Goal: Contribute content: Contribute content

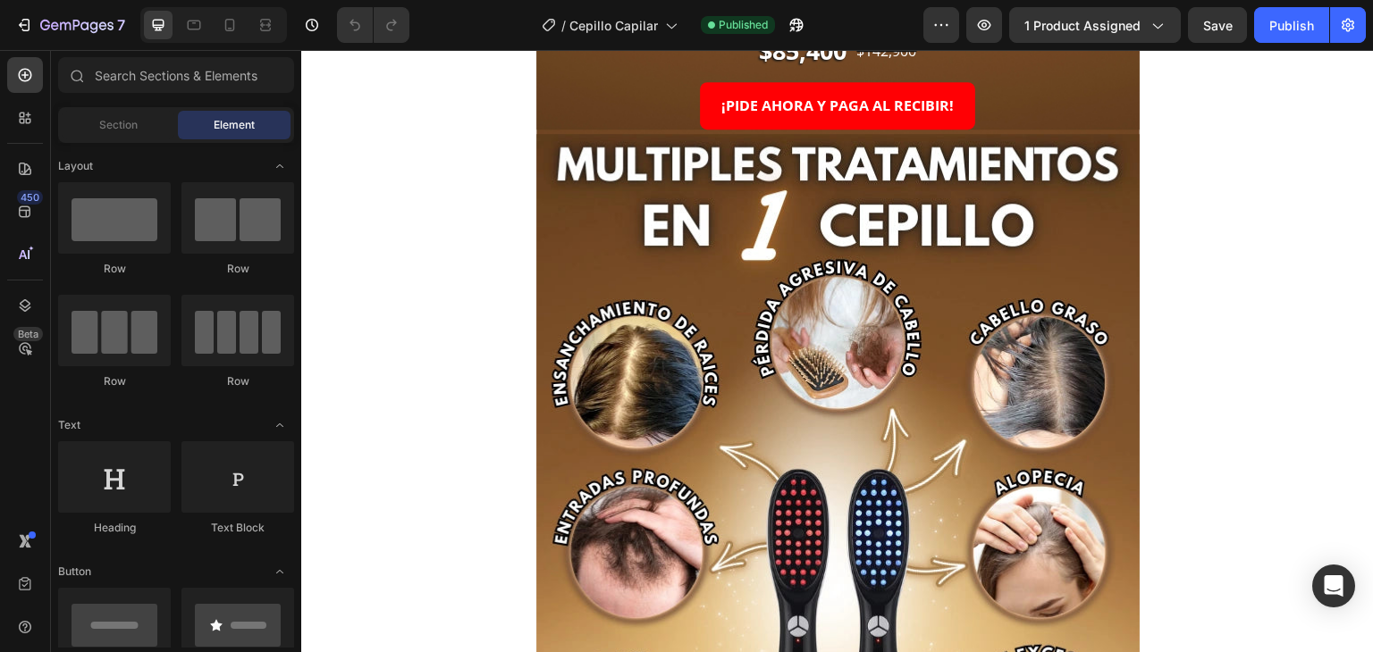
scroll to position [89, 0]
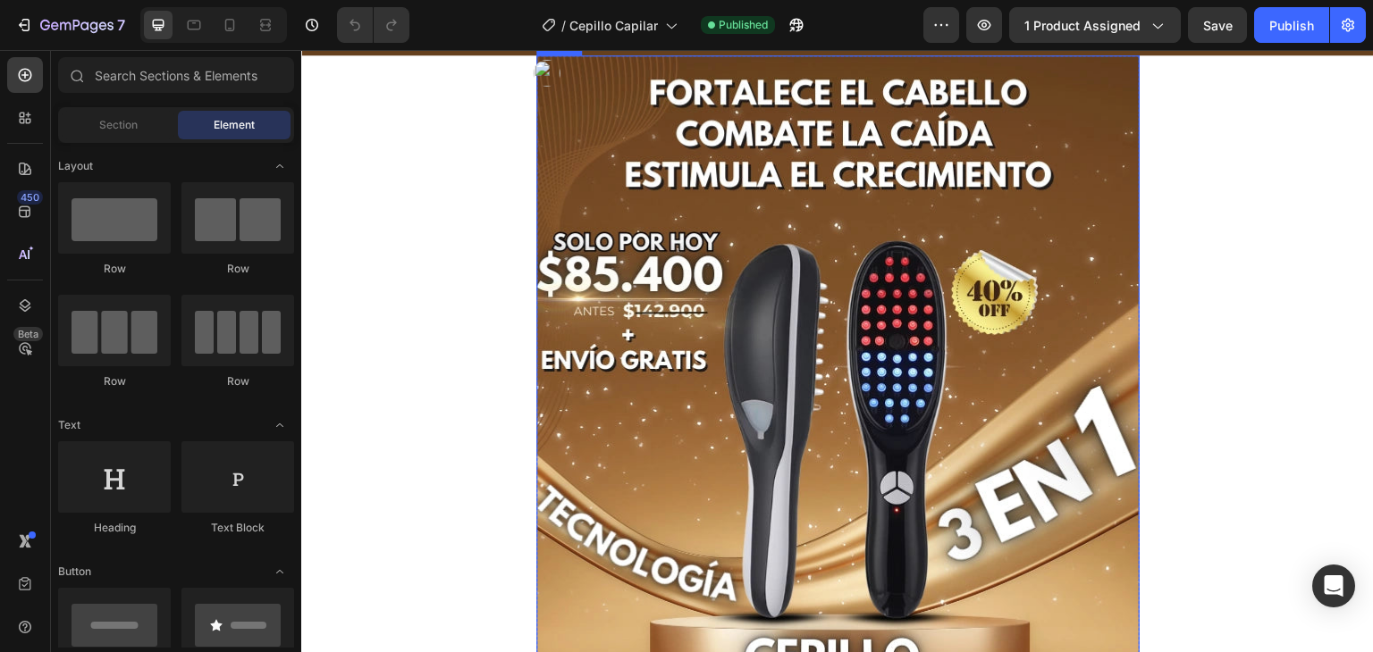
click at [779, 486] on img at bounding box center [837, 457] width 603 height 804
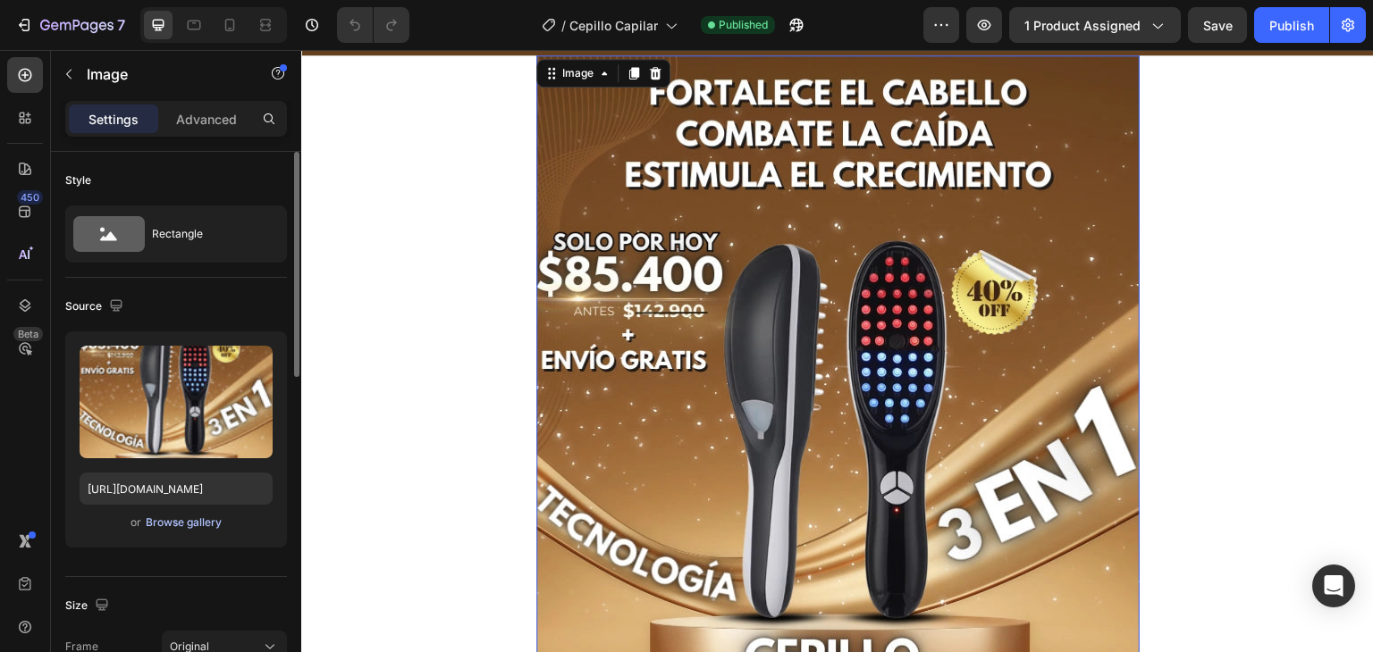
click at [179, 520] on div "Browse gallery" at bounding box center [184, 523] width 76 height 16
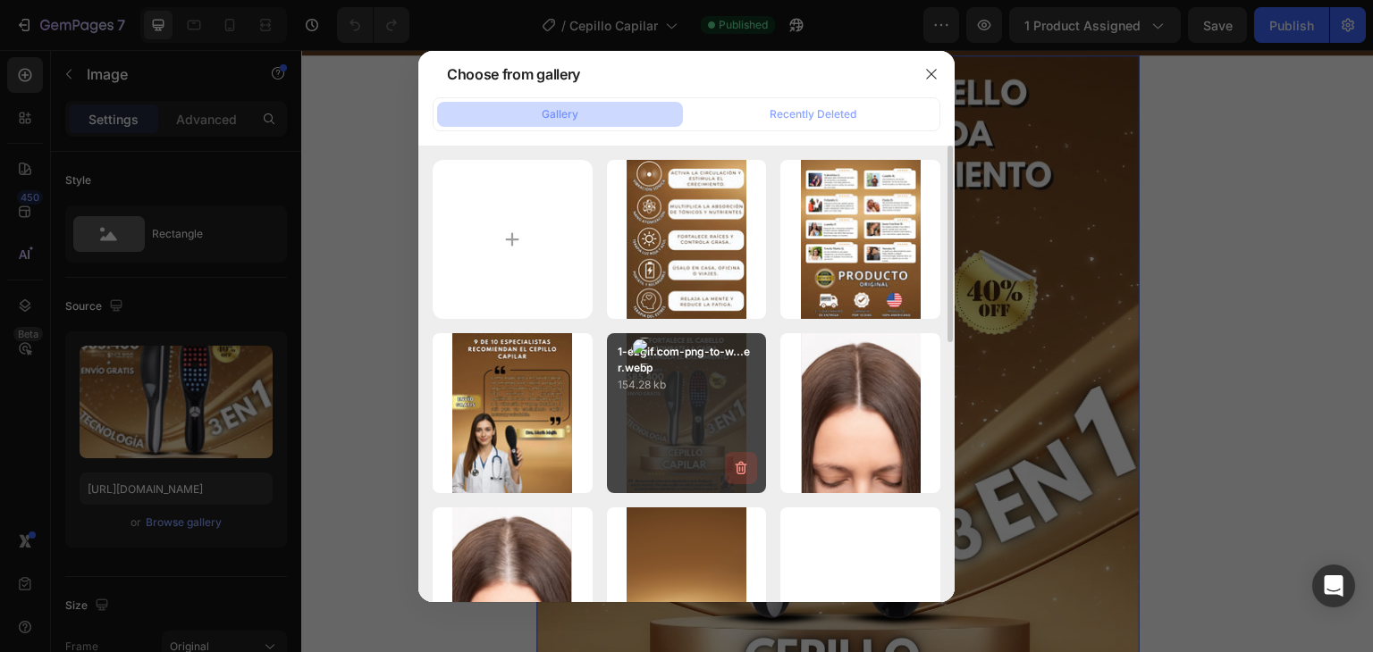
click at [744, 471] on icon "button" at bounding box center [741, 468] width 18 height 18
click at [744, 471] on div "Delete" at bounding box center [730, 472] width 33 height 16
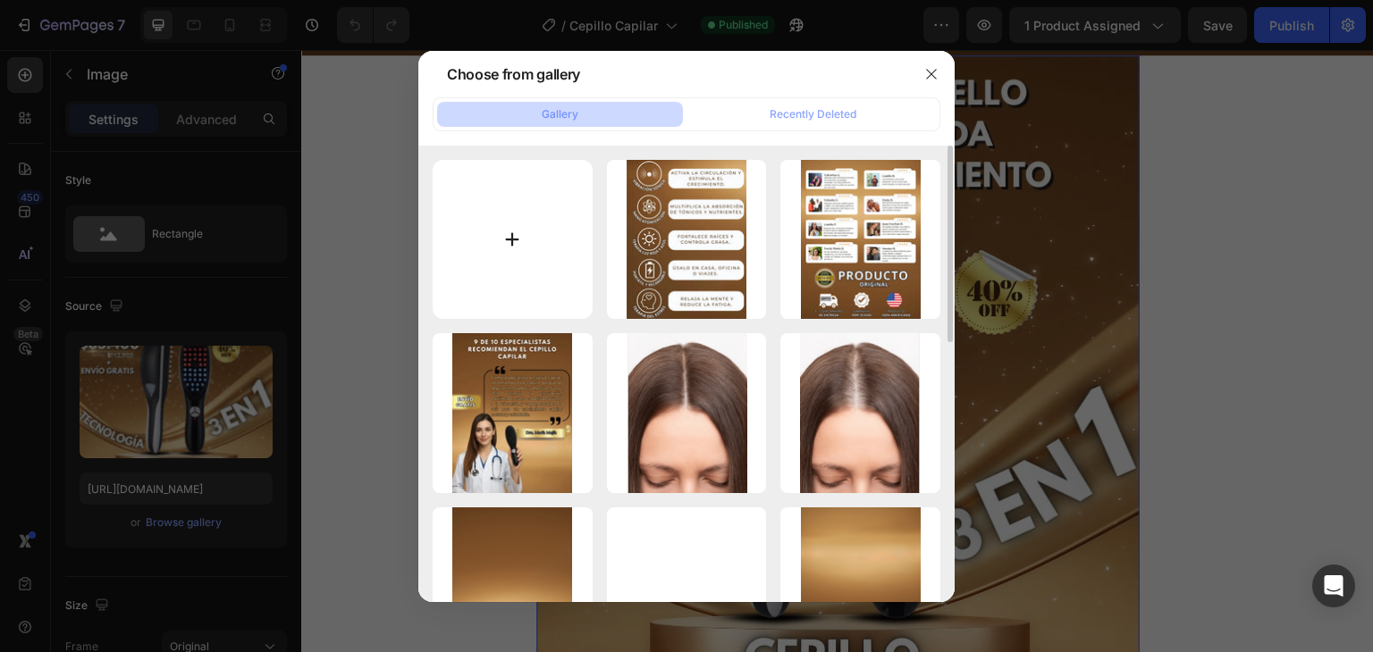
click at [548, 244] on input "file" at bounding box center [513, 240] width 160 height 160
type input "C:\fakepath\1-ezgif.com-png-to-webp-converter.webp"
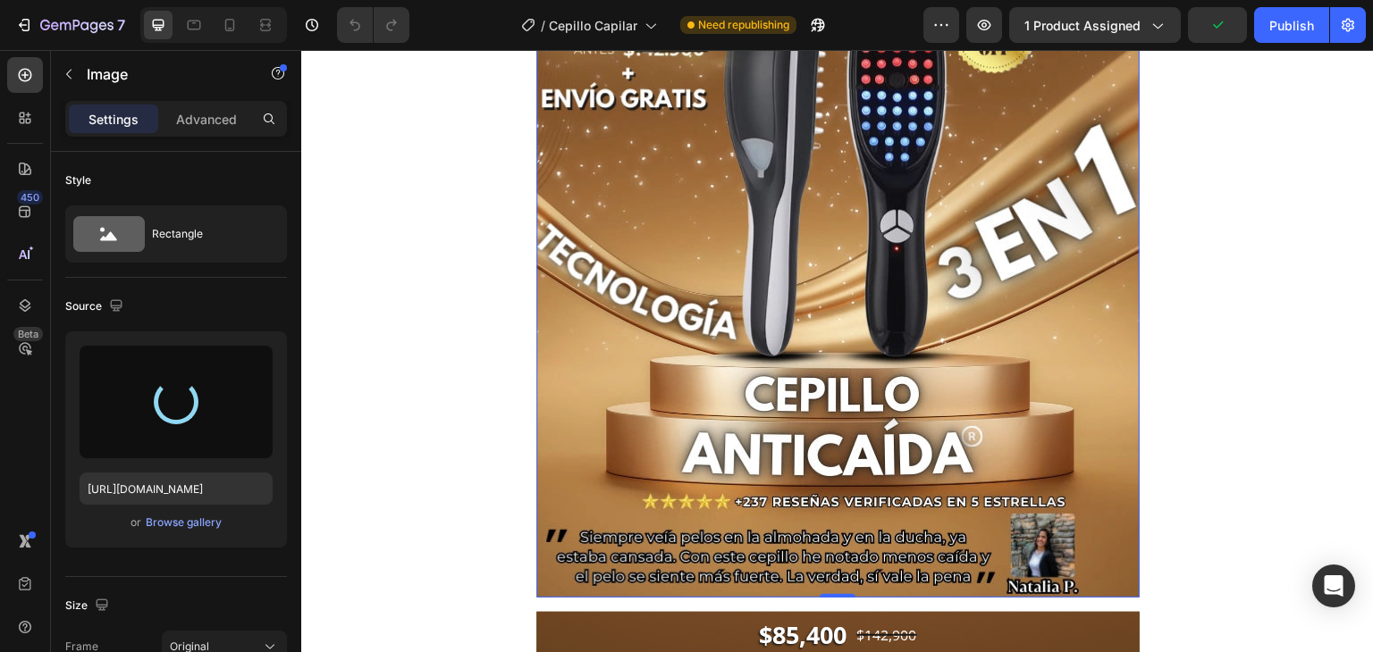
scroll to position [358, 0]
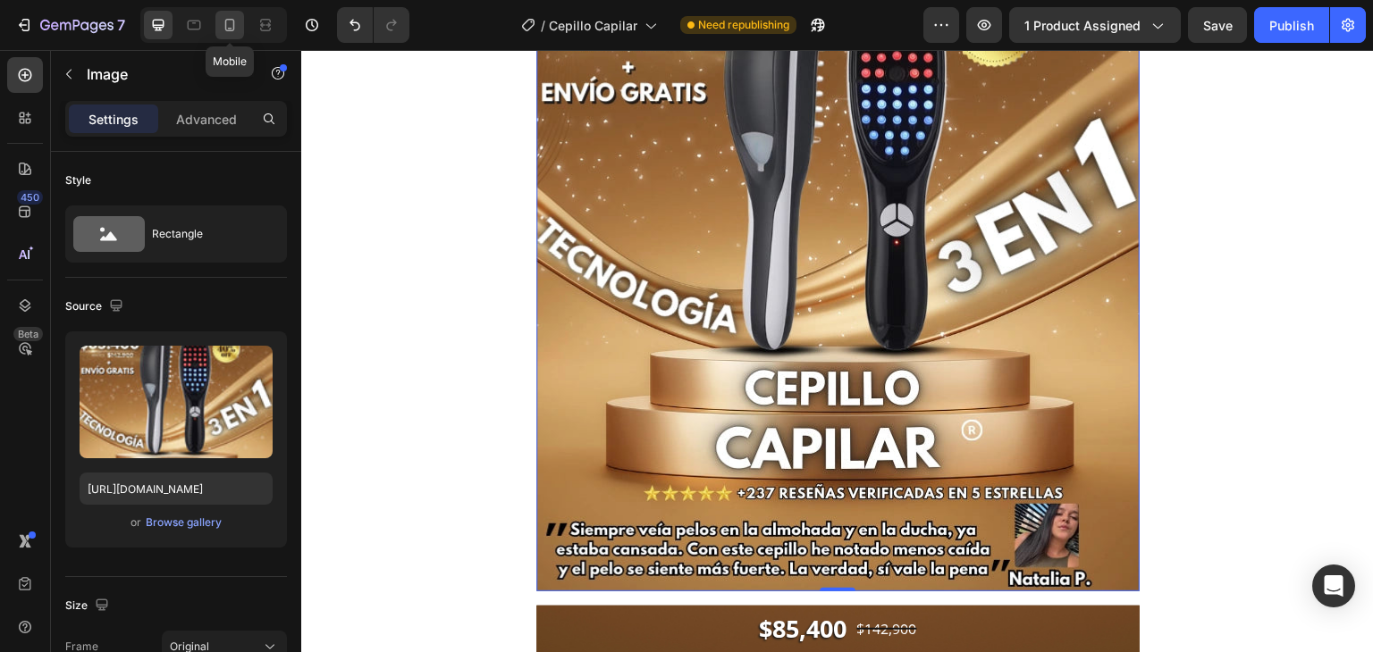
click at [240, 24] on div at bounding box center [229, 25] width 29 height 29
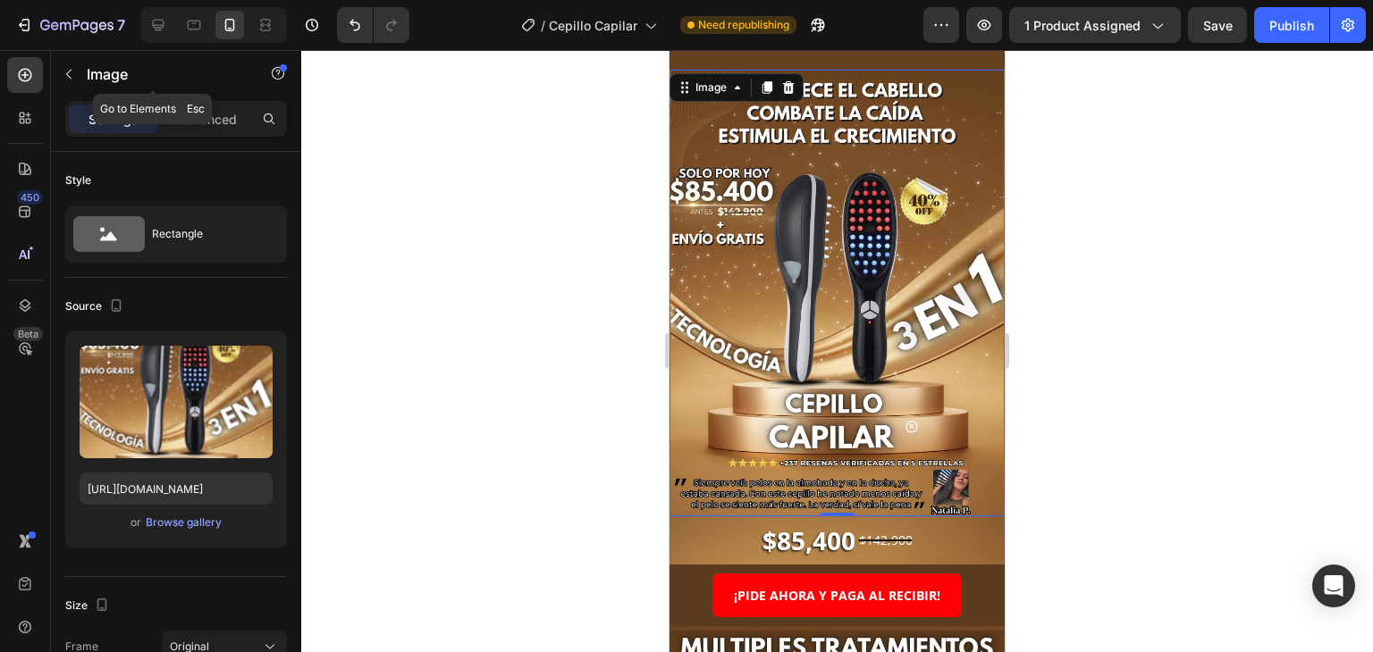
scroll to position [32, 0]
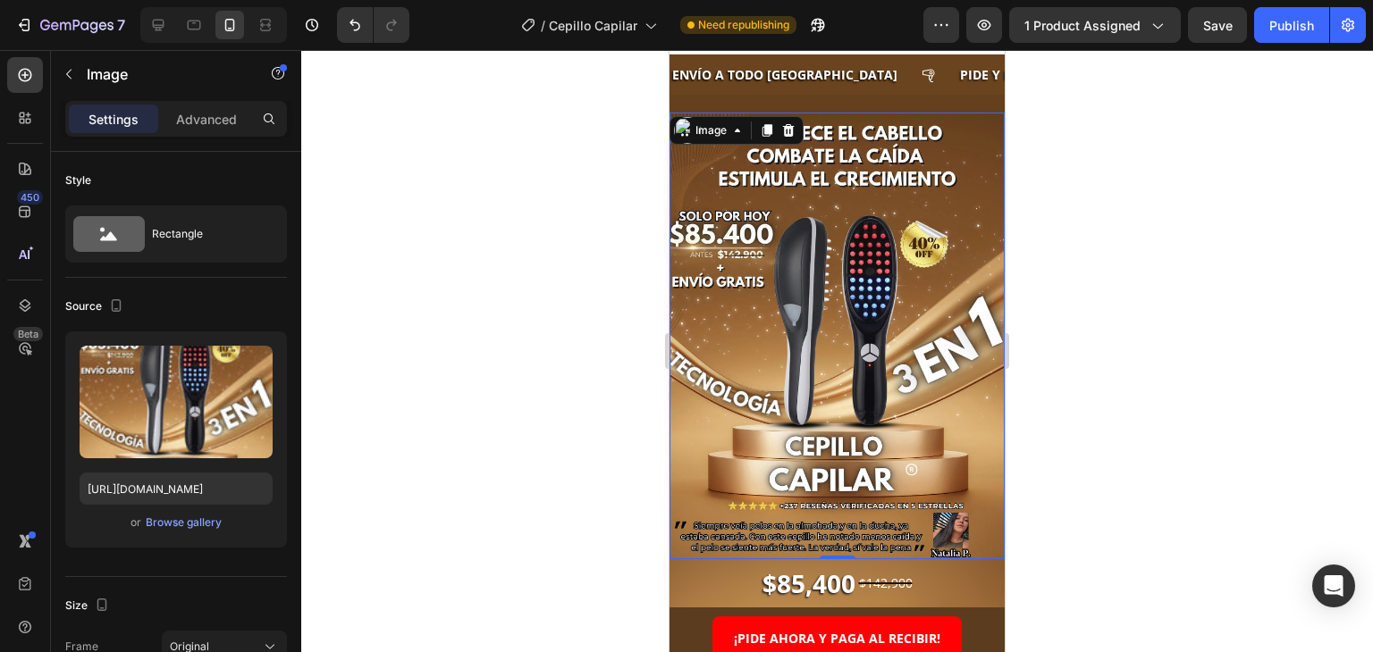
click at [817, 361] on img at bounding box center [836, 336] width 335 height 447
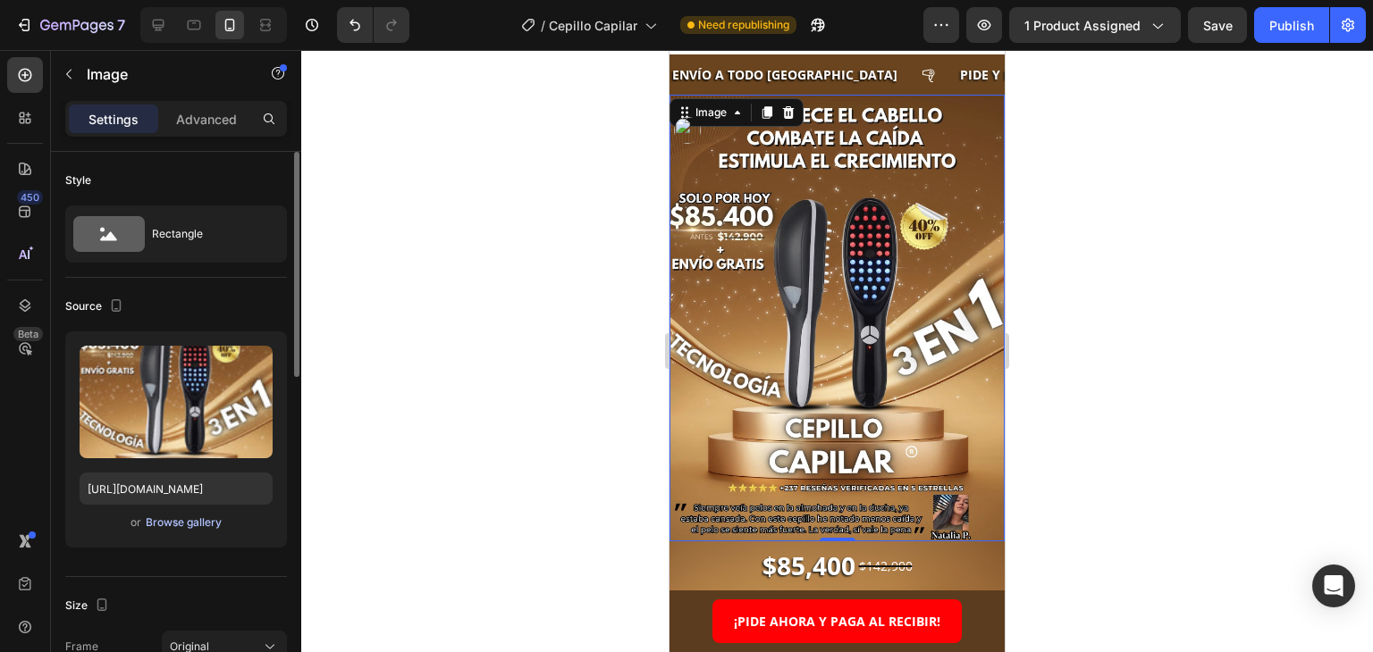
click at [176, 524] on div "Browse gallery" at bounding box center [184, 523] width 76 height 16
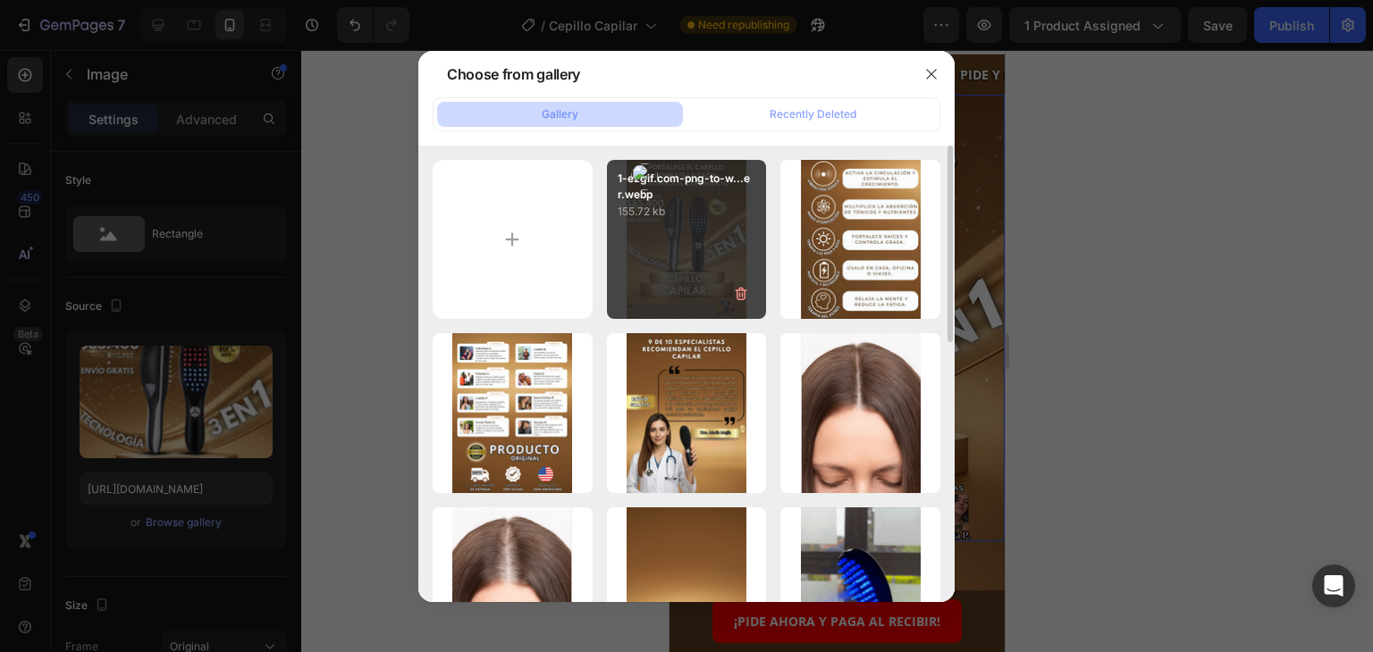
click at [665, 251] on div "1-ezgif.com-png-to-w...er.webp 155.72 kb" at bounding box center [687, 240] width 160 height 160
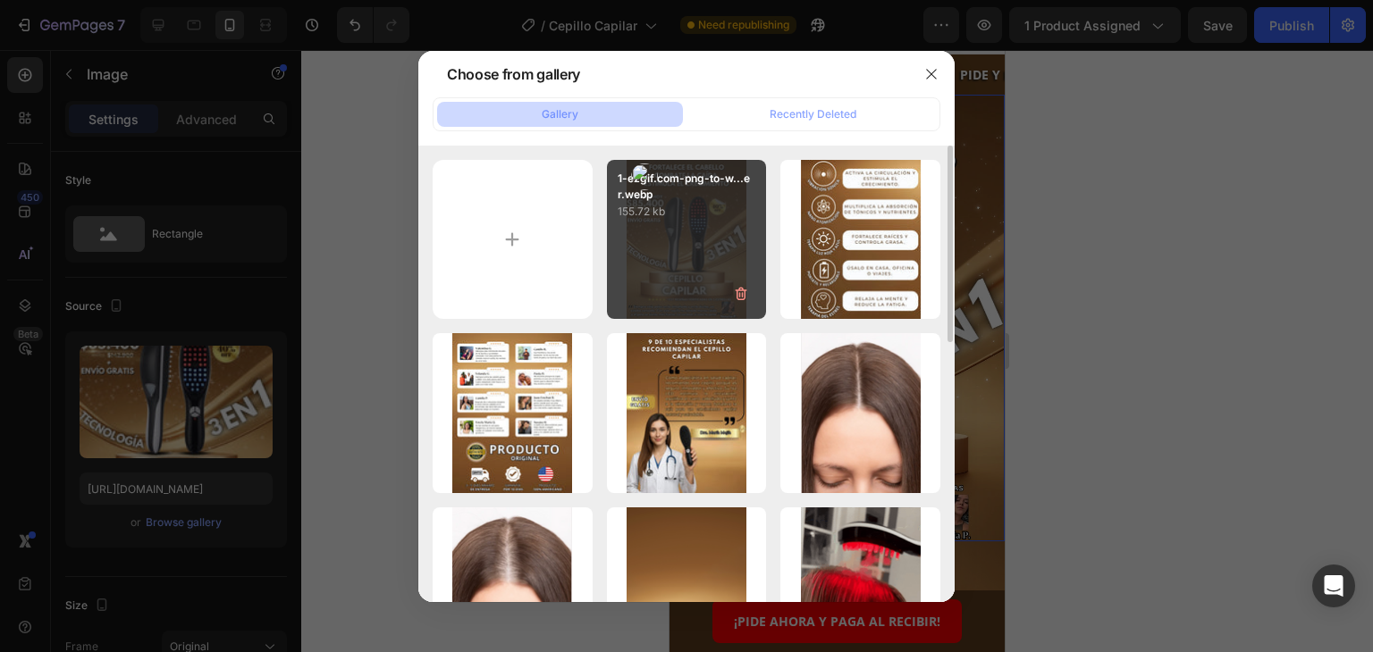
type input "[URL][DOMAIN_NAME]"
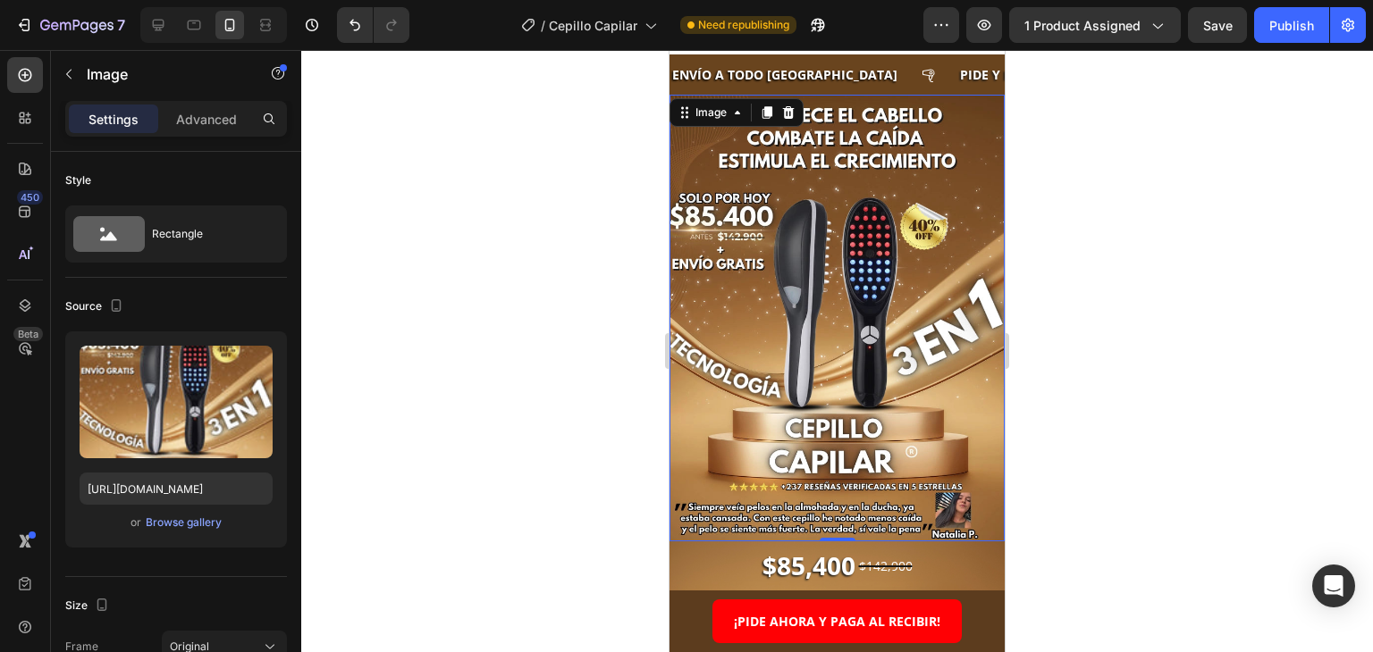
click at [1132, 366] on div at bounding box center [837, 351] width 1072 height 602
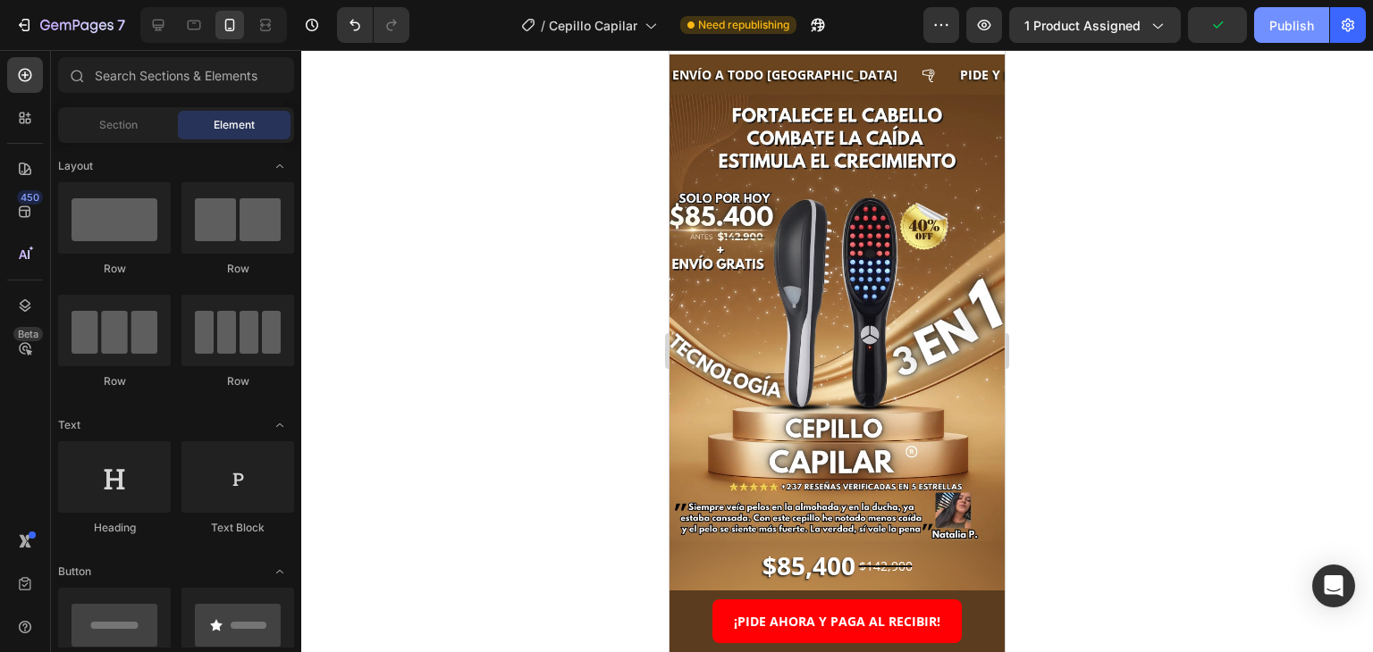
click at [1288, 22] on div "Publish" at bounding box center [1291, 25] width 45 height 19
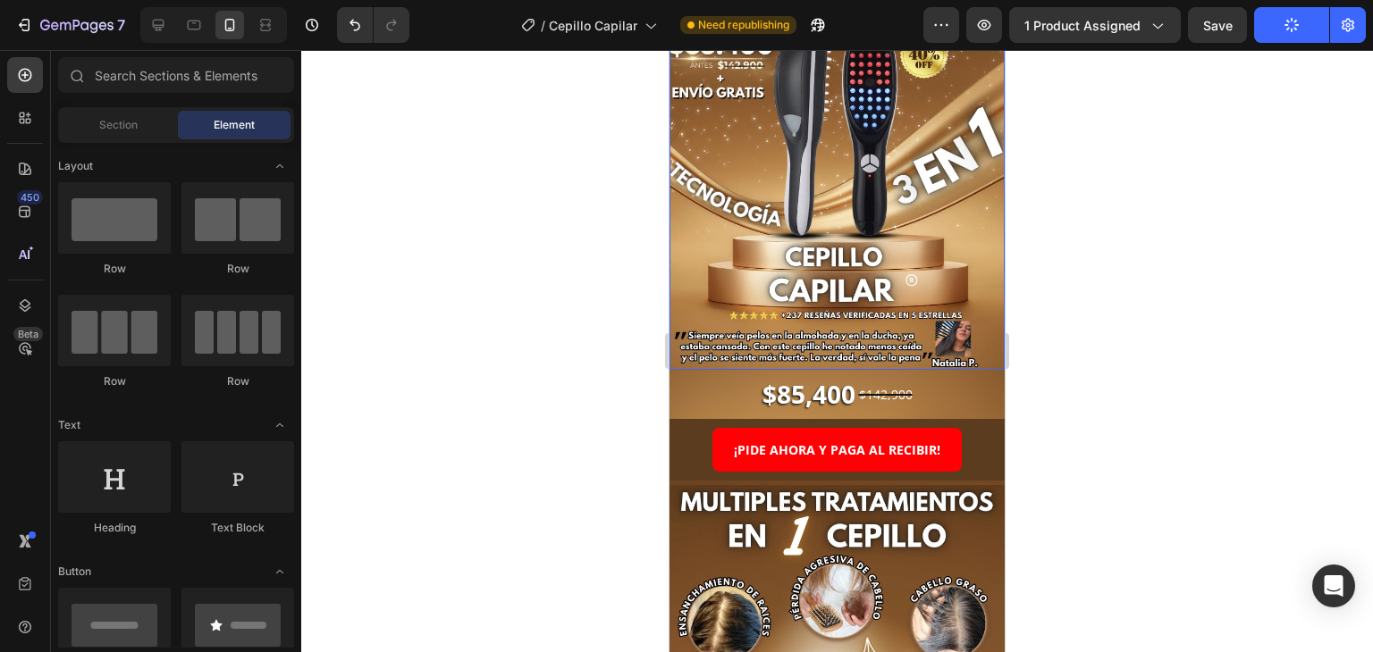
scroll to position [211, 0]
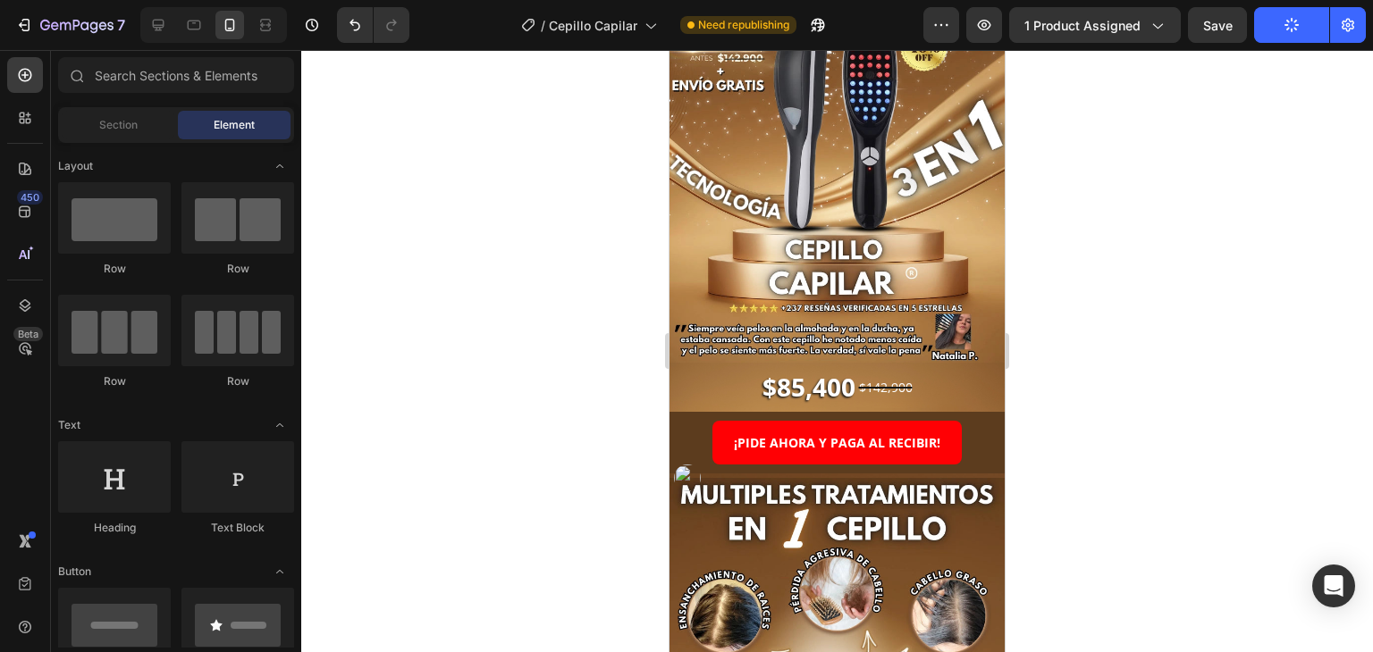
click at [1090, 485] on div at bounding box center [837, 351] width 1072 height 602
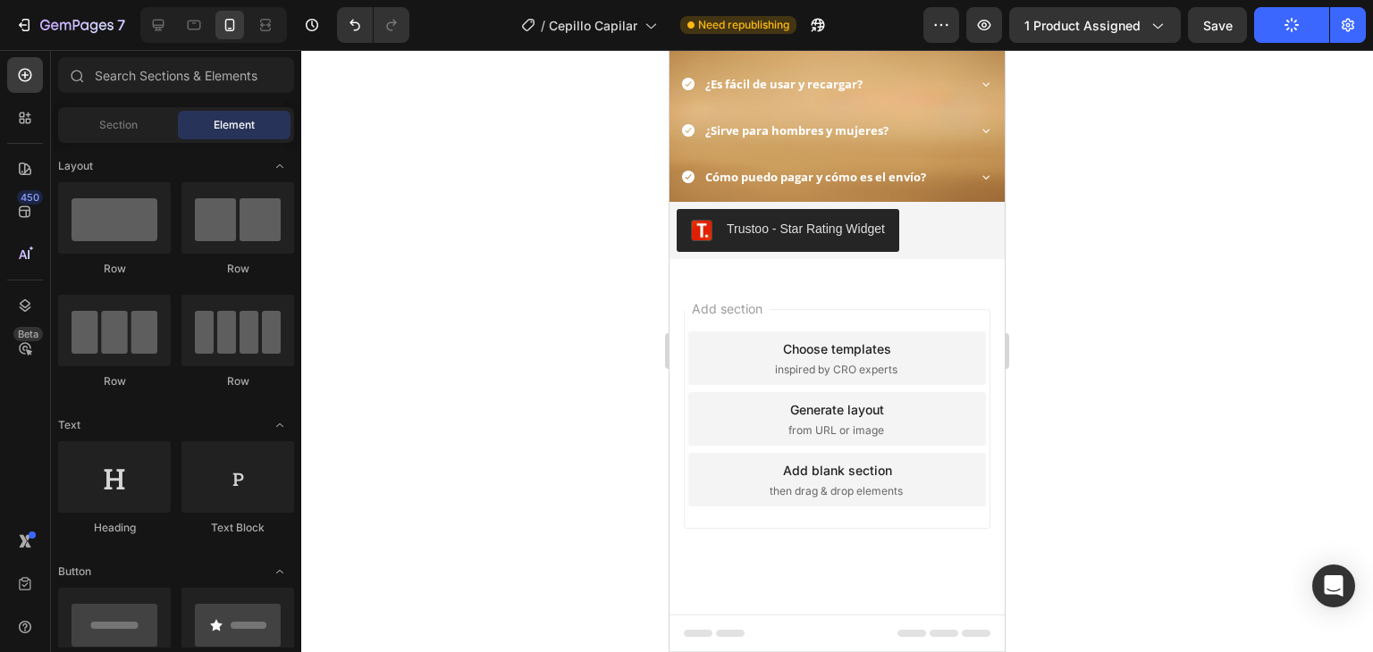
scroll to position [3427, 0]
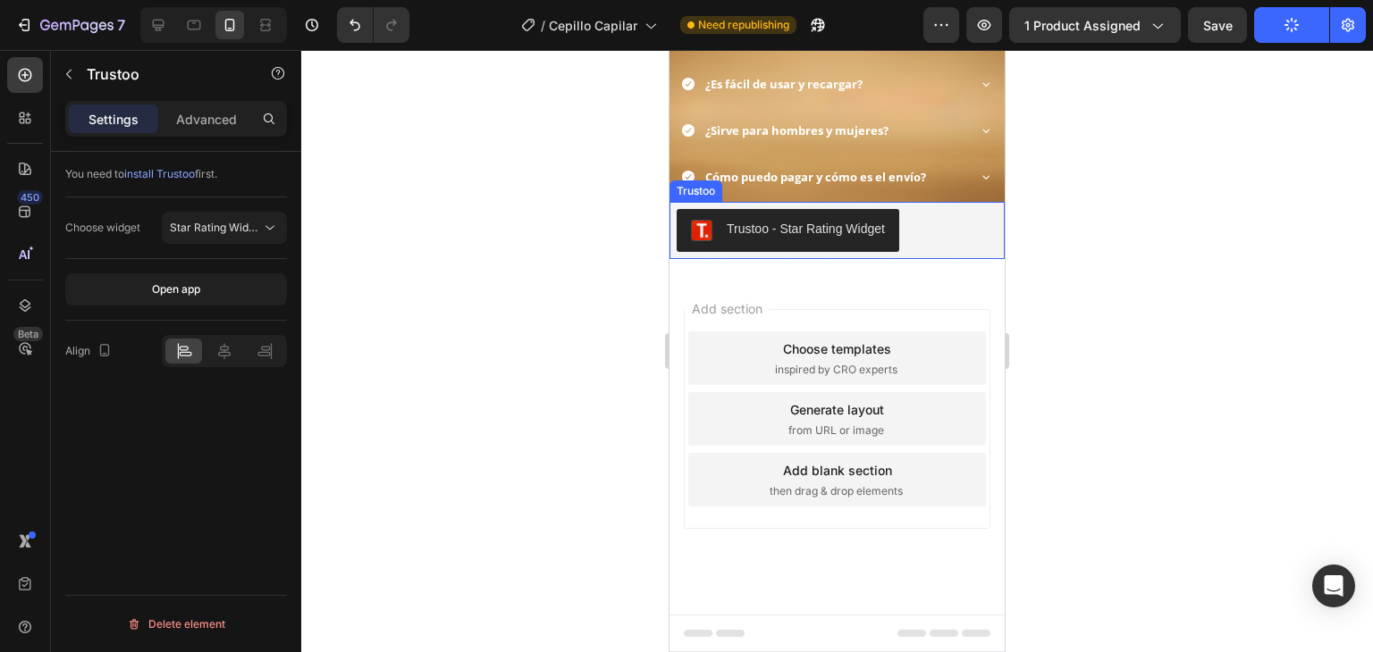
click at [921, 252] on div "Trustoo - Star Rating Widget" at bounding box center [837, 230] width 321 height 43
click at [249, 217] on button "Star Rating Widget" at bounding box center [224, 228] width 125 height 32
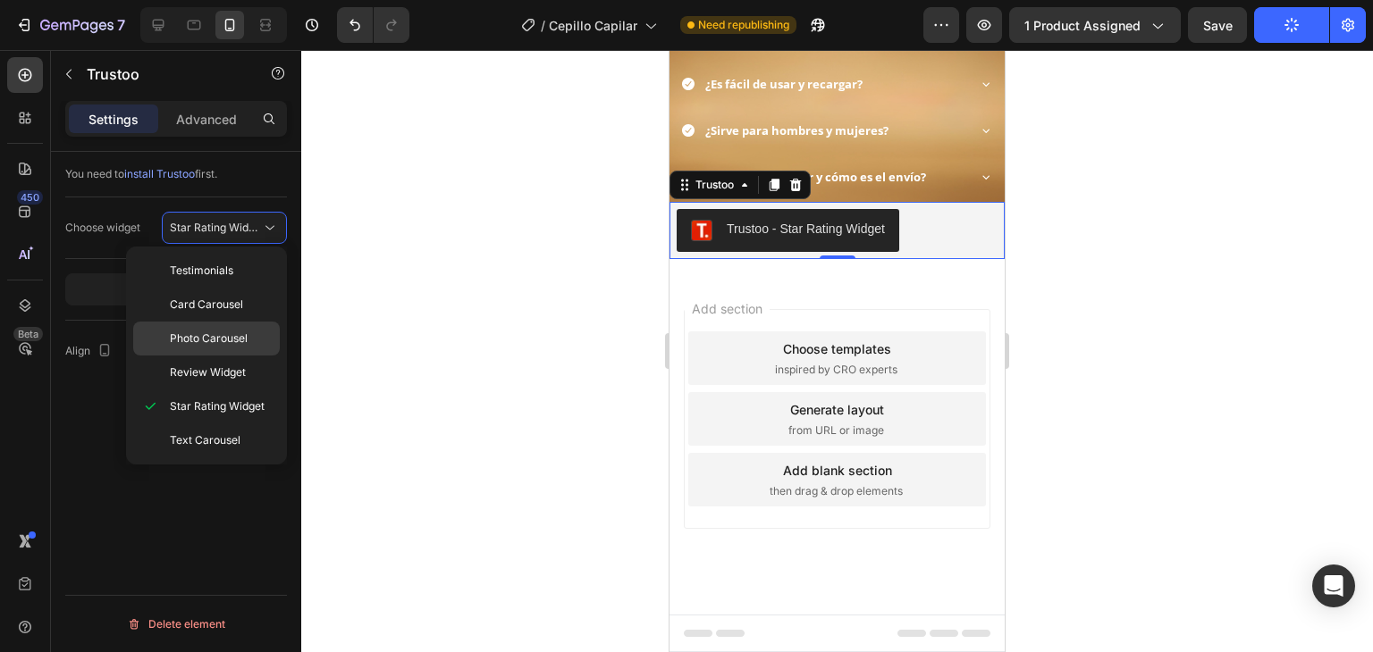
click at [204, 324] on div "Photo Carousel" at bounding box center [206, 339] width 147 height 34
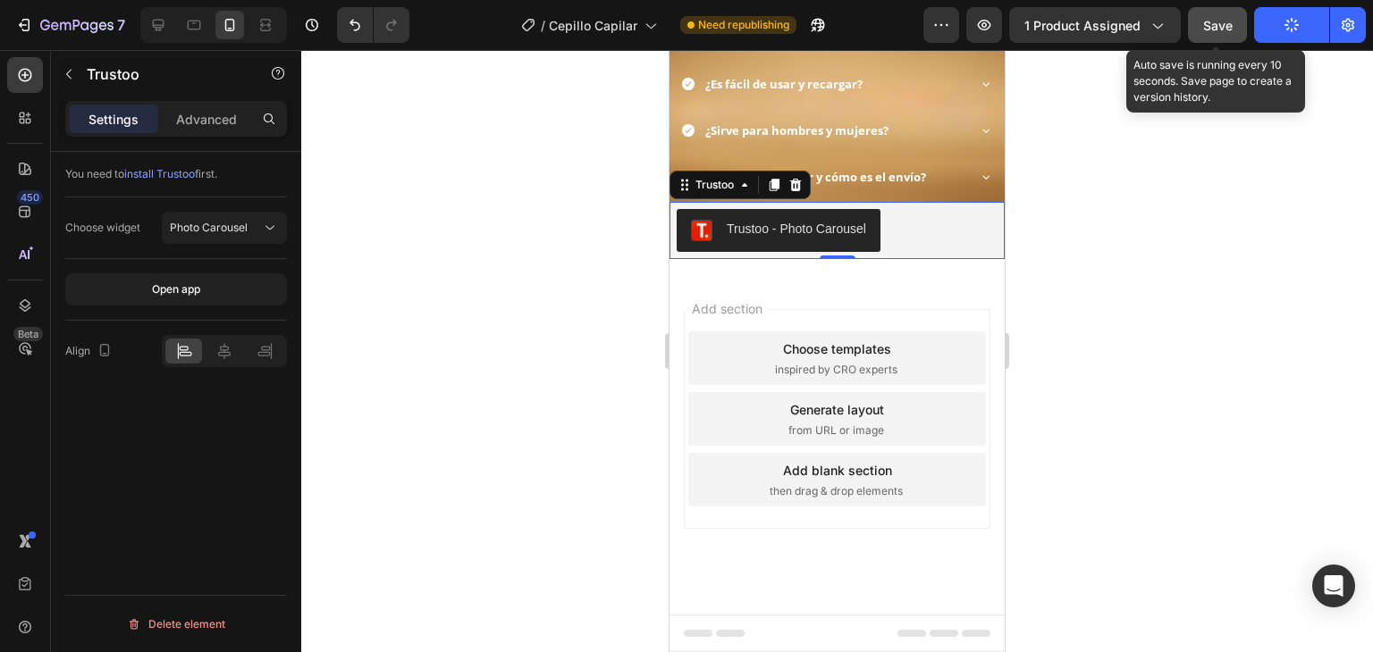
click at [1214, 27] on span "Save" at bounding box center [1217, 25] width 29 height 15
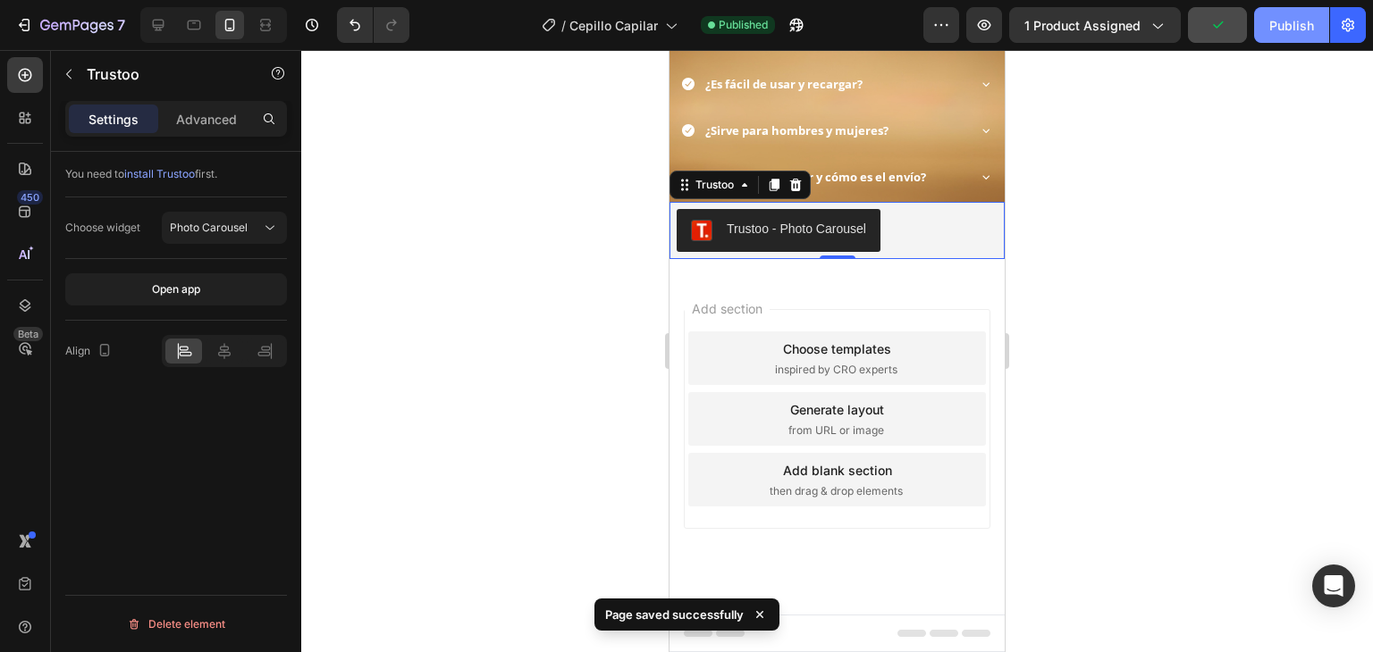
click at [1284, 27] on div "Publish" at bounding box center [1291, 25] width 45 height 19
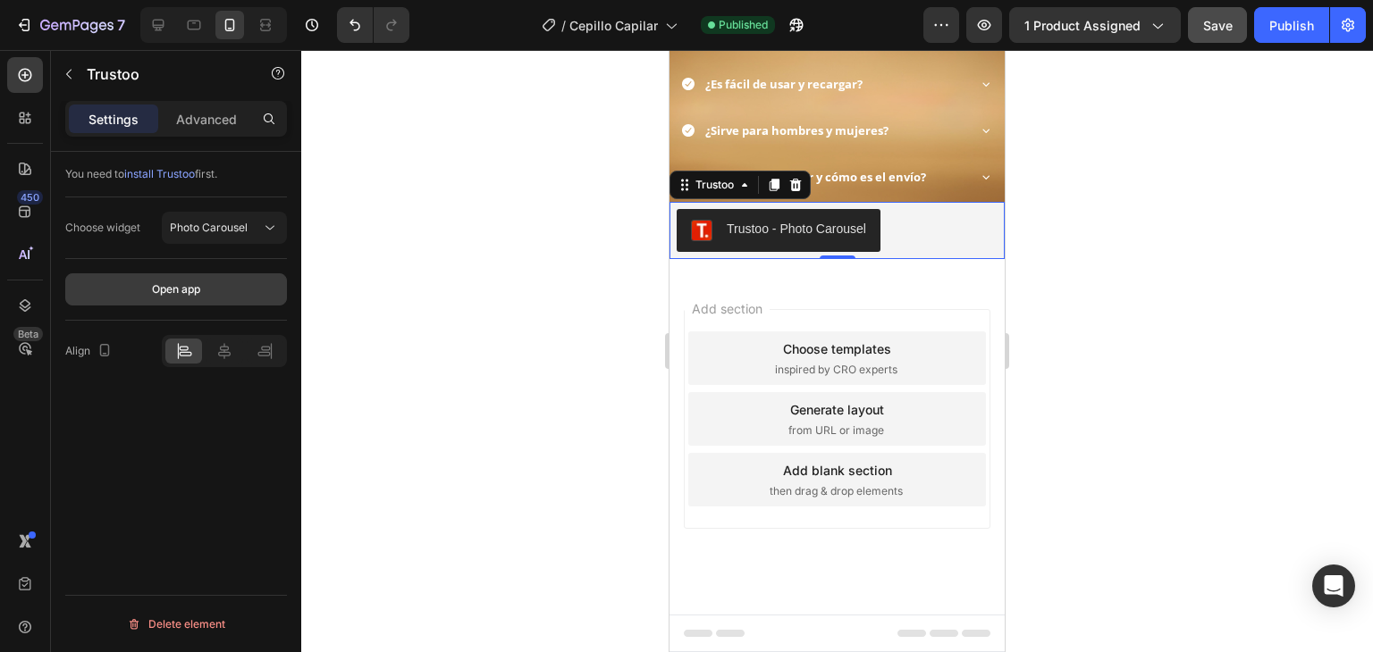
click at [171, 274] on button "Open app" at bounding box center [176, 290] width 222 height 32
click at [214, 115] on p "Advanced" at bounding box center [206, 119] width 61 height 19
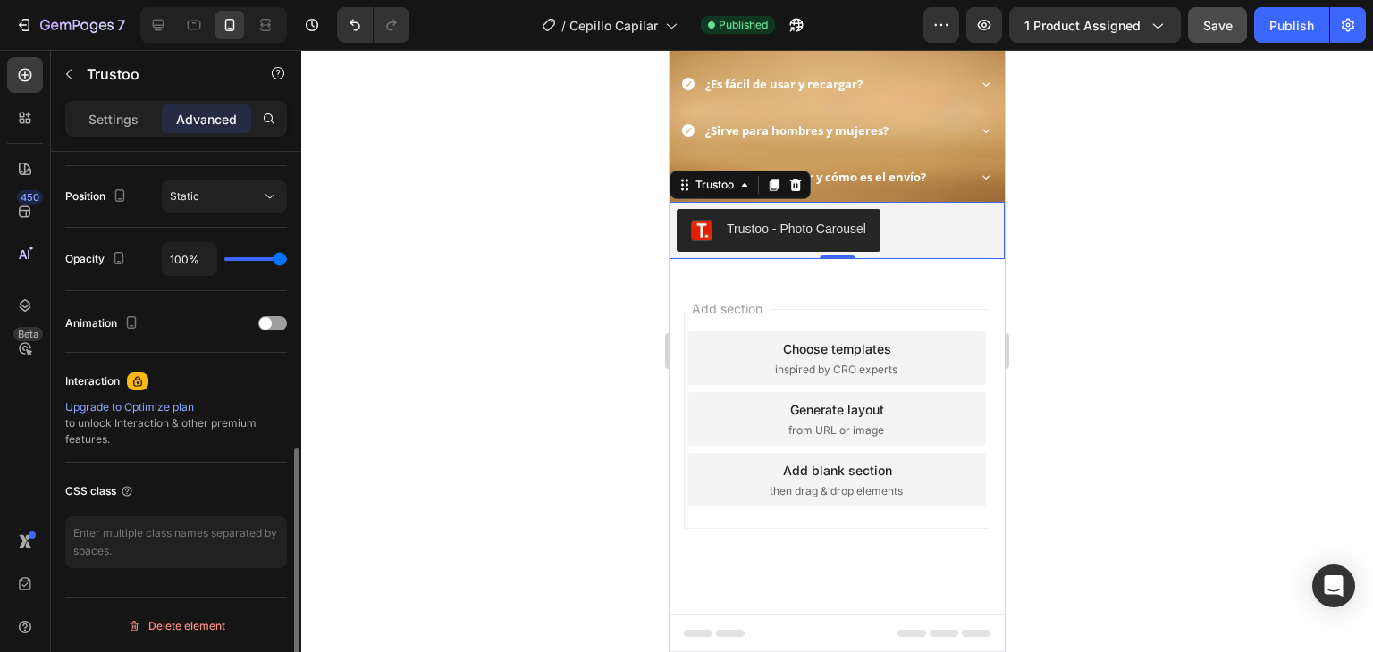
scroll to position [0, 0]
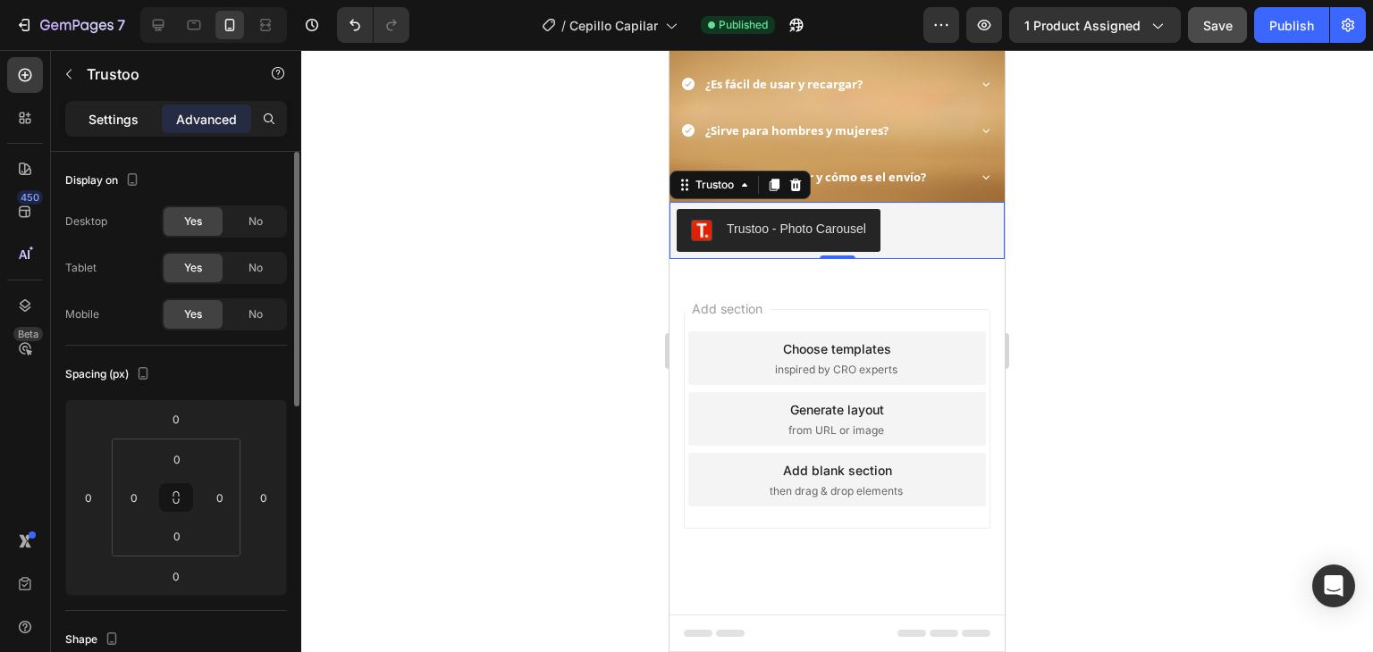
click at [107, 111] on p "Settings" at bounding box center [113, 119] width 50 height 19
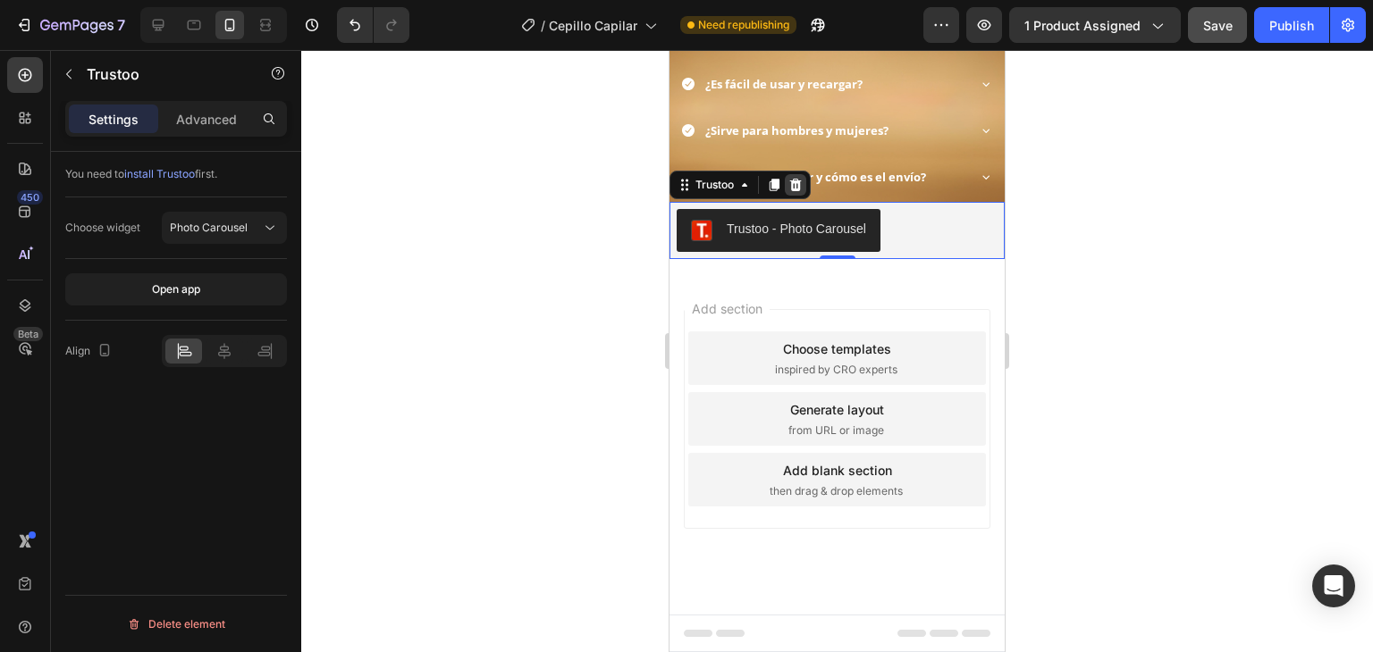
click at [804, 196] on div at bounding box center [795, 184] width 21 height 21
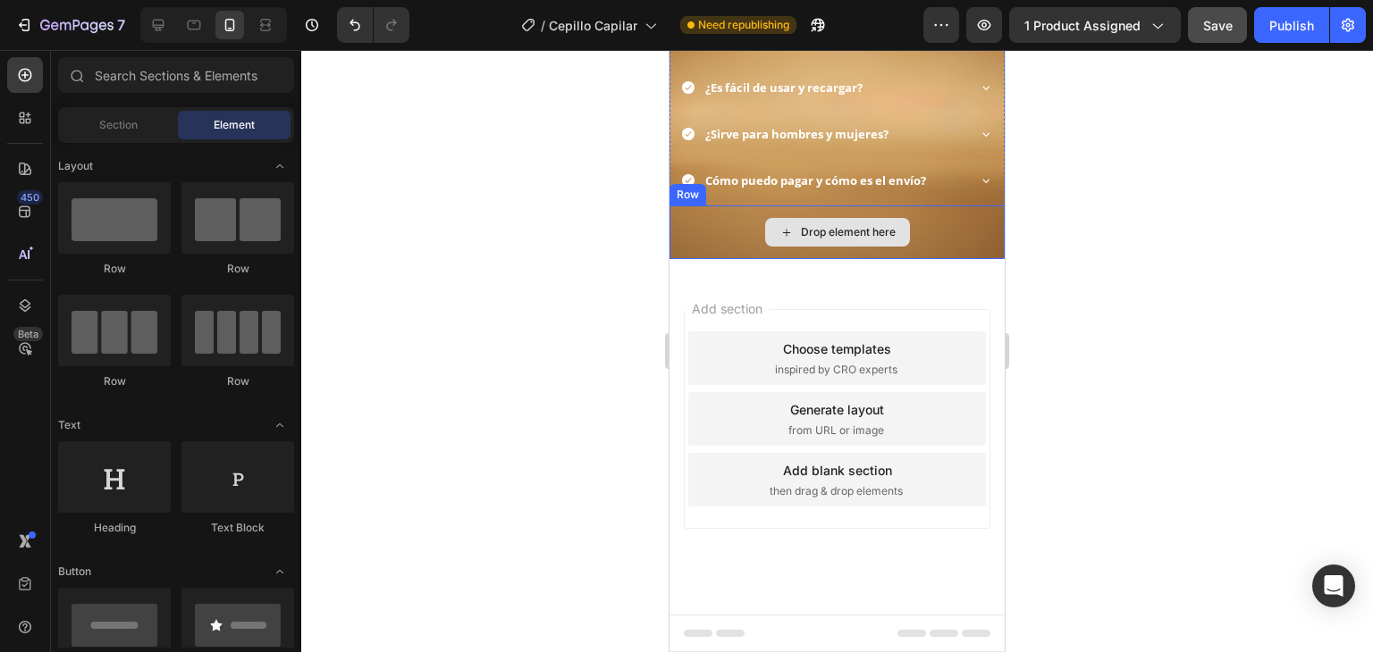
click at [933, 259] on div "Drop element here" at bounding box center [836, 233] width 335 height 54
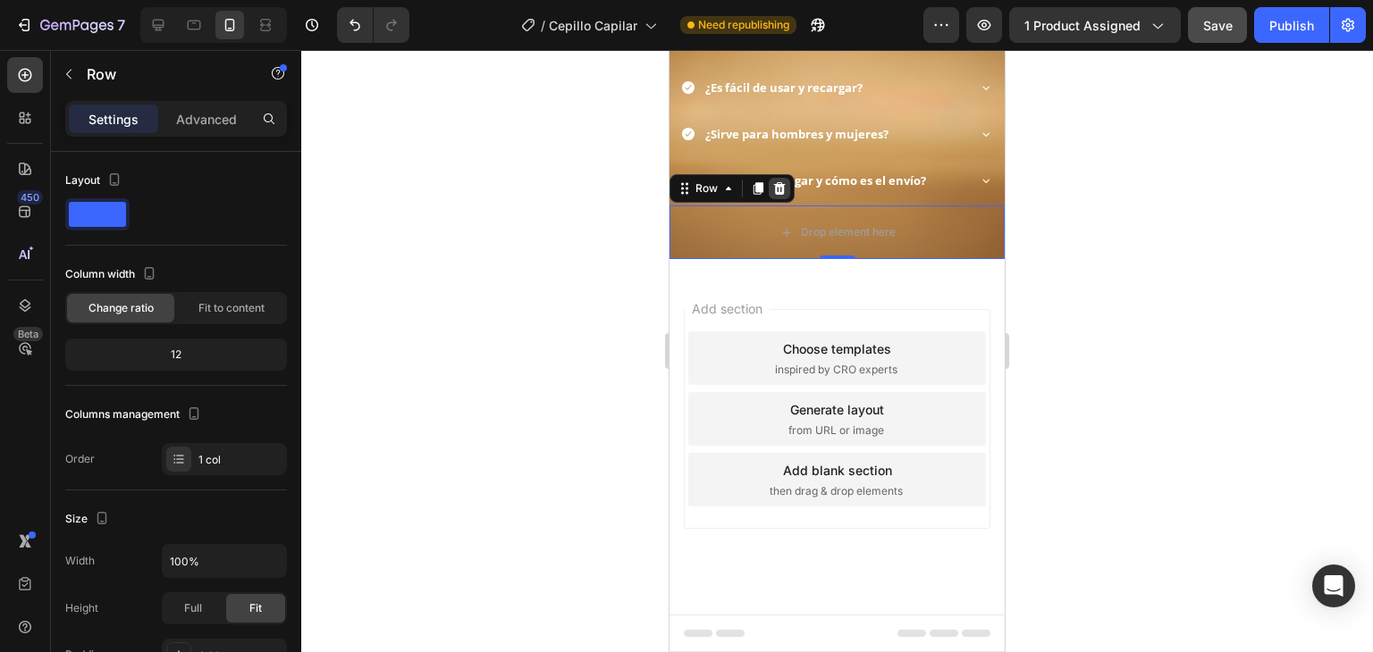
click at [789, 199] on div at bounding box center [779, 188] width 21 height 21
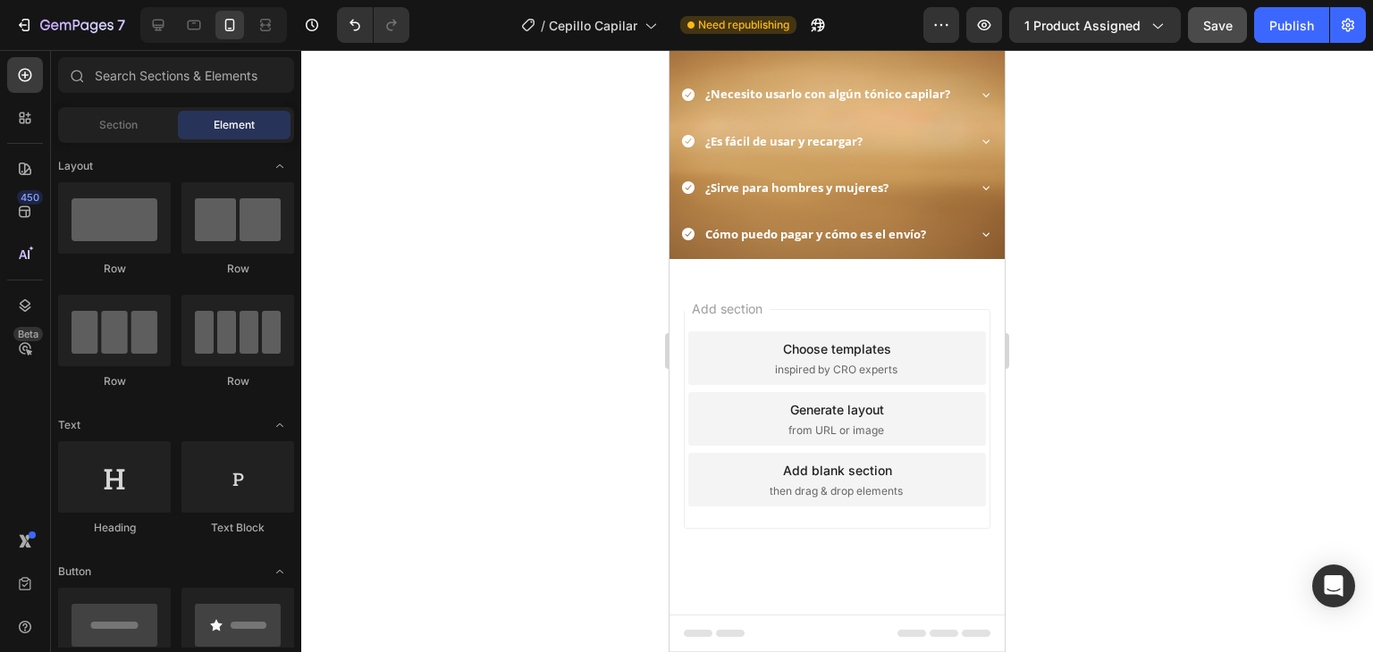
click at [526, 415] on div at bounding box center [837, 351] width 1072 height 602
click at [1291, 14] on button "Publish" at bounding box center [1291, 25] width 75 height 36
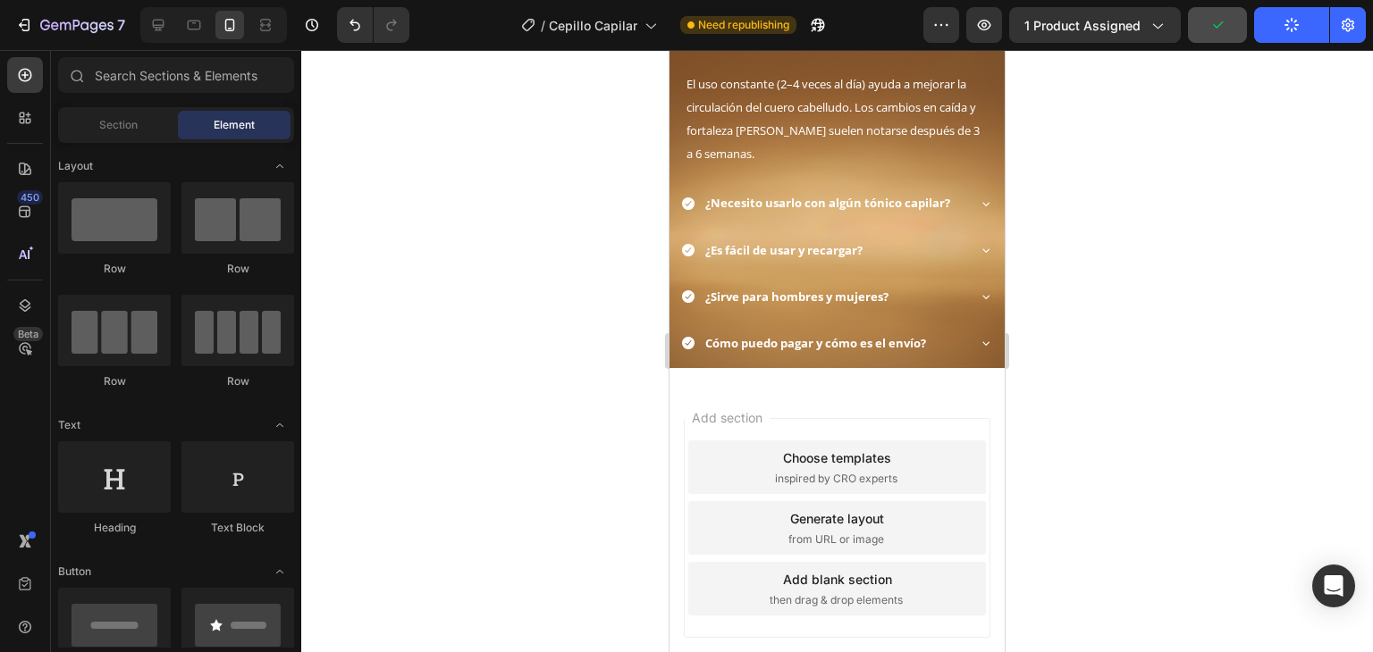
scroll to position [2176, 0]
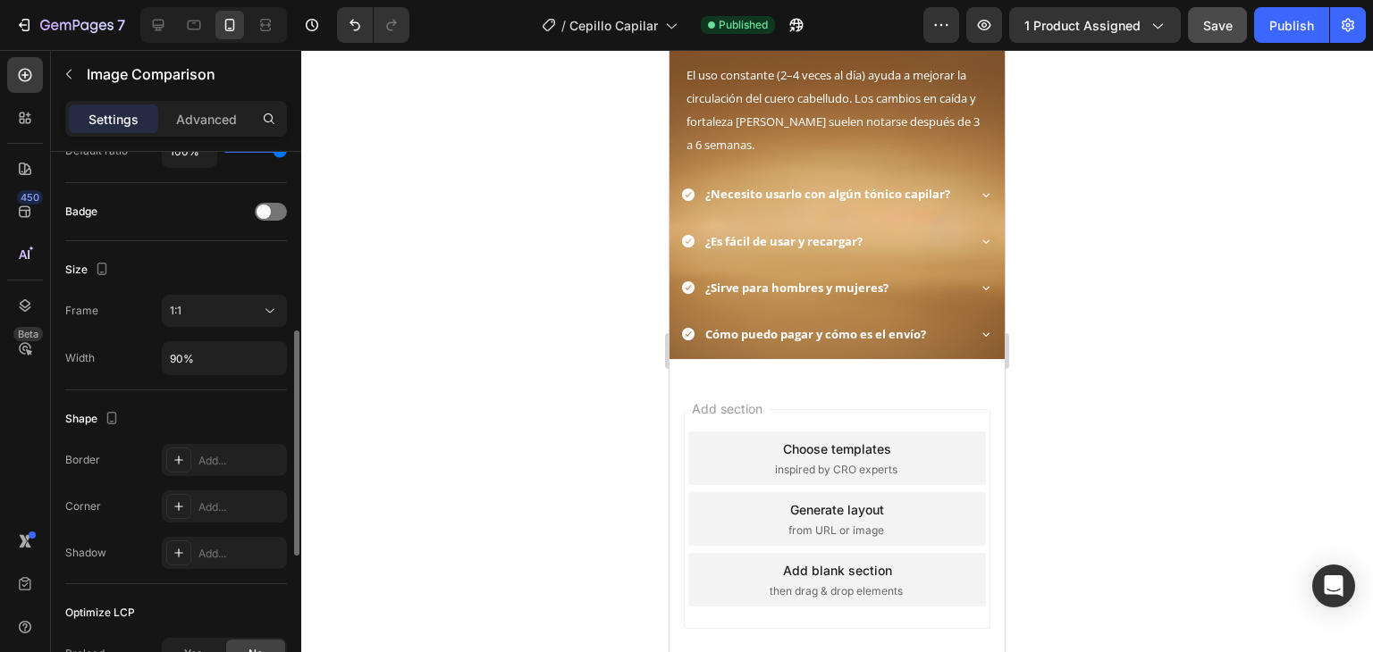
scroll to position [347, 0]
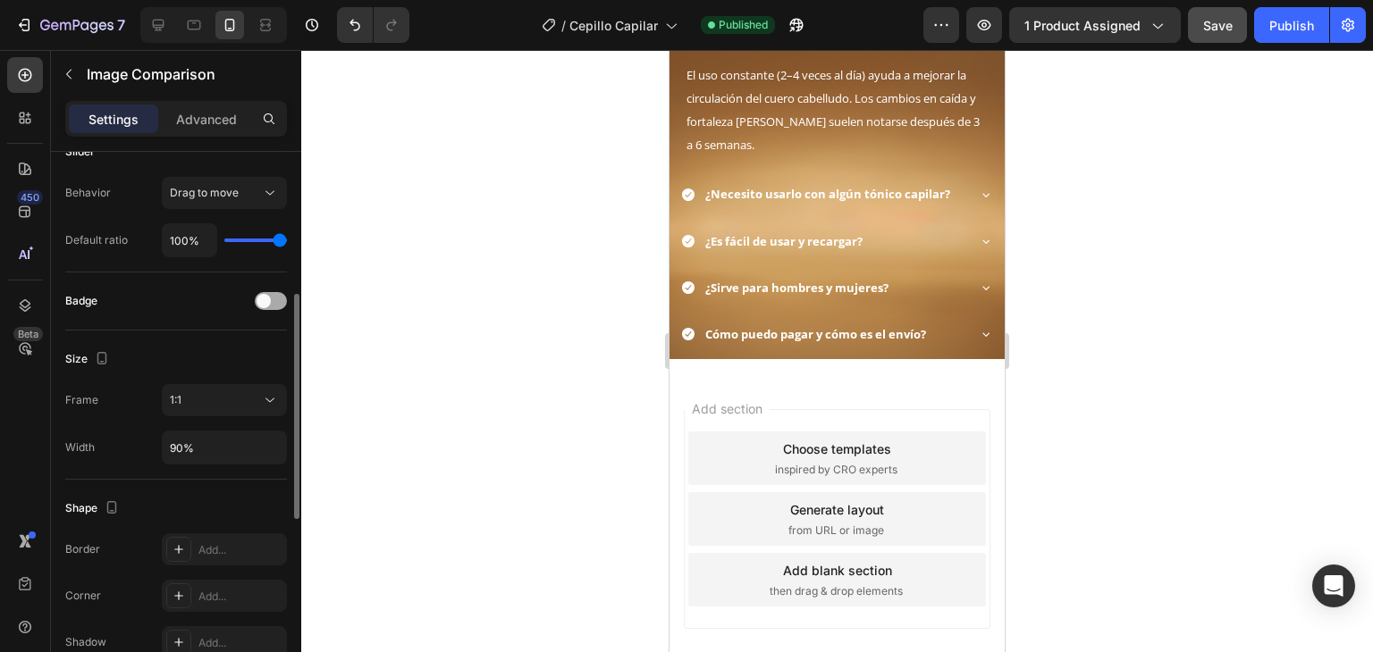
click at [262, 301] on span at bounding box center [264, 301] width 14 height 14
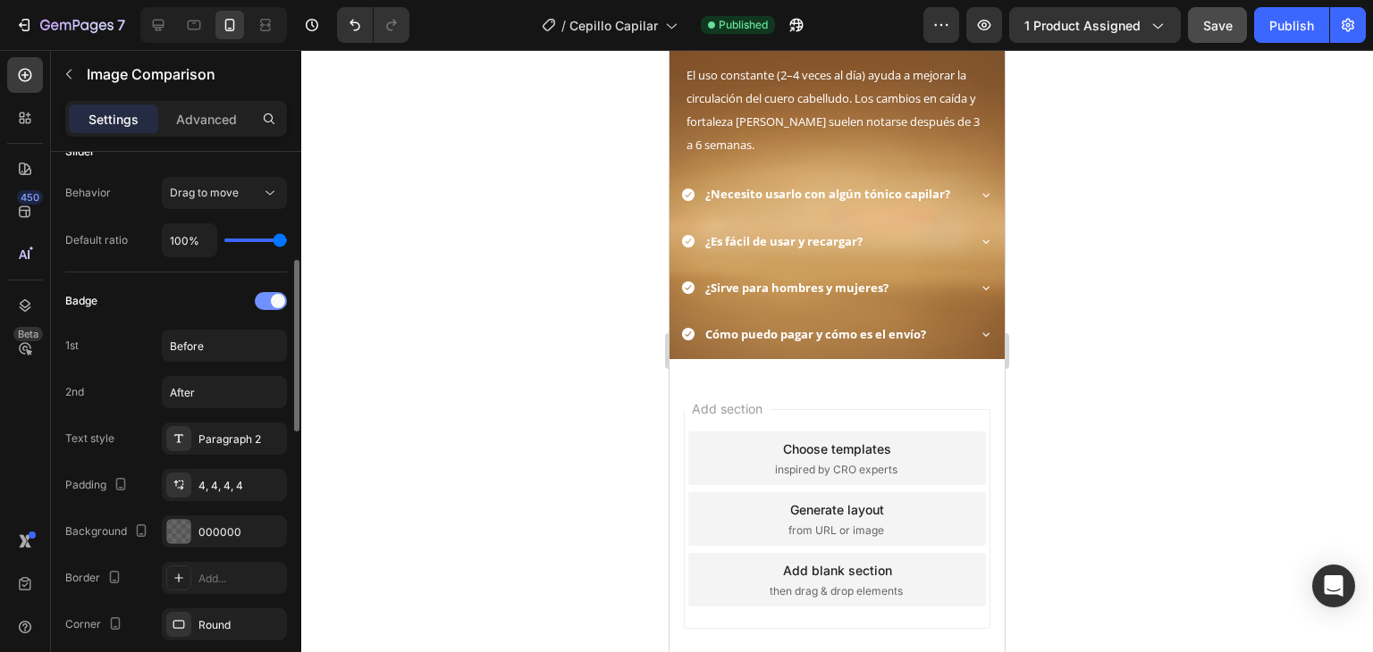
click at [268, 301] on div at bounding box center [271, 301] width 32 height 18
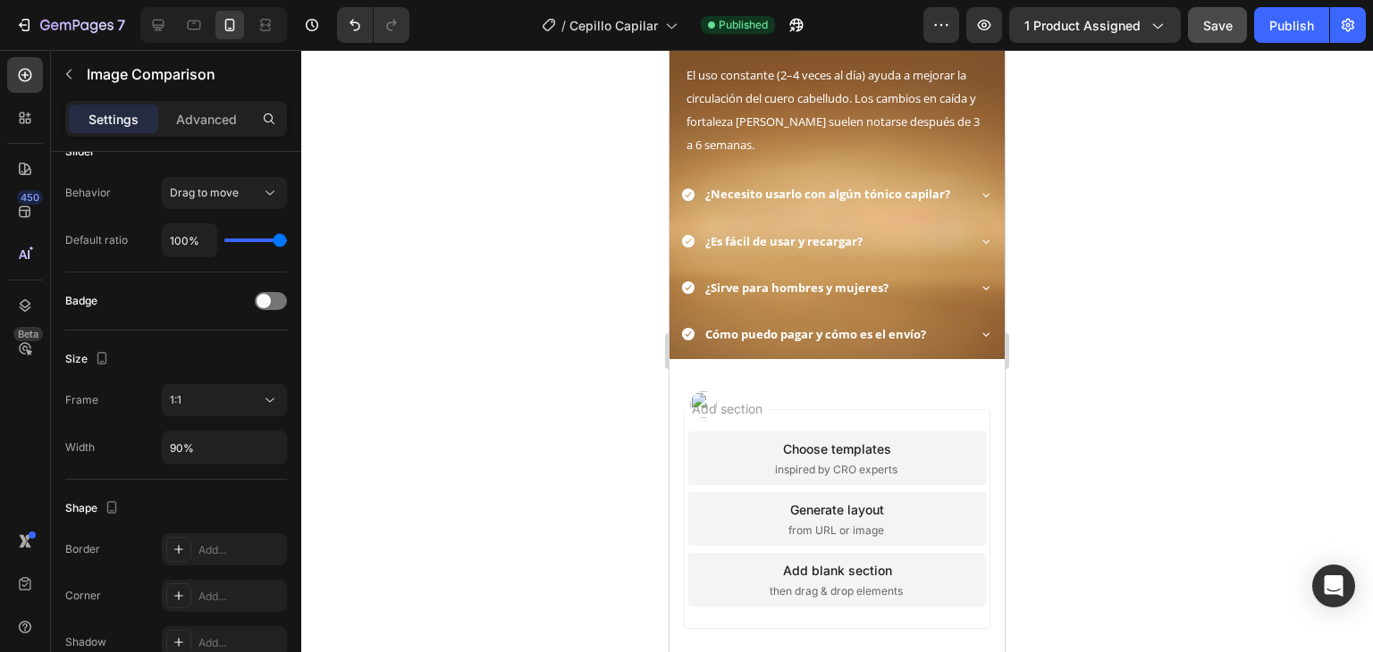
drag, startPoint x: 930, startPoint y: 532, endPoint x: 866, endPoint y: 530, distance: 63.5
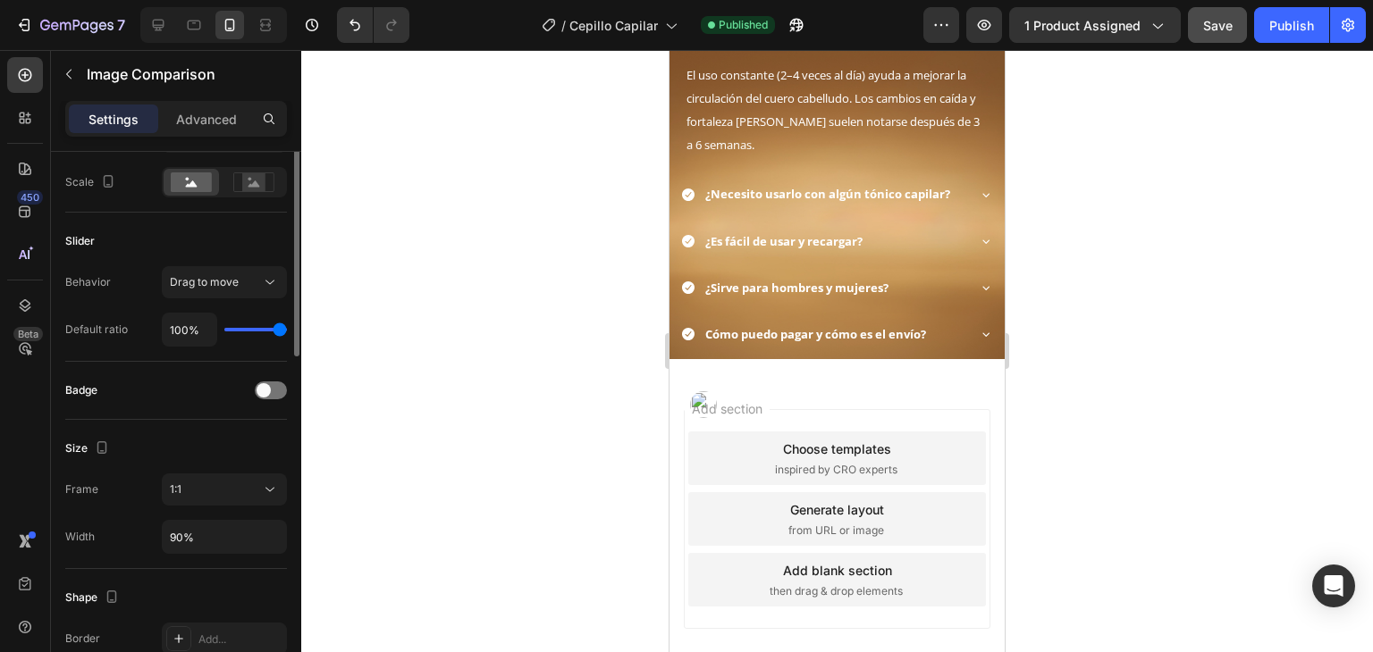
scroll to position [168, 0]
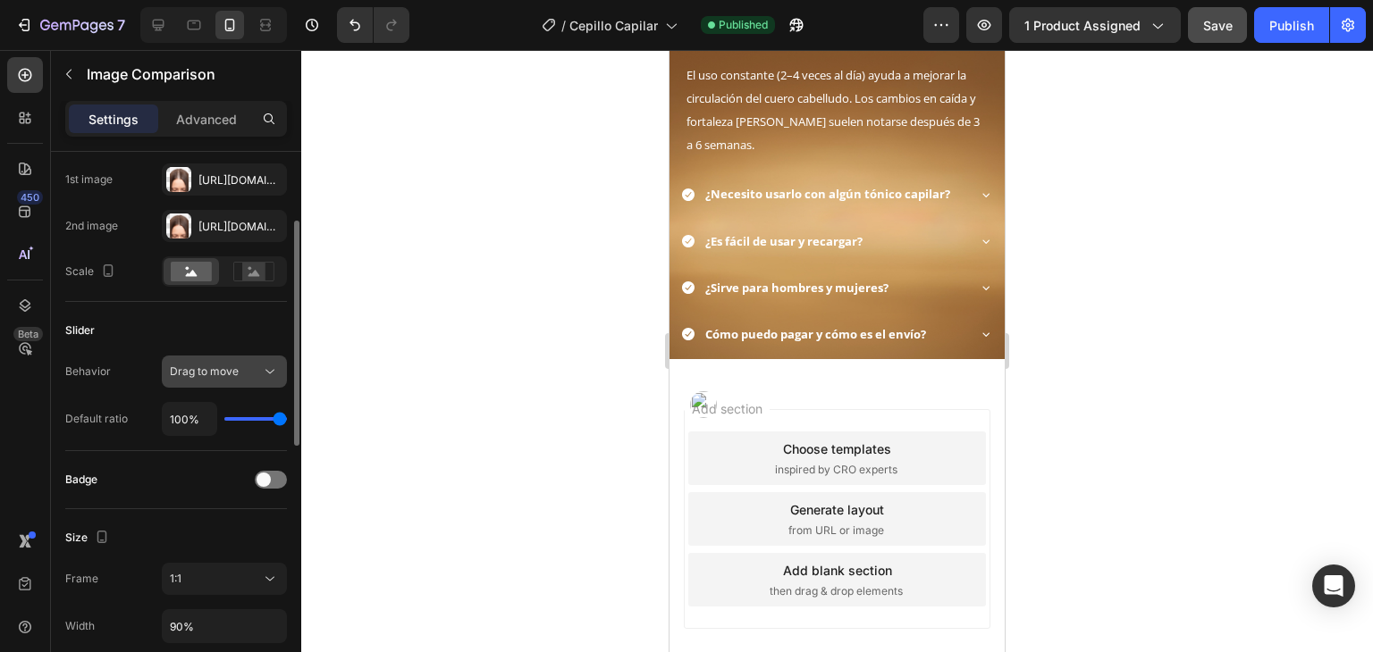
click at [206, 375] on span "Drag to move" at bounding box center [204, 371] width 69 height 13
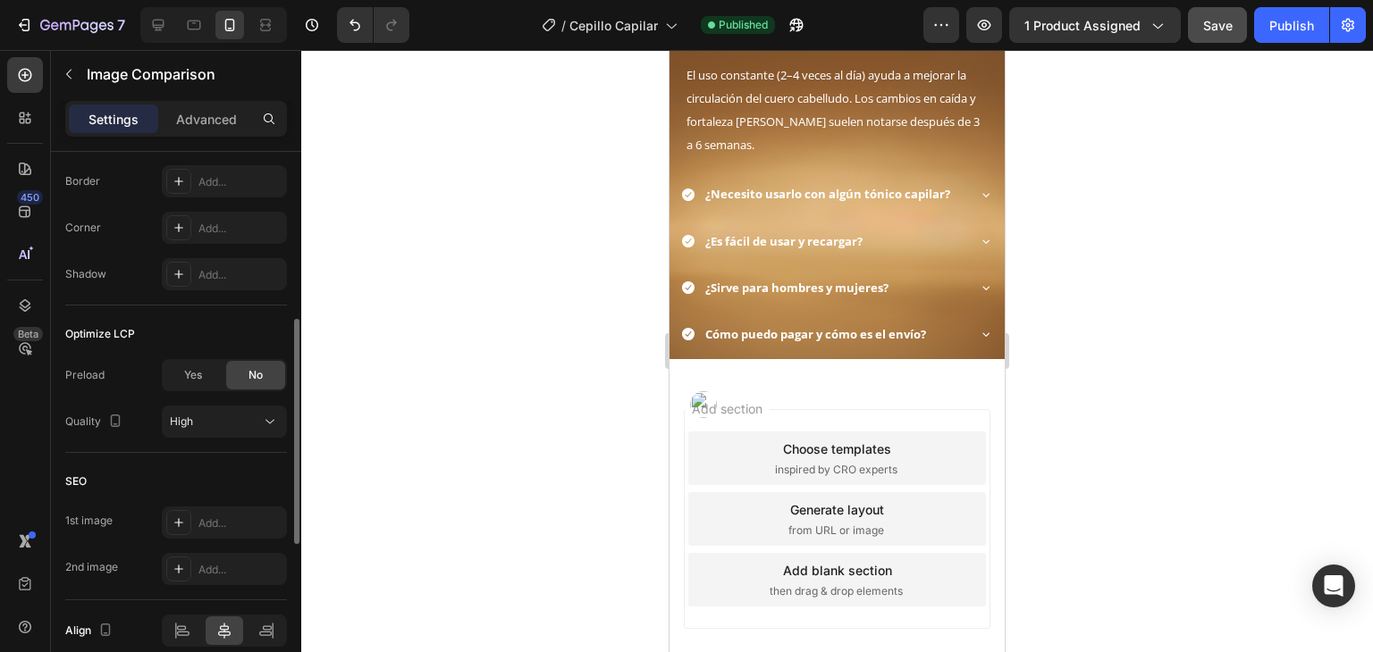
scroll to position [794, 0]
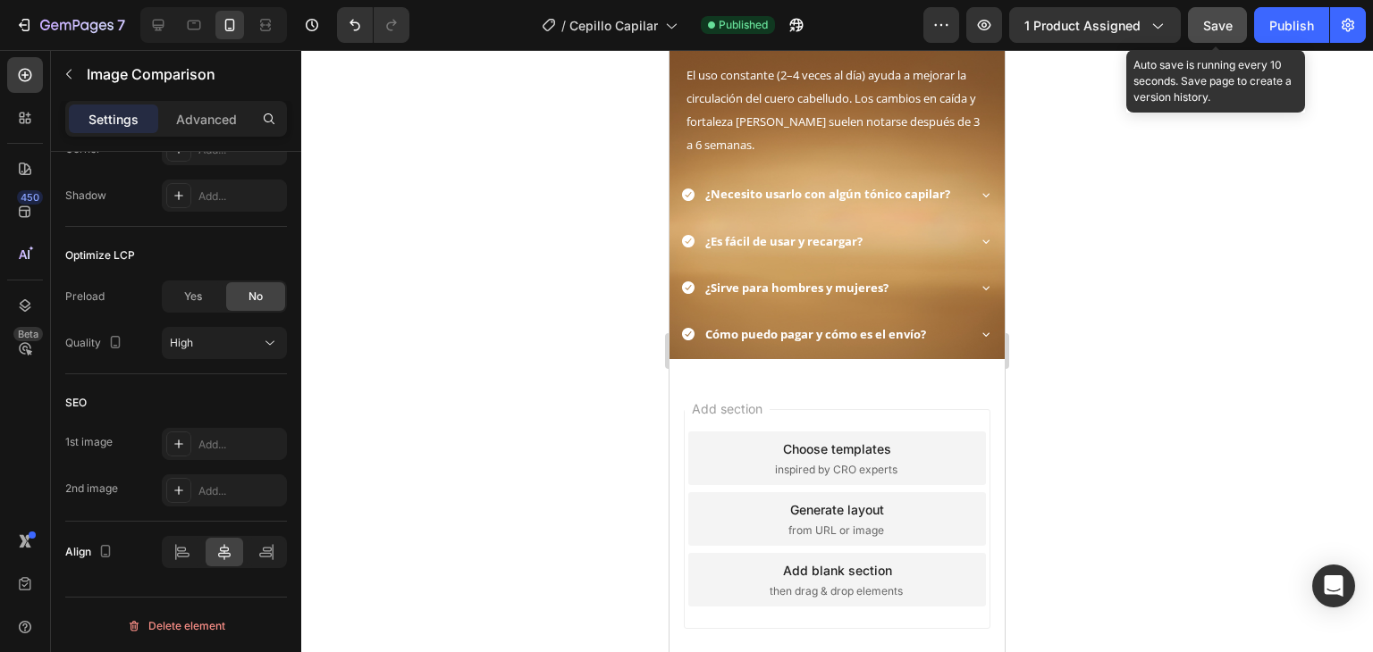
click at [1233, 33] on button "Save" at bounding box center [1217, 25] width 59 height 36
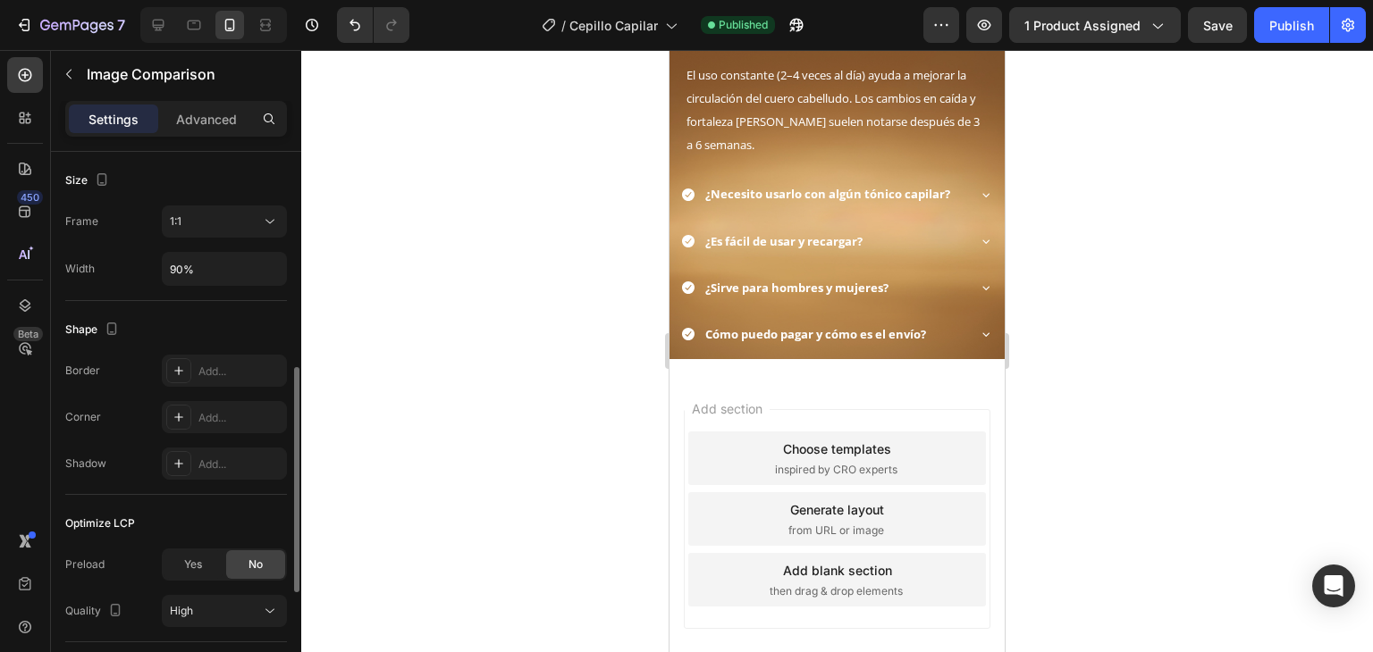
scroll to position [436, 0]
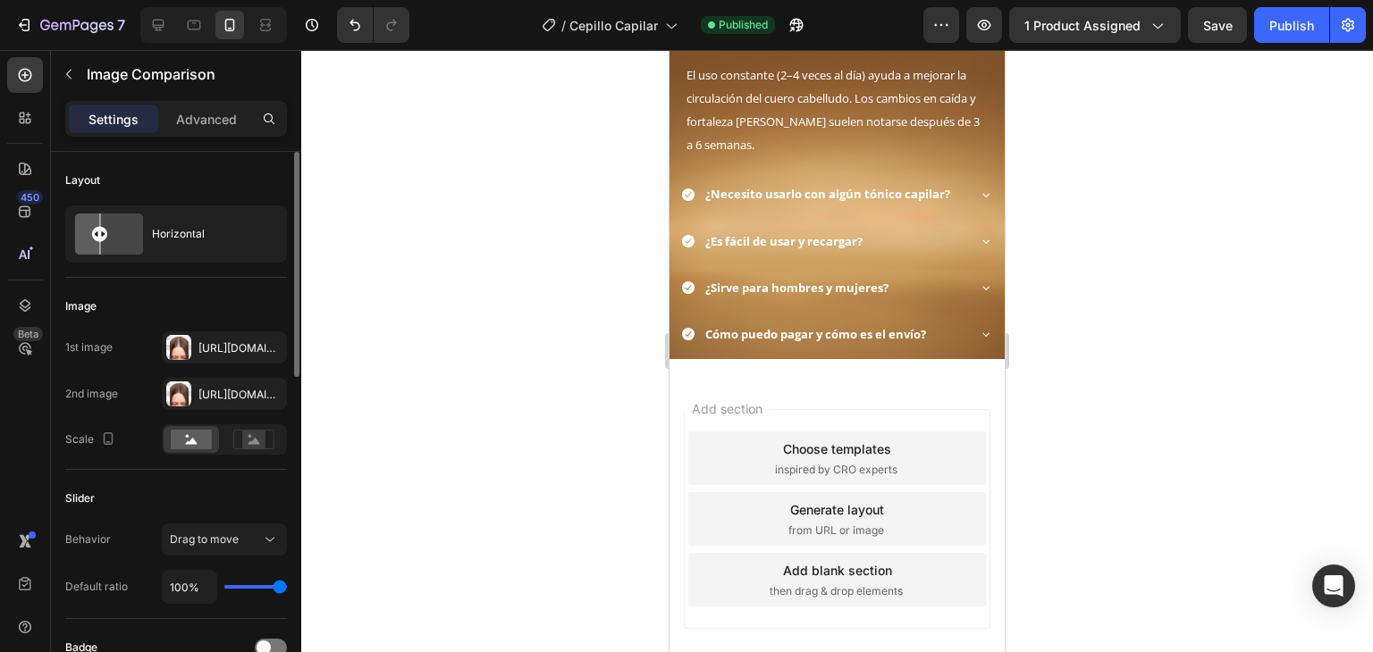
scroll to position [179, 0]
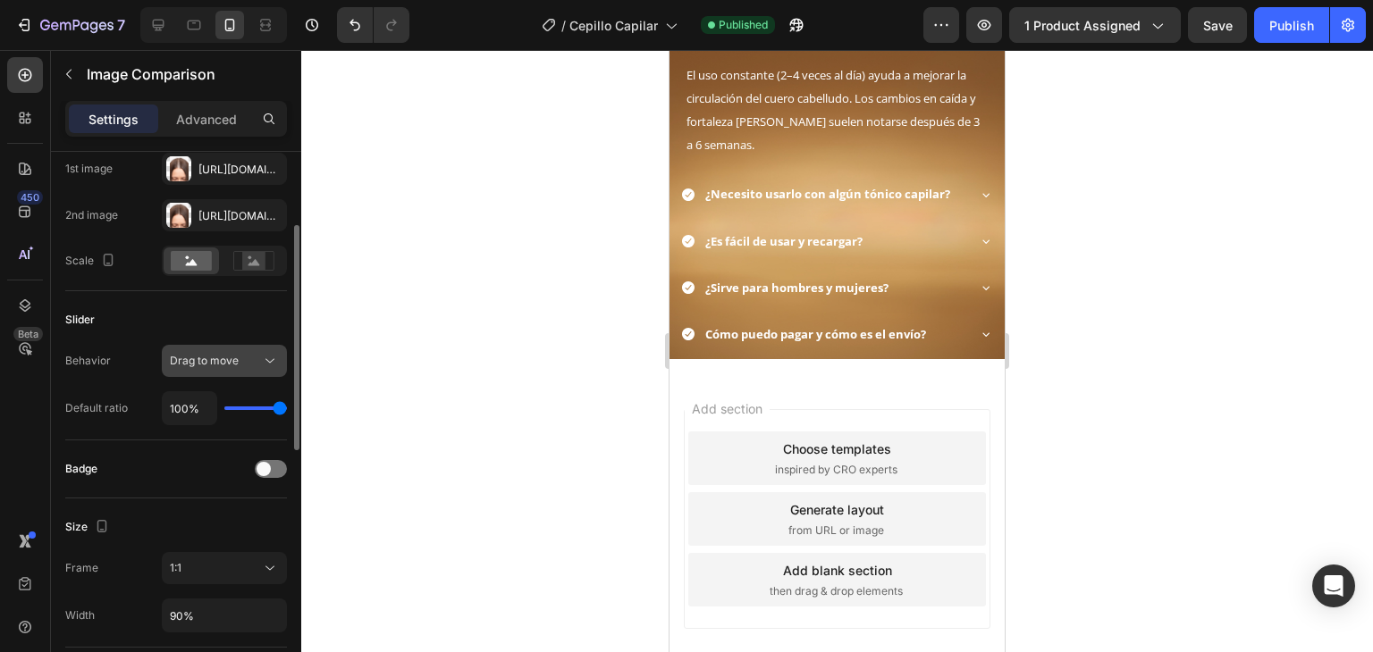
click at [240, 369] on button "Drag to move" at bounding box center [224, 361] width 125 height 32
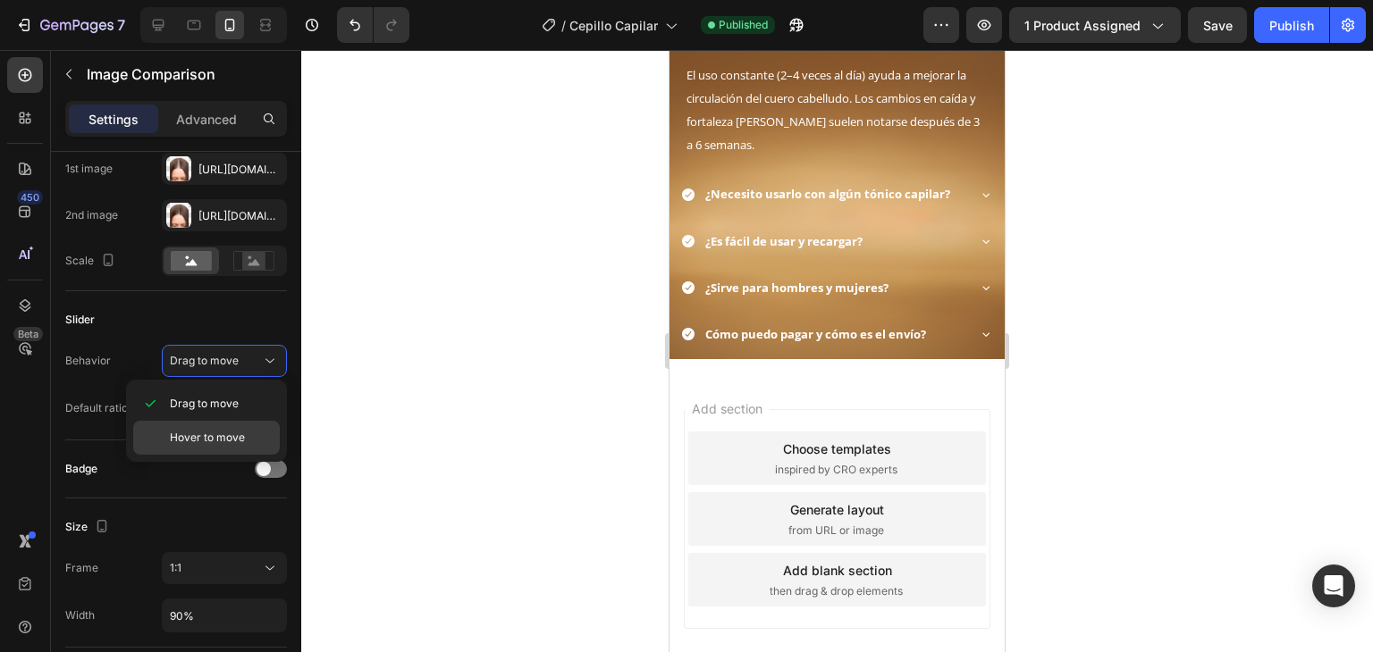
click at [219, 442] on span "Hover to move" at bounding box center [207, 438] width 75 height 16
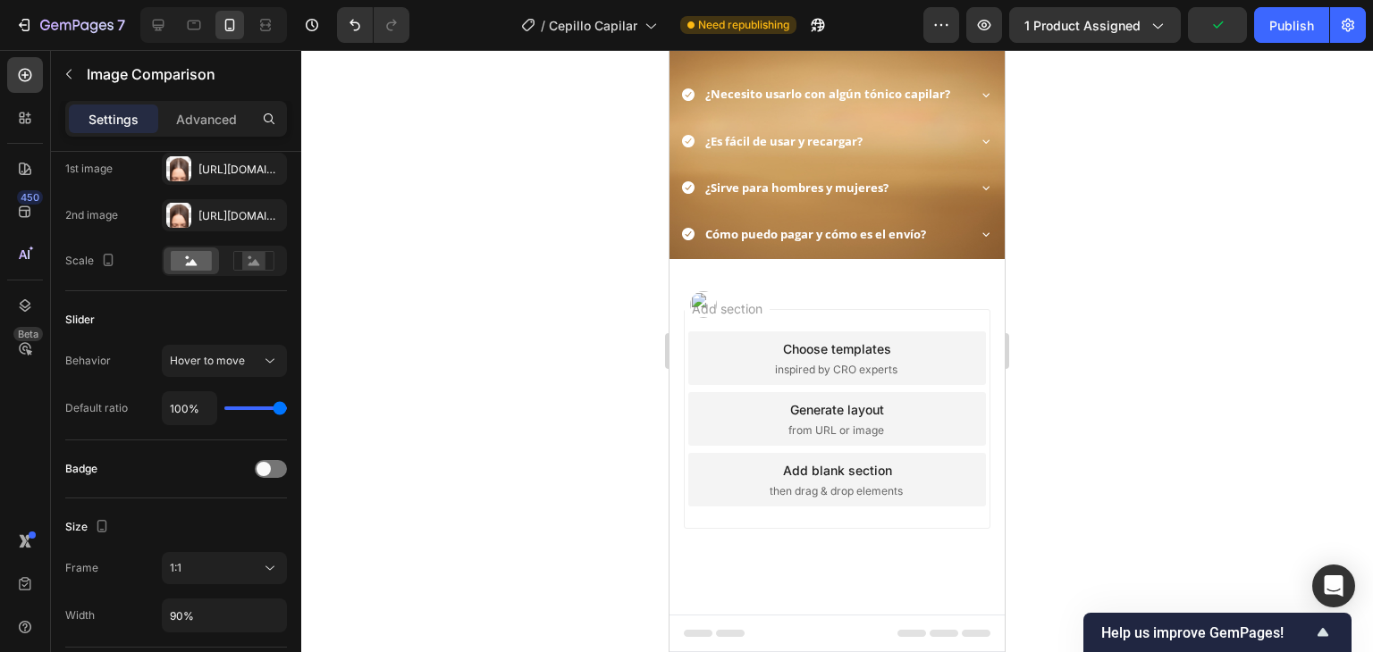
scroll to position [2444, 0]
click at [1312, 20] on div "Publish" at bounding box center [1291, 25] width 45 height 19
type input "98%"
type input "98"
type input "86%"
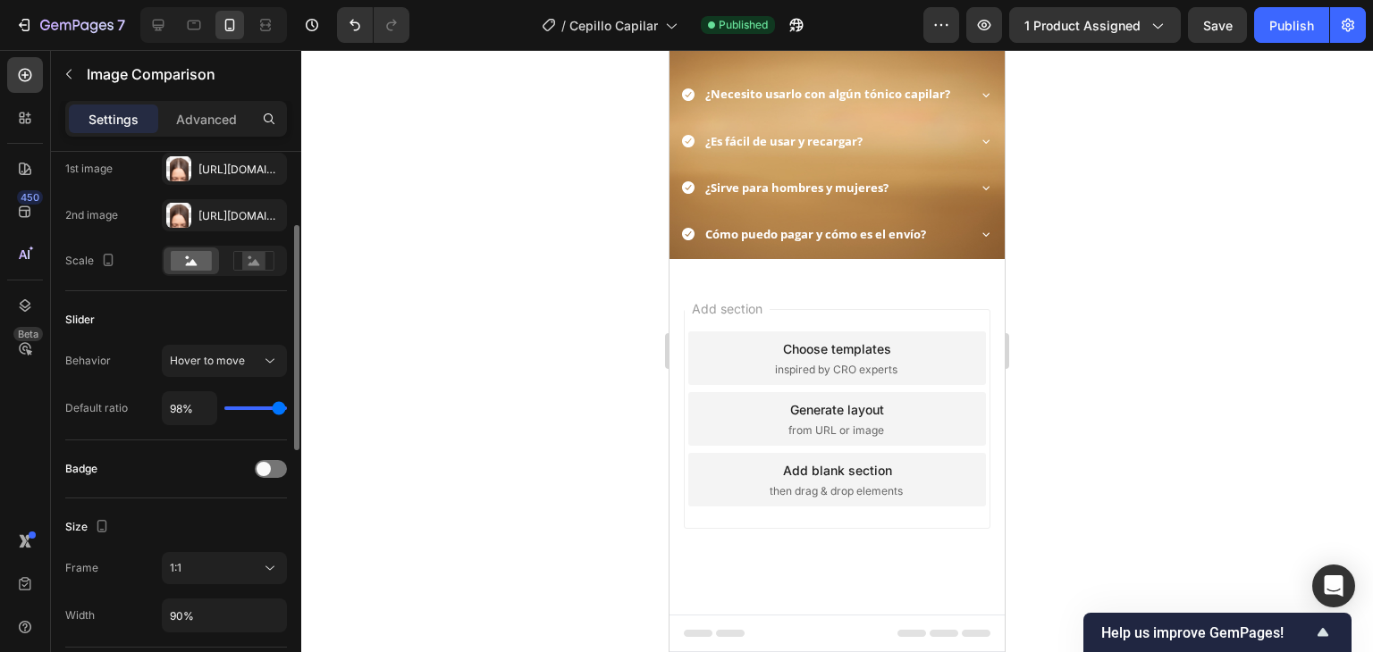
type input "86"
type input "85%"
type input "85"
type input "82%"
type input "82"
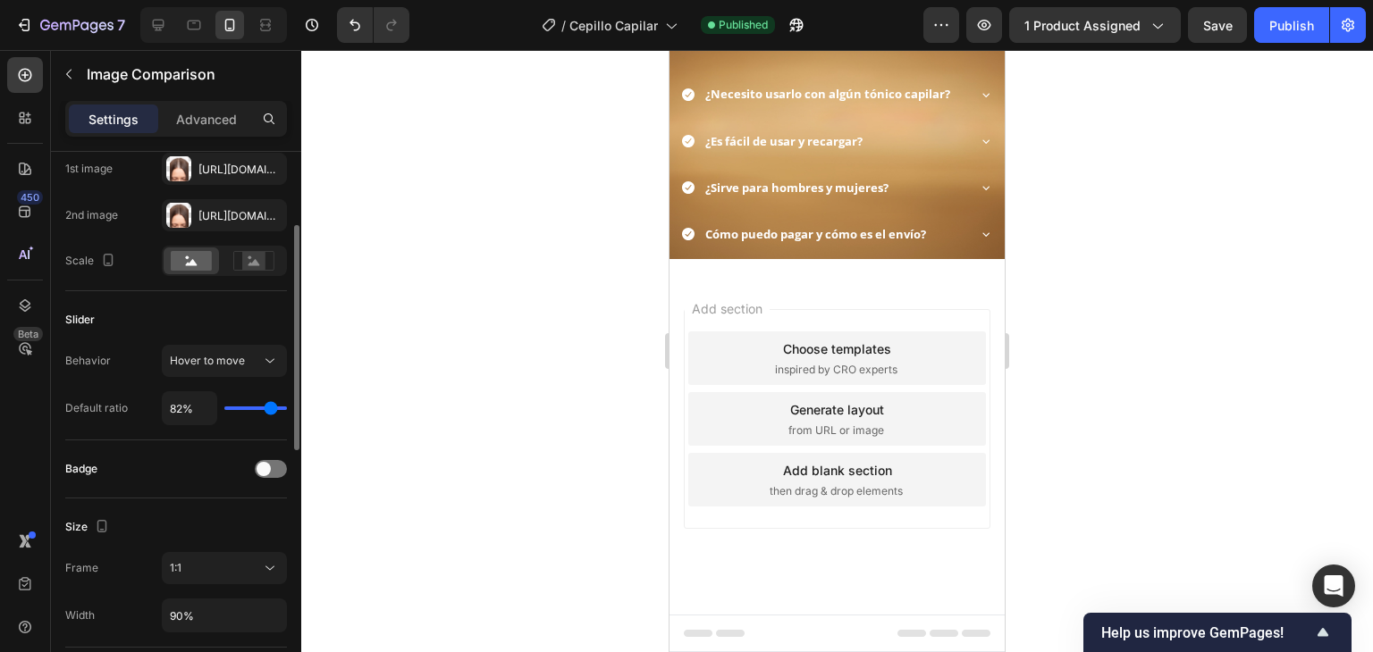
type input "81%"
type input "81"
type input "78%"
type input "78"
type input "75%"
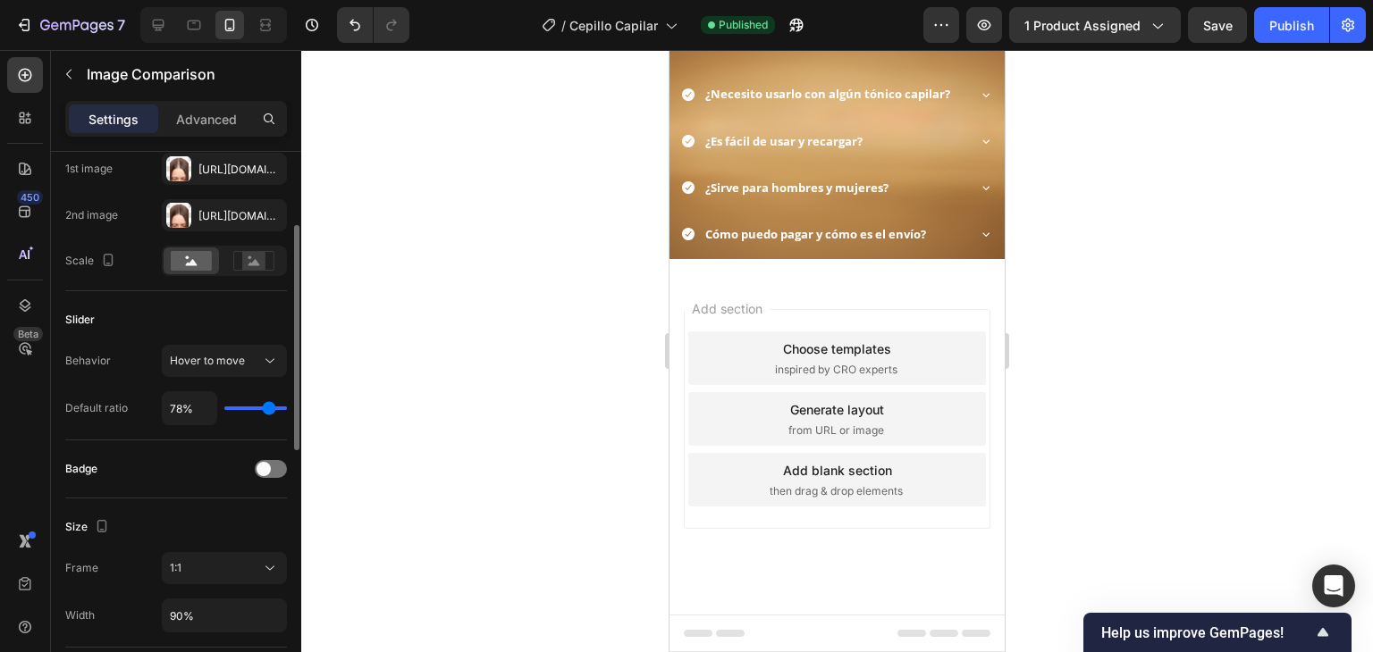
type input "75"
type input "73%"
type input "73"
type input "69%"
type input "69"
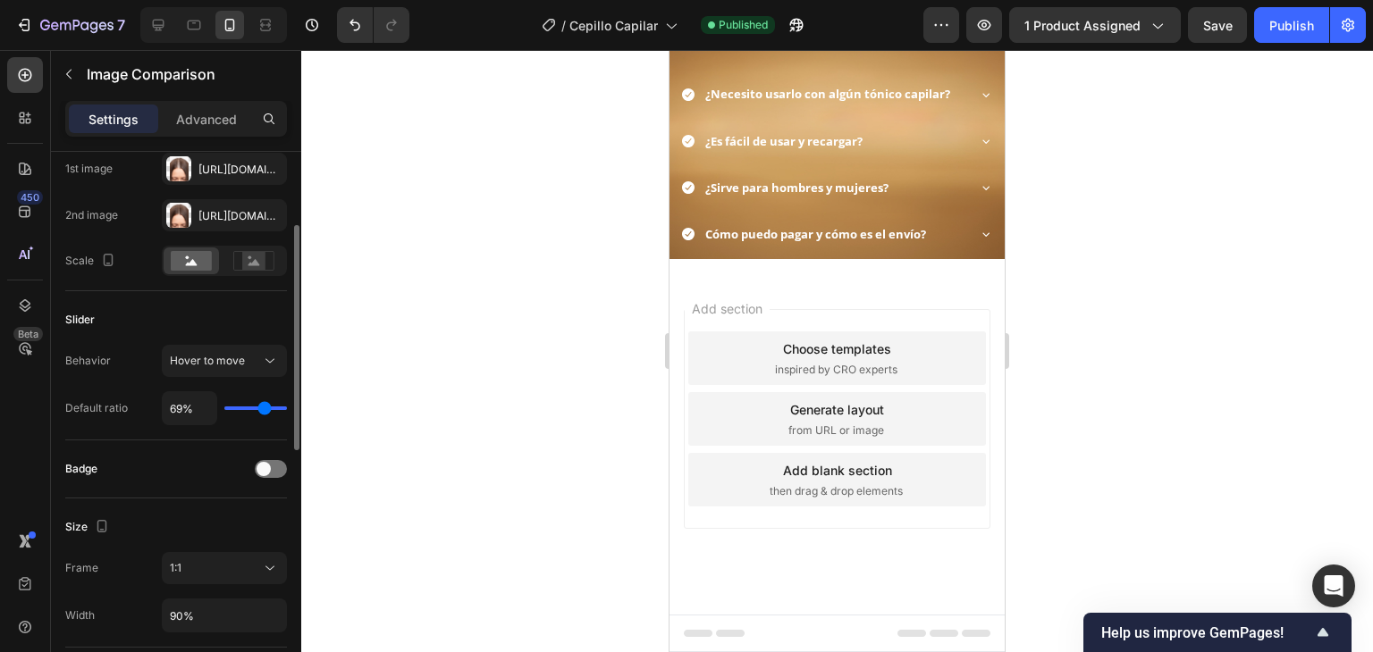
type input "66%"
type input "66"
type input "63%"
type input "63"
type input "62%"
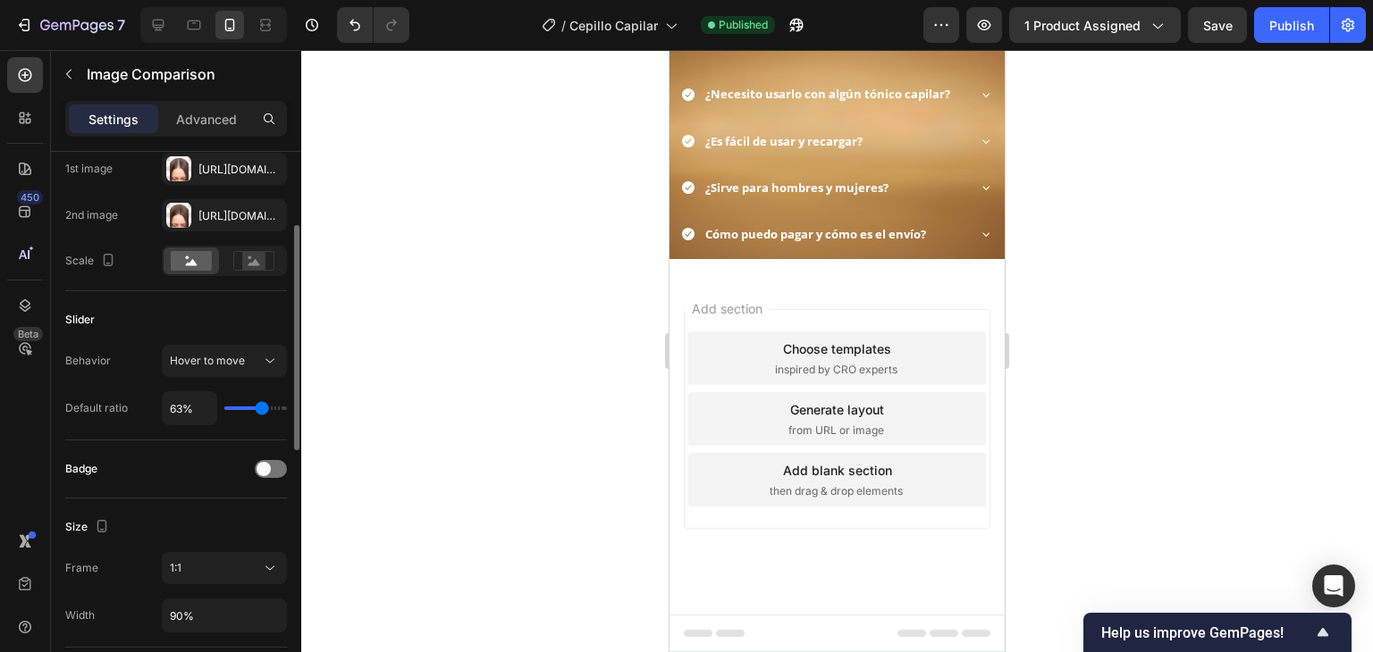
type input "62"
type input "59%"
type input "59"
type input "57%"
type input "57"
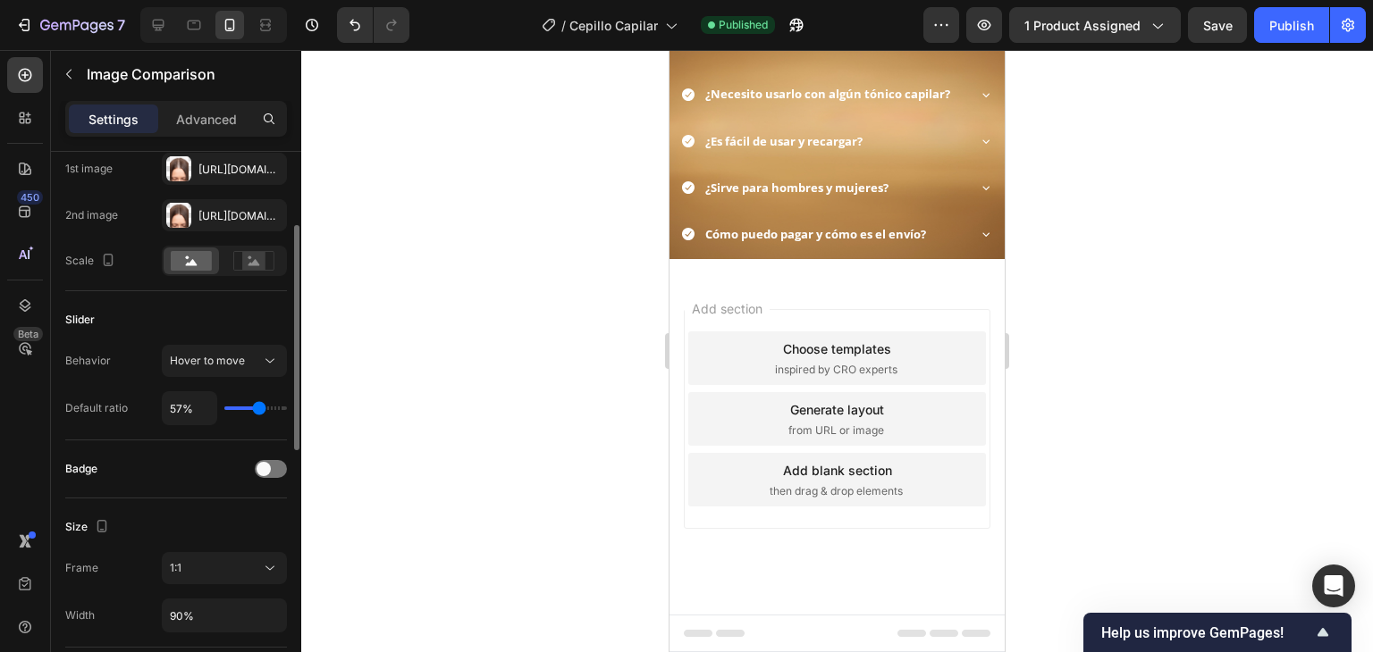
type input "54%"
type input "54"
type input "51%"
type input "51"
type input "50%"
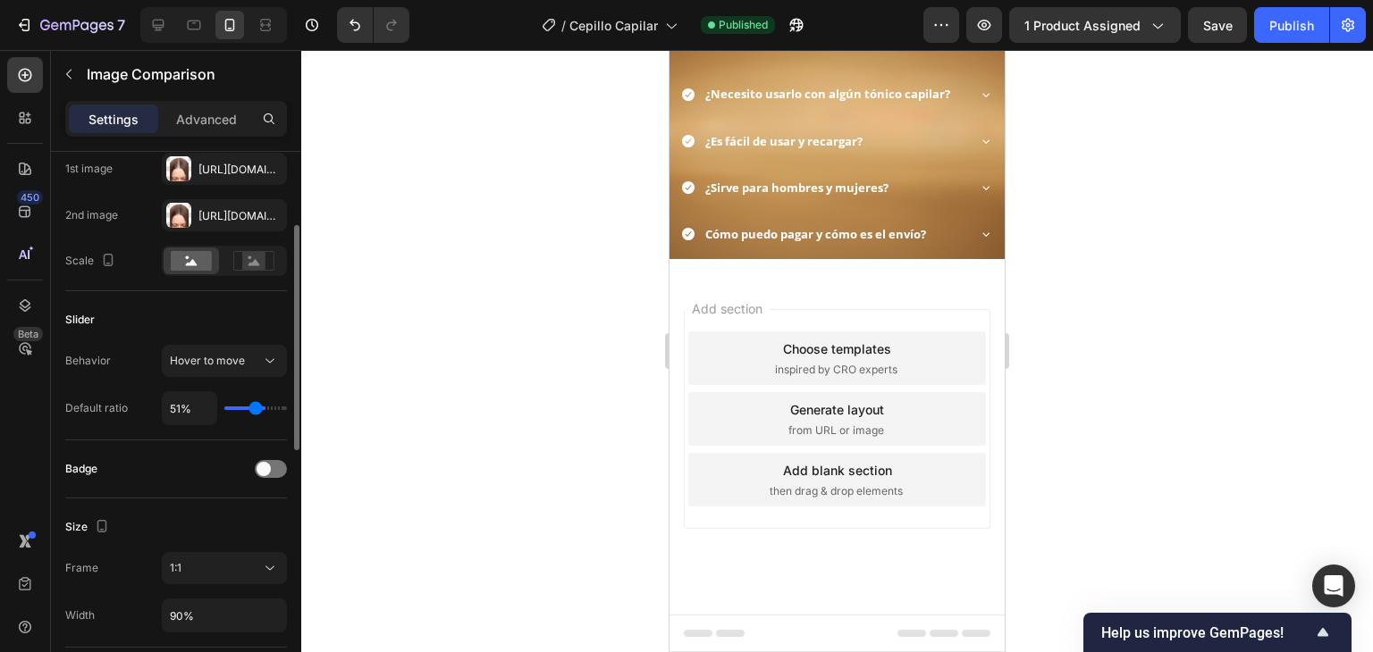
type input "50"
type input "47%"
type input "47"
type input "42%"
type input "42"
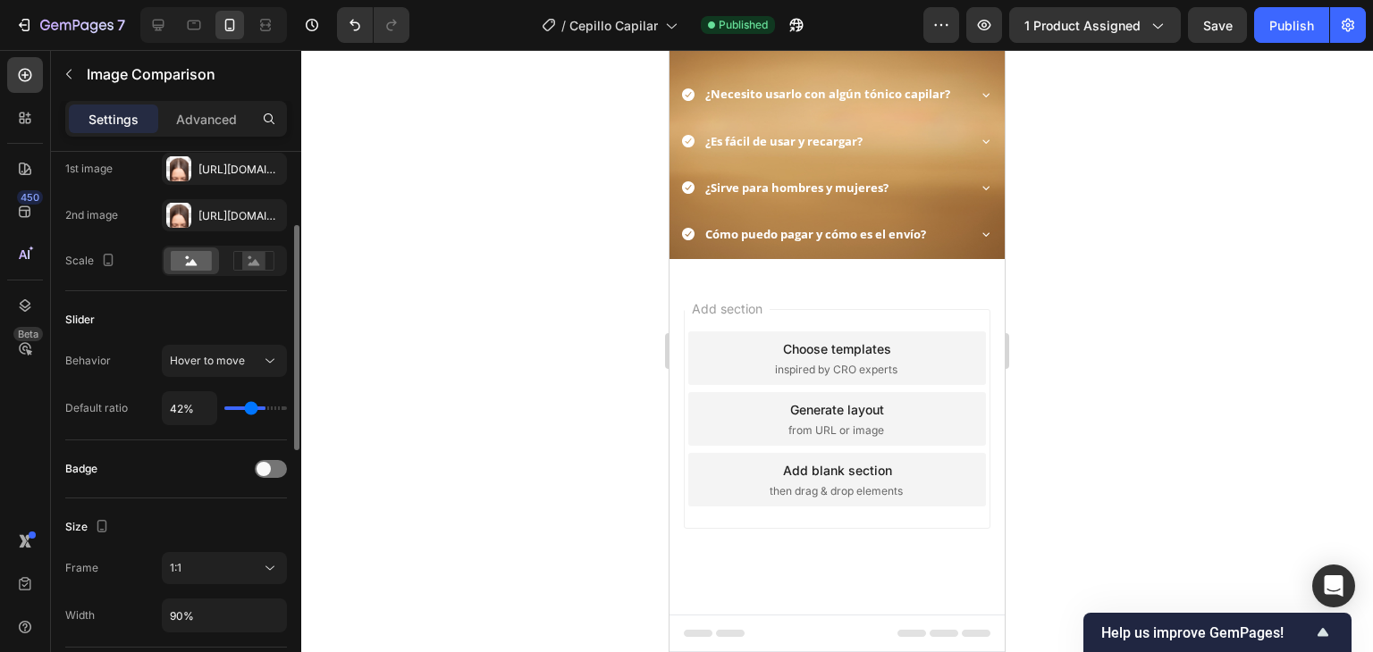
type input "40%"
type input "40"
type input "38%"
type input "38"
type input "35%"
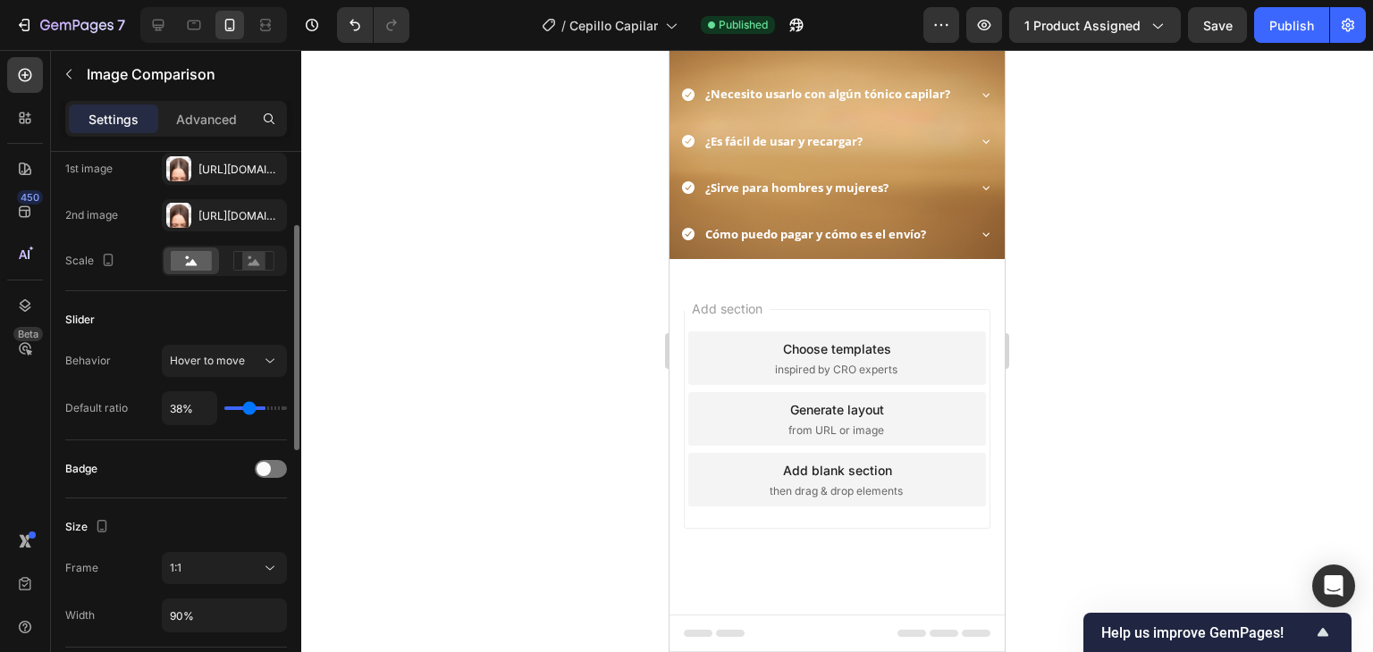
type input "35"
type input "34%"
type input "34"
type input "28%"
type input "28"
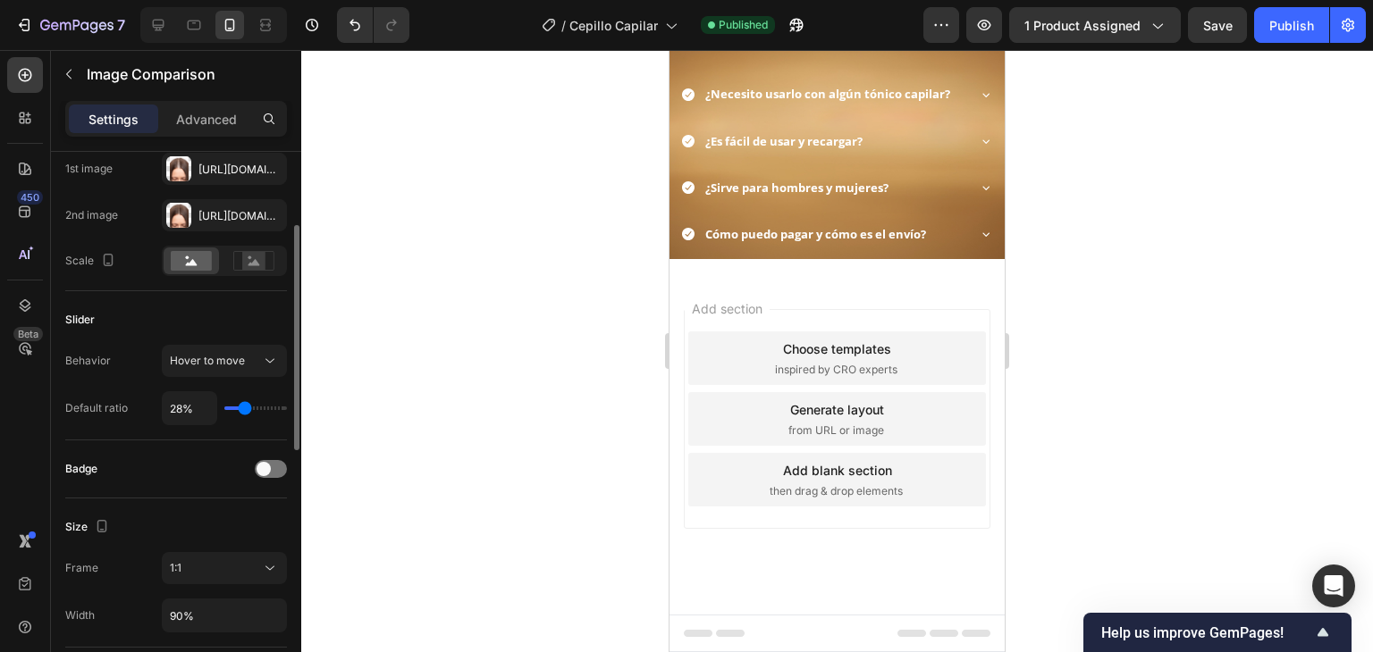
type input "26%"
type input "26"
type input "23%"
type input "23"
type input "22%"
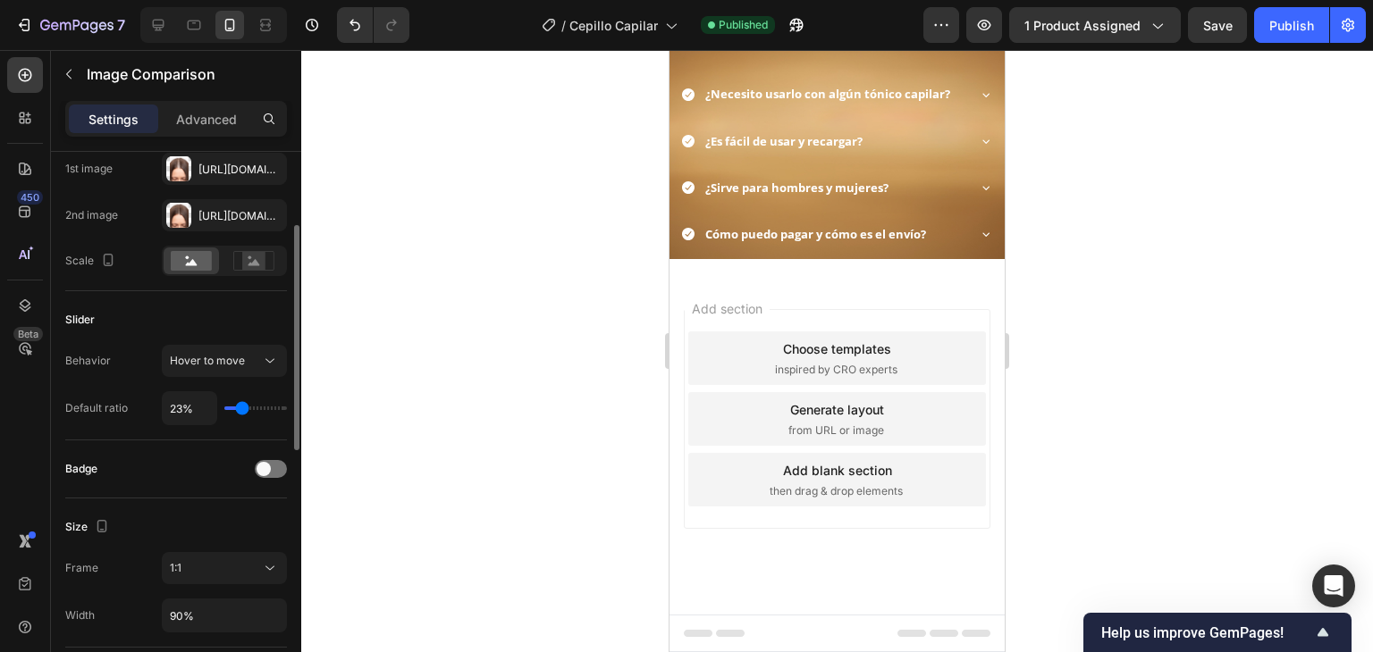
type input "22"
type input "20%"
type input "20"
type input "17%"
type input "17"
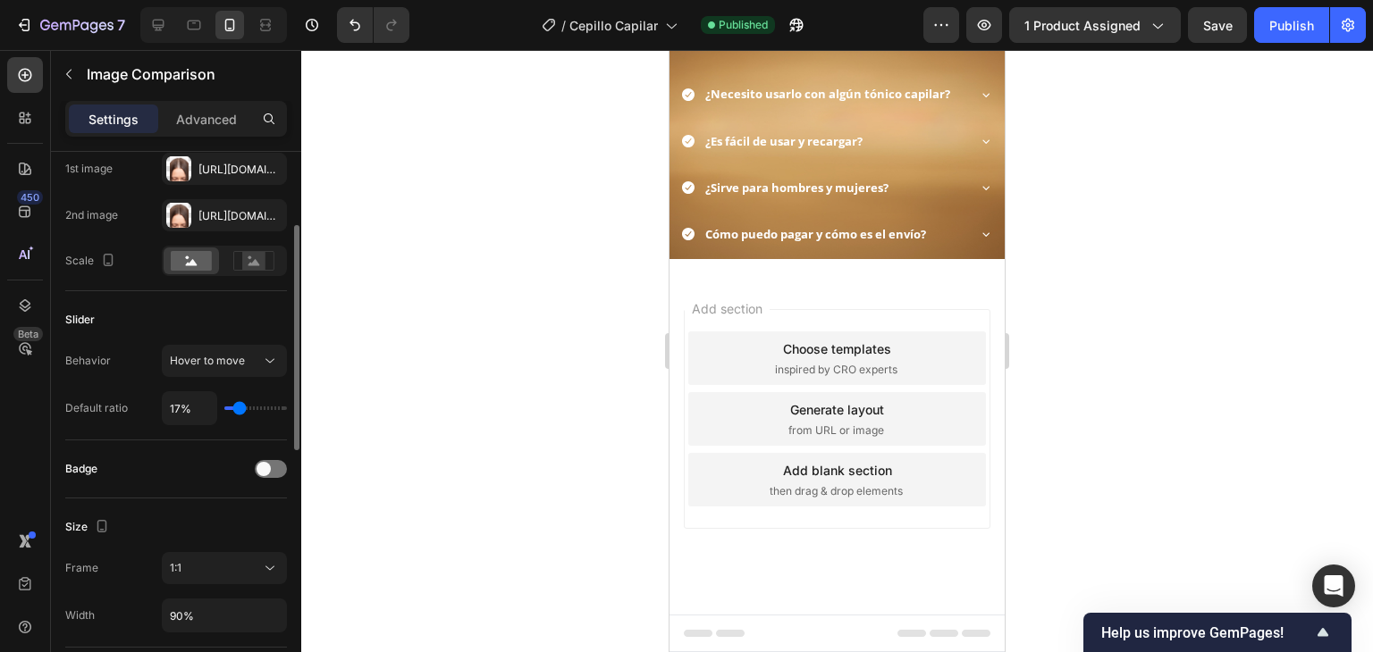
type input "16%"
type input "16"
type input "13%"
type input "13"
type input "9%"
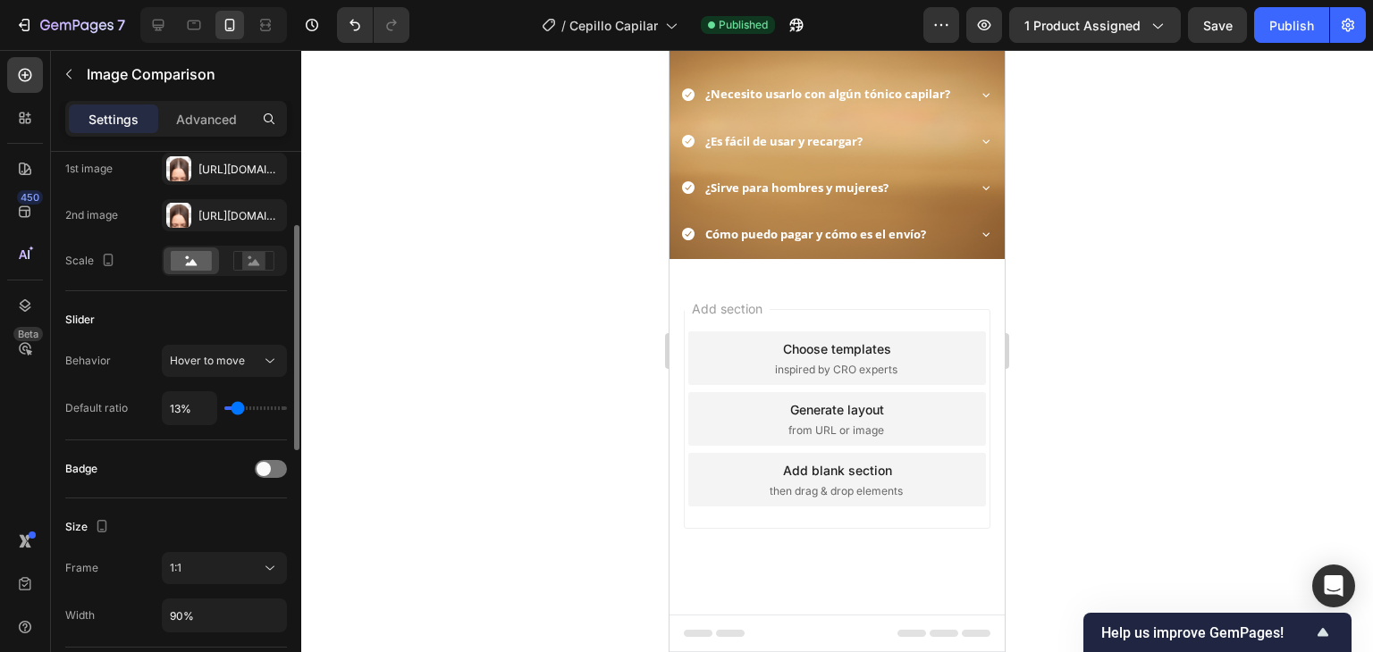
type input "9"
type input "6%"
type input "6"
type input "4%"
type input "4"
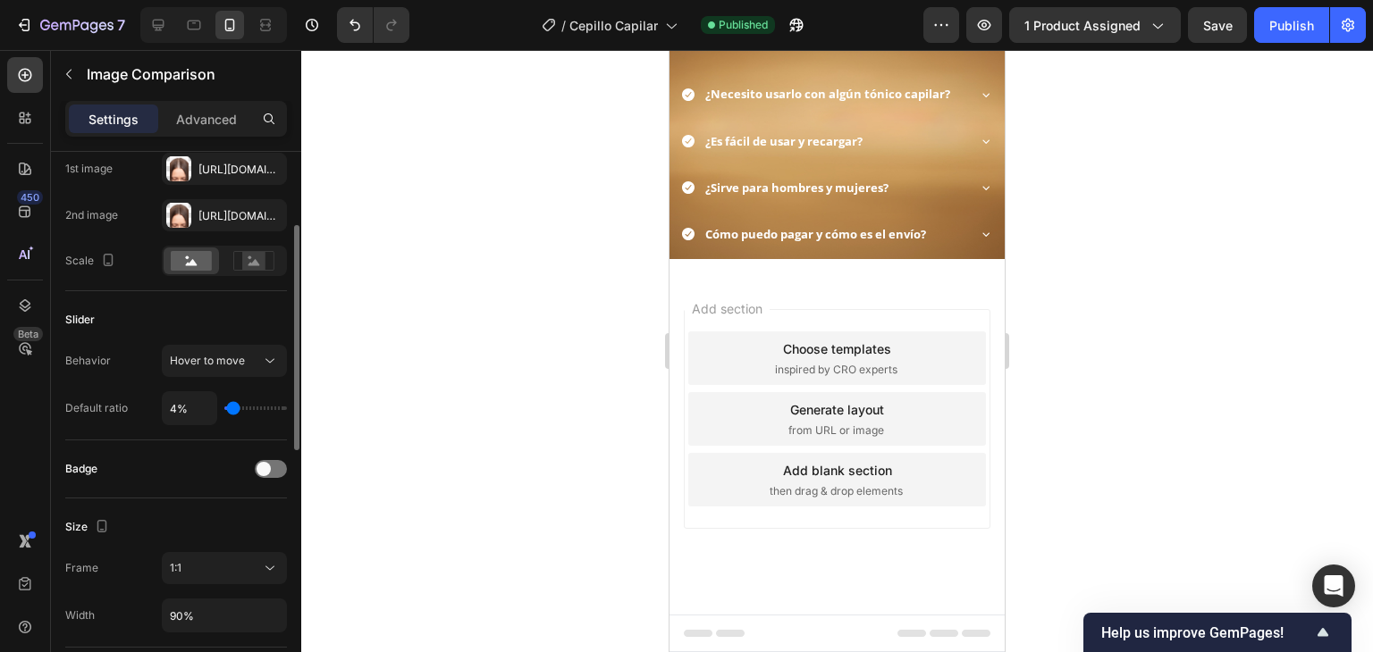
type input "1%"
type input "1"
type input "4%"
type input "4"
type input "9%"
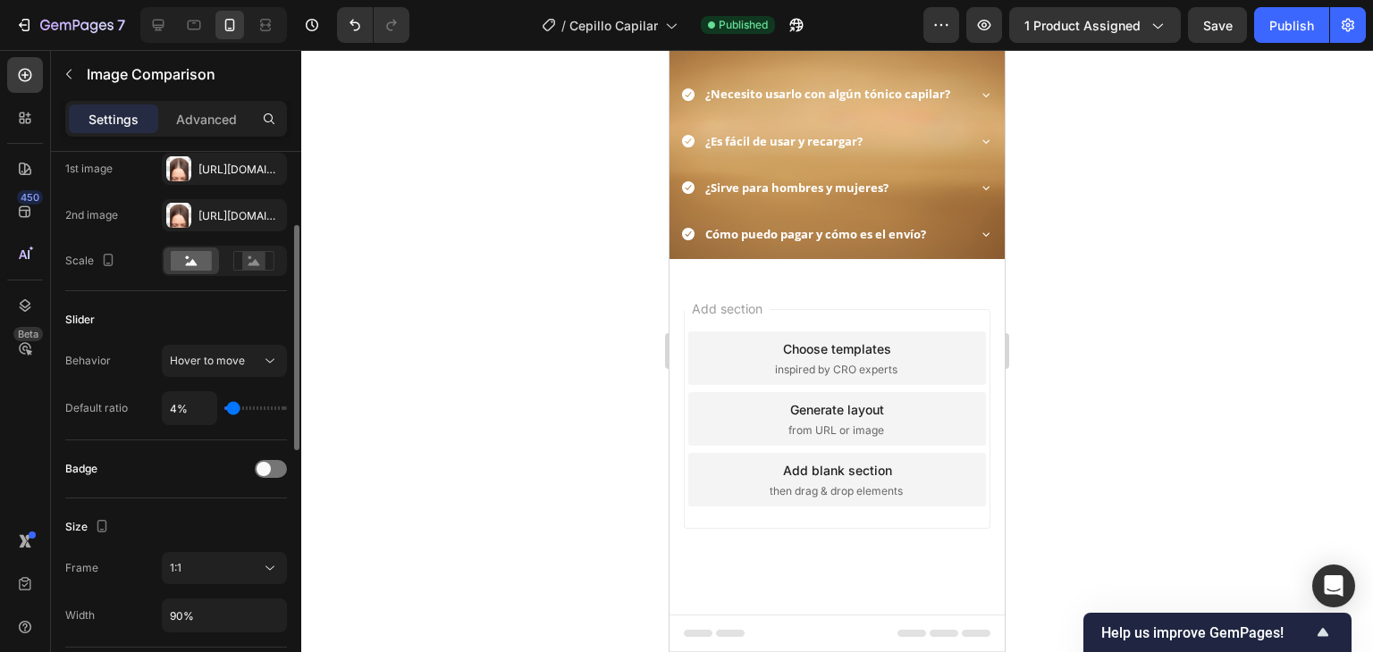
type input "9"
type input "13%"
type input "13"
type input "16%"
type input "16"
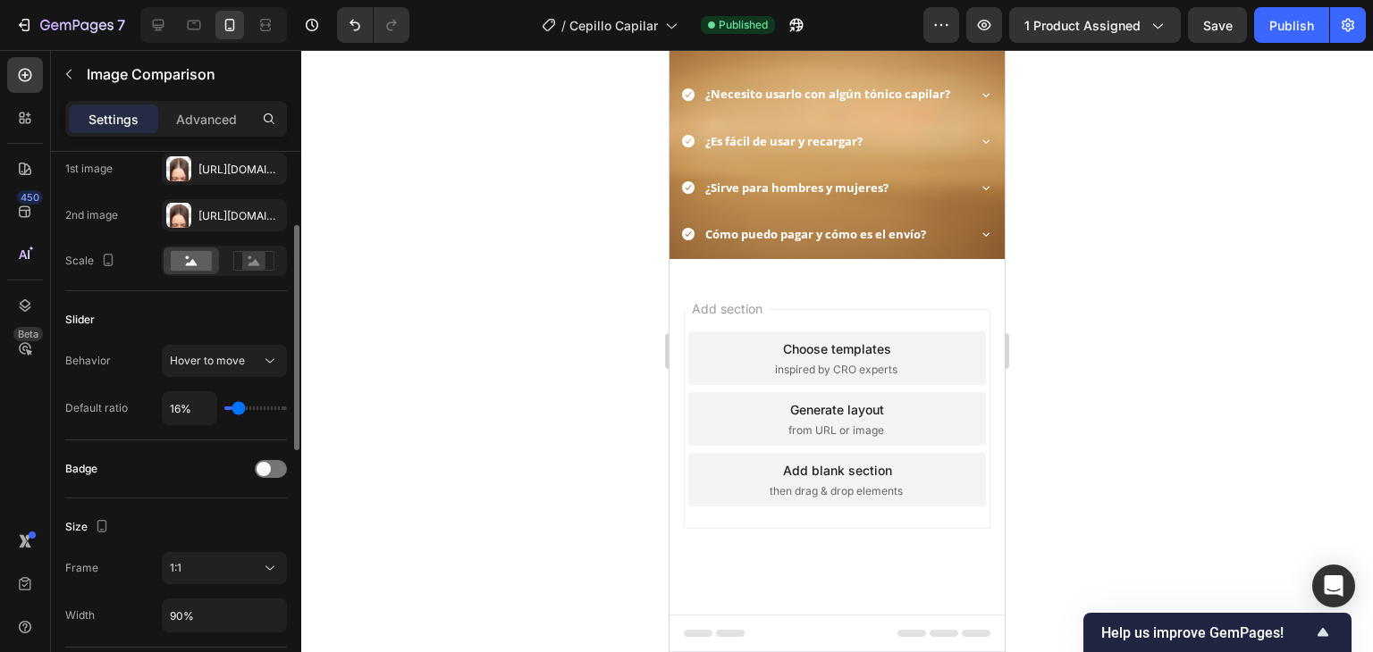
type input "19%"
type input "19"
type input "20%"
type input "20"
type input "23%"
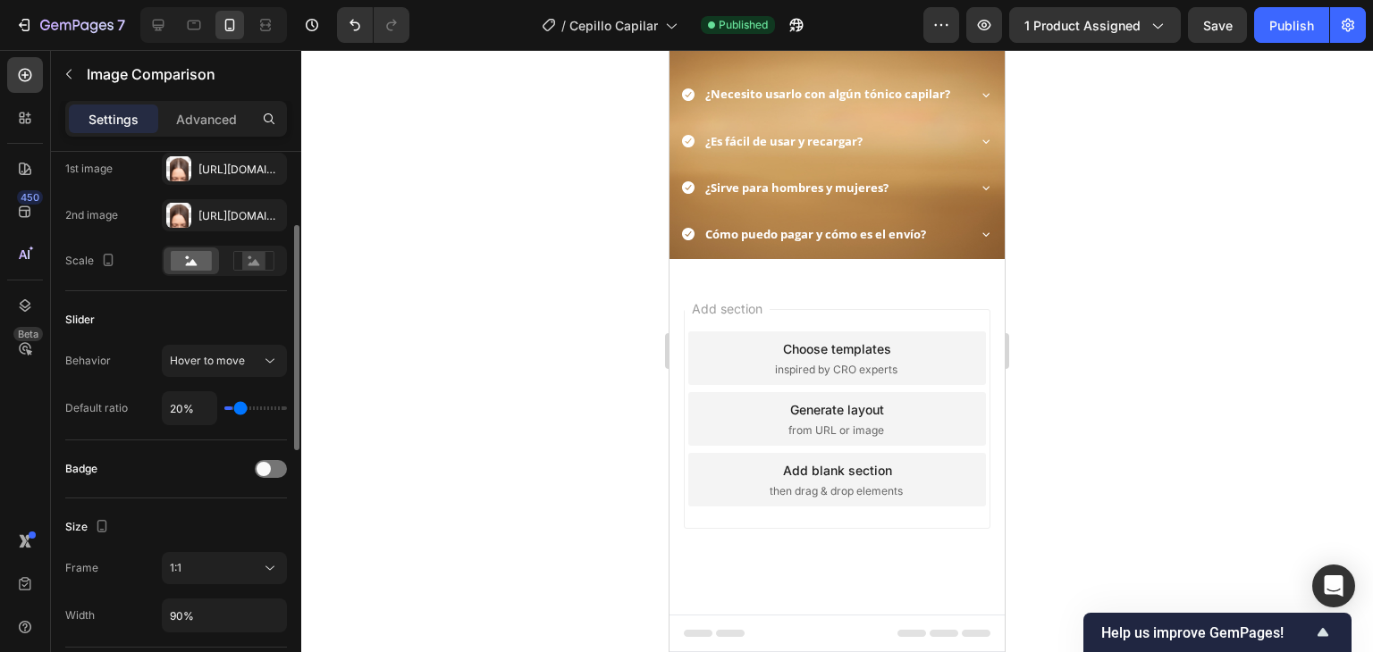
type input "23"
type input "25%"
type input "25"
type input "28%"
type input "28"
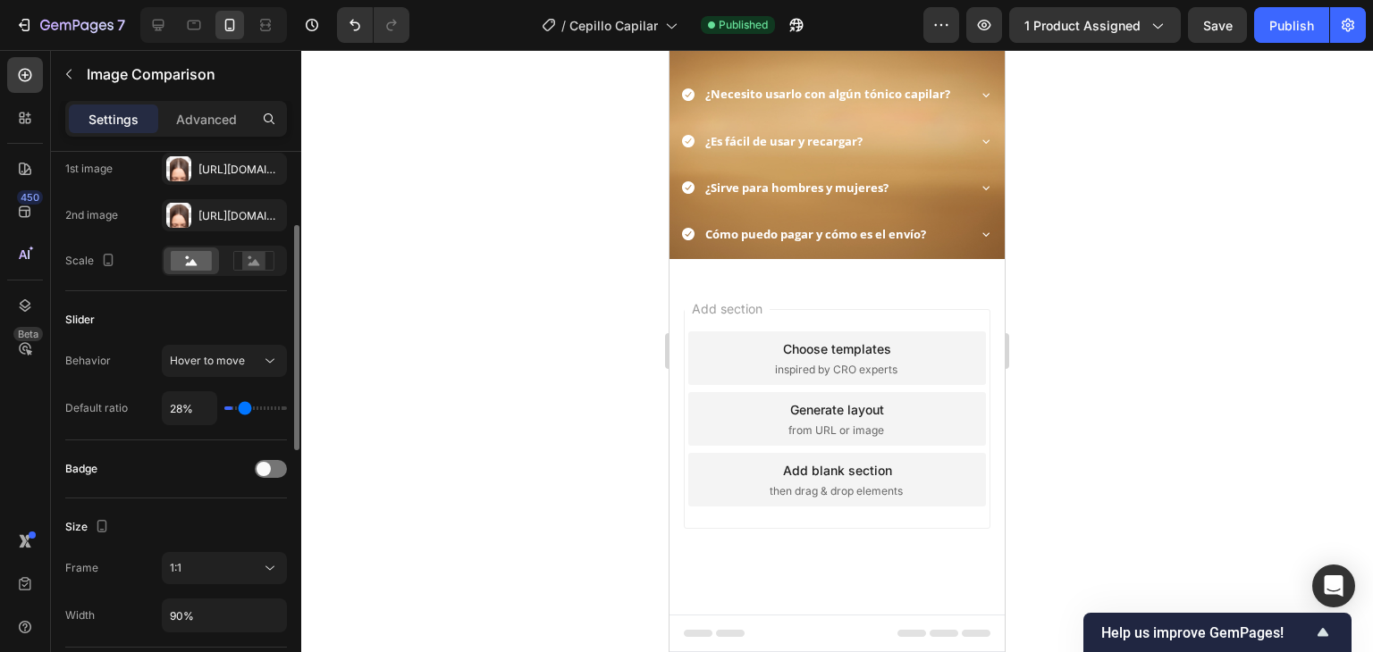
type input "29%"
type input "29"
type input "31%"
type input "31"
type input "32%"
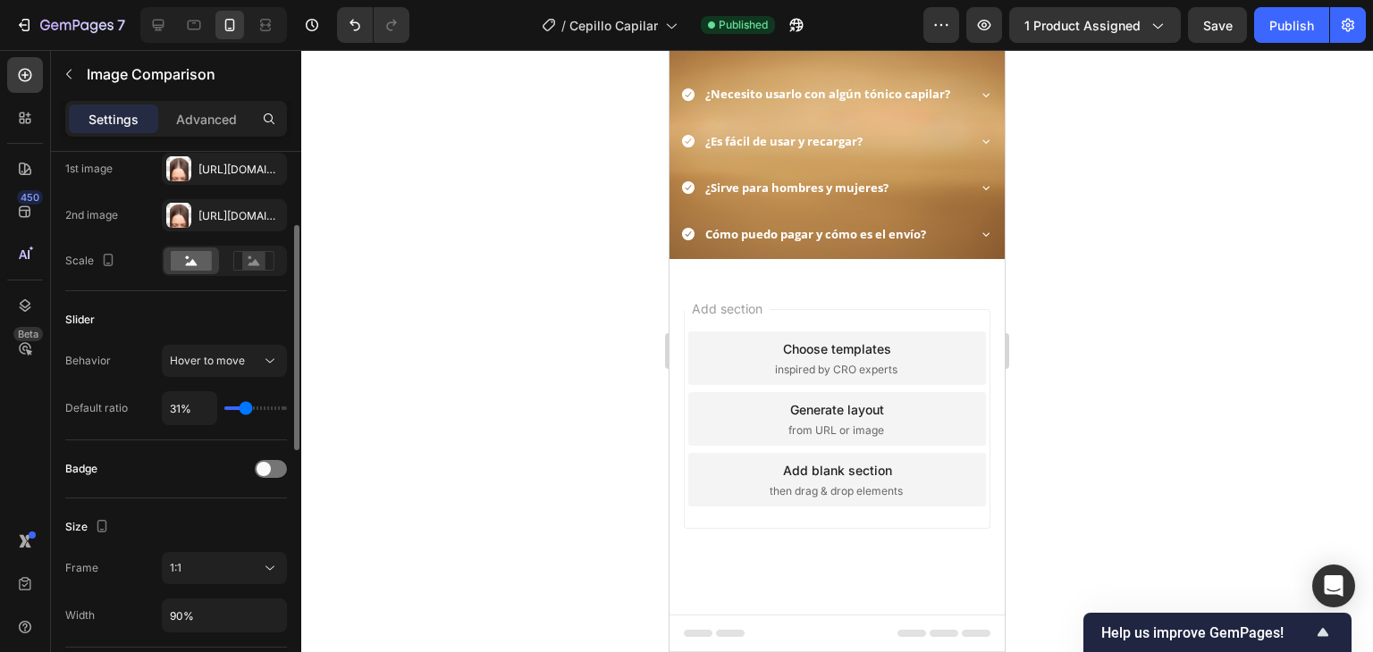
type input "32"
type input "34%"
type input "34"
type input "37%"
type input "37"
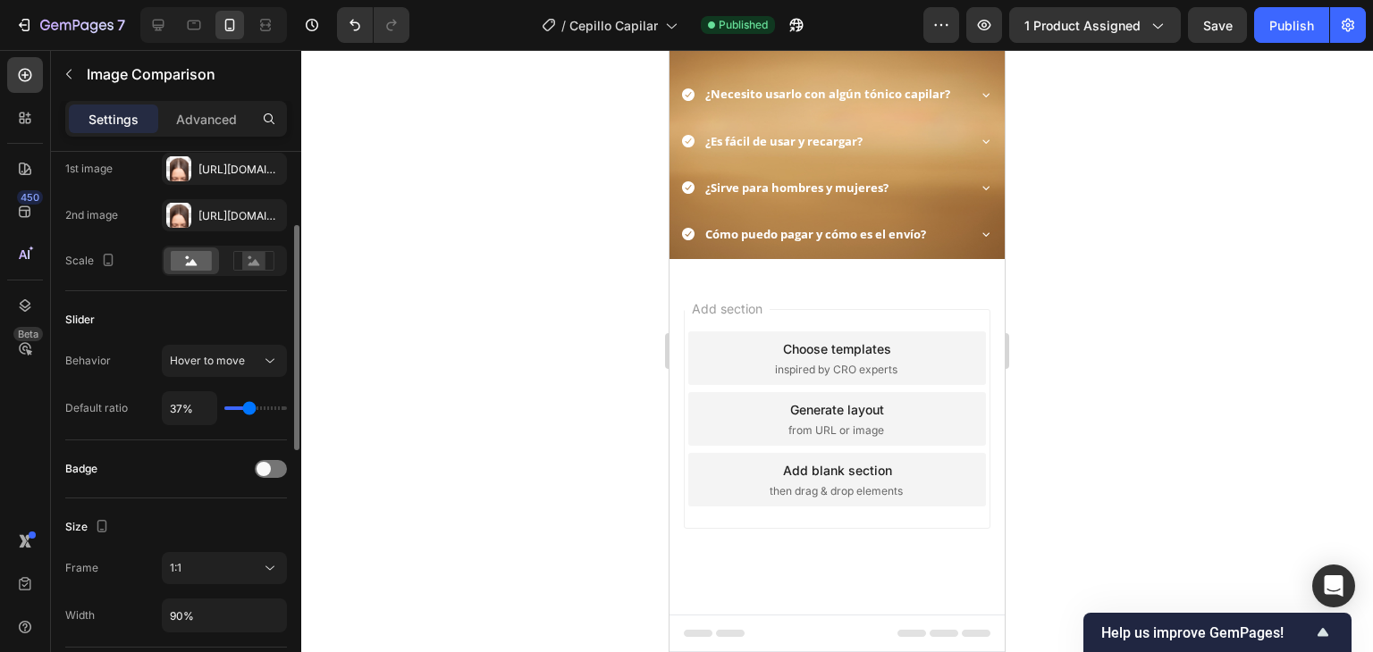
type input "38%"
type input "38"
type input "44%"
type input "44"
type input "45%"
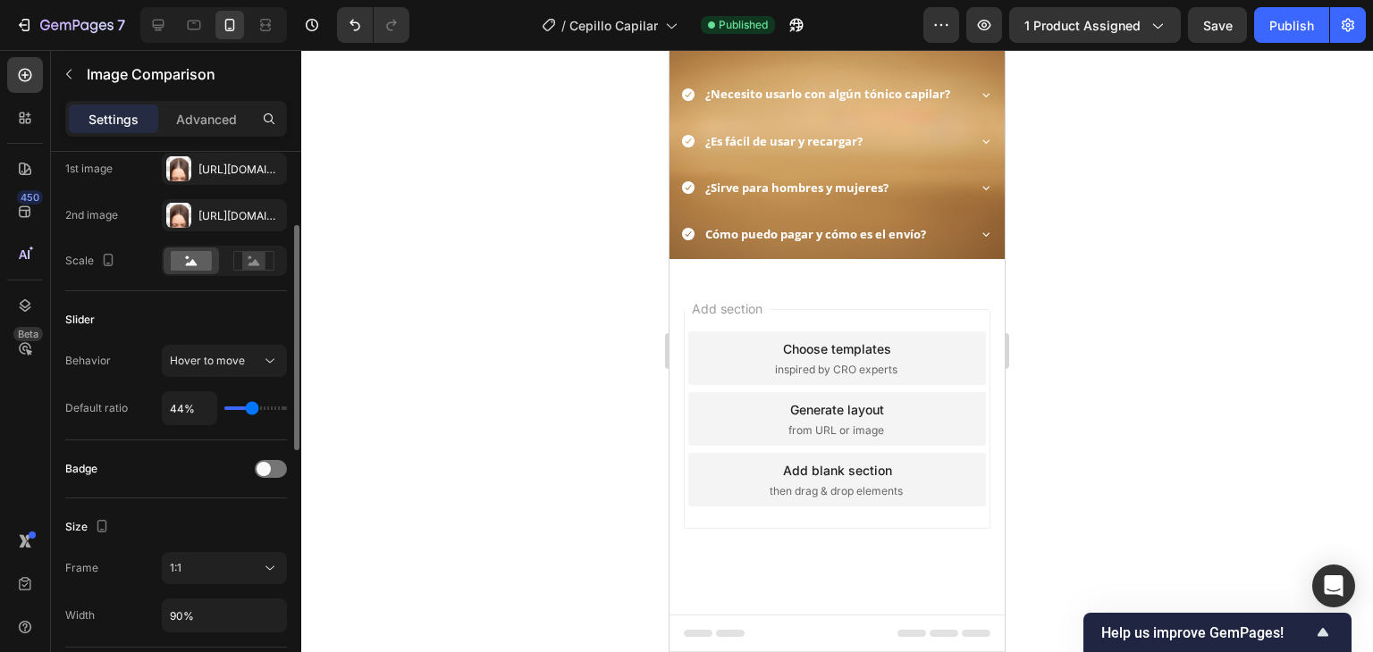
type input "45"
type input "48%"
type input "48"
type input "50%"
type input "50"
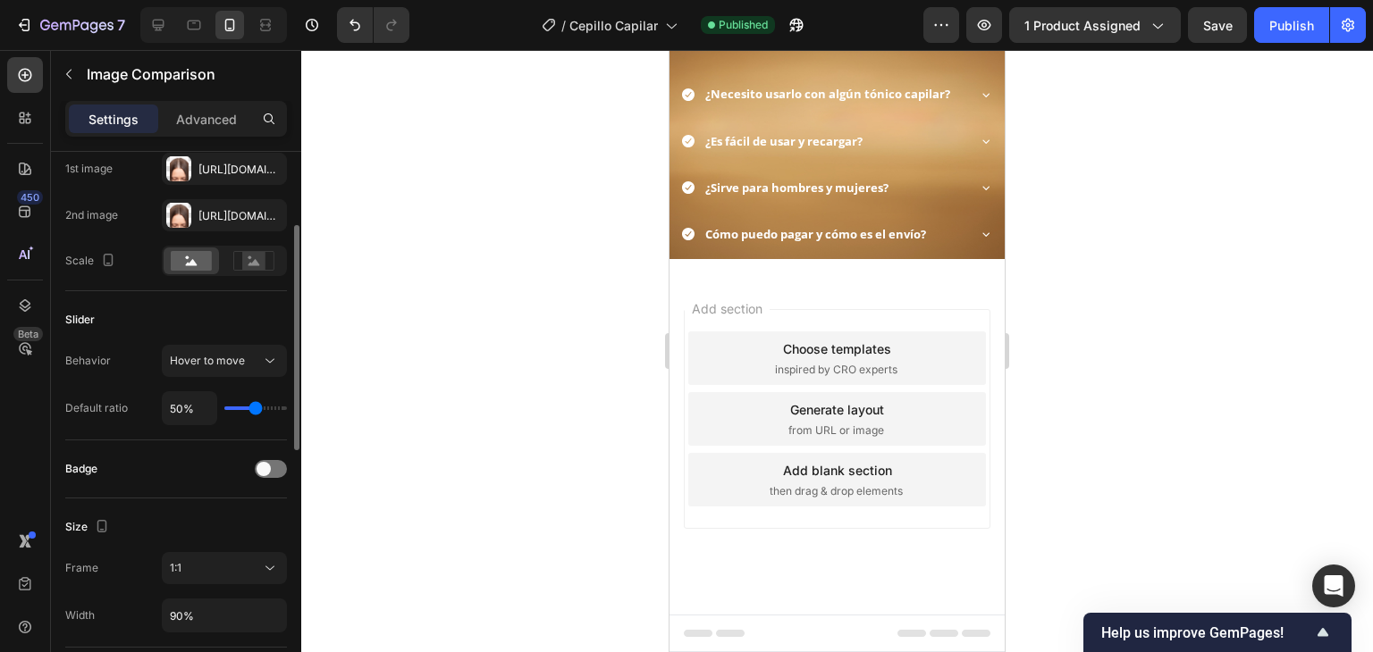
type input "53%"
type input "53"
type input "56%"
type input "56"
type input "57%"
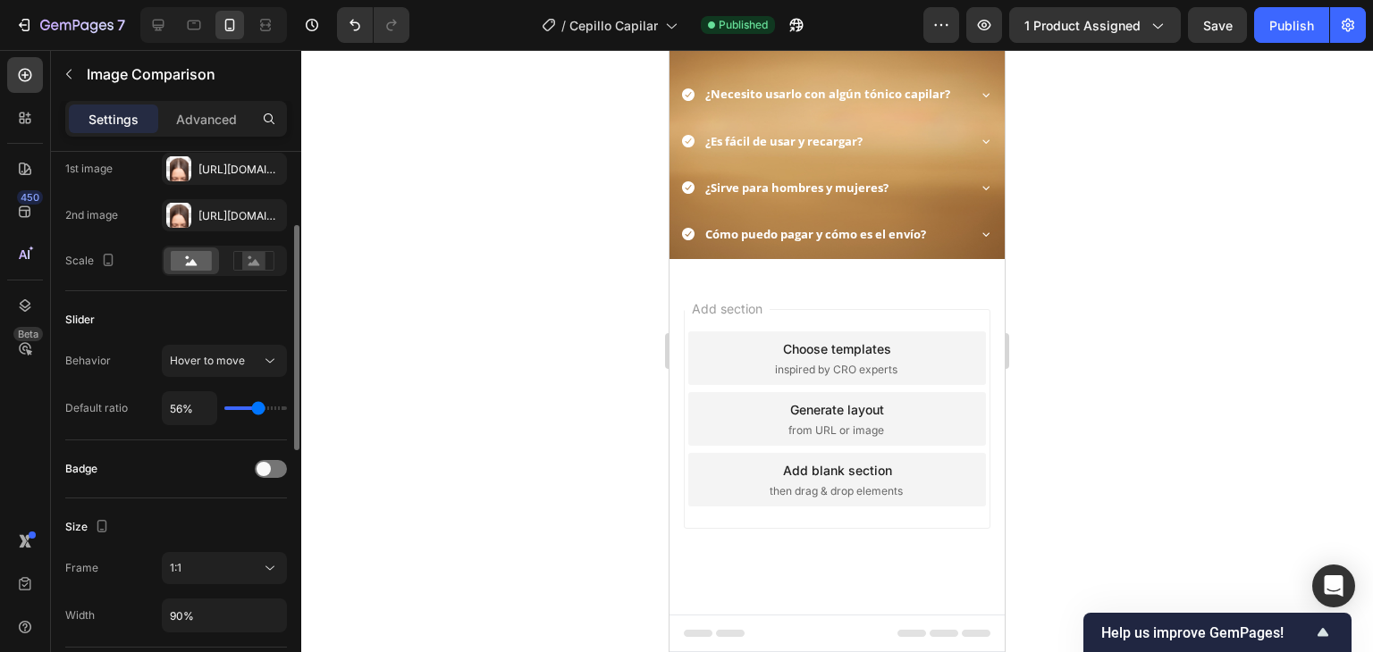
type input "57"
type input "60%"
type input "60"
type input "62%"
type input "62"
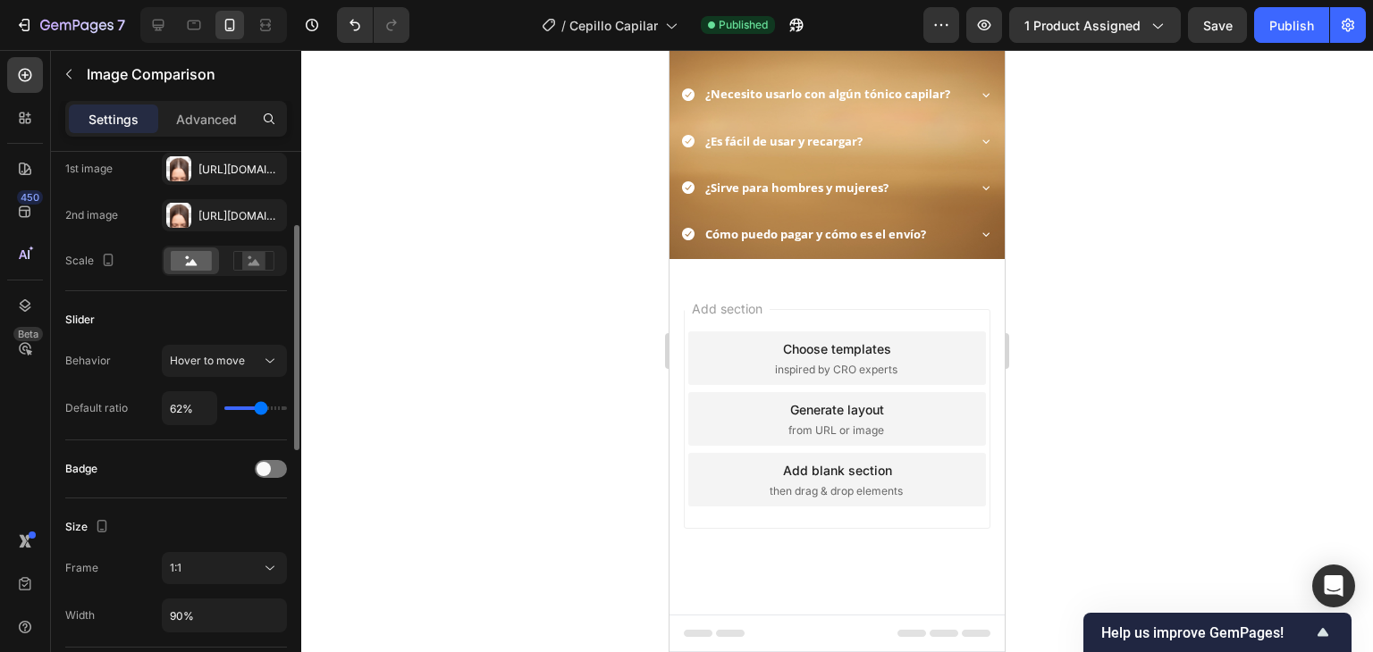
type input "63%"
type input "63"
type input "66%"
type input "66"
type input "64%"
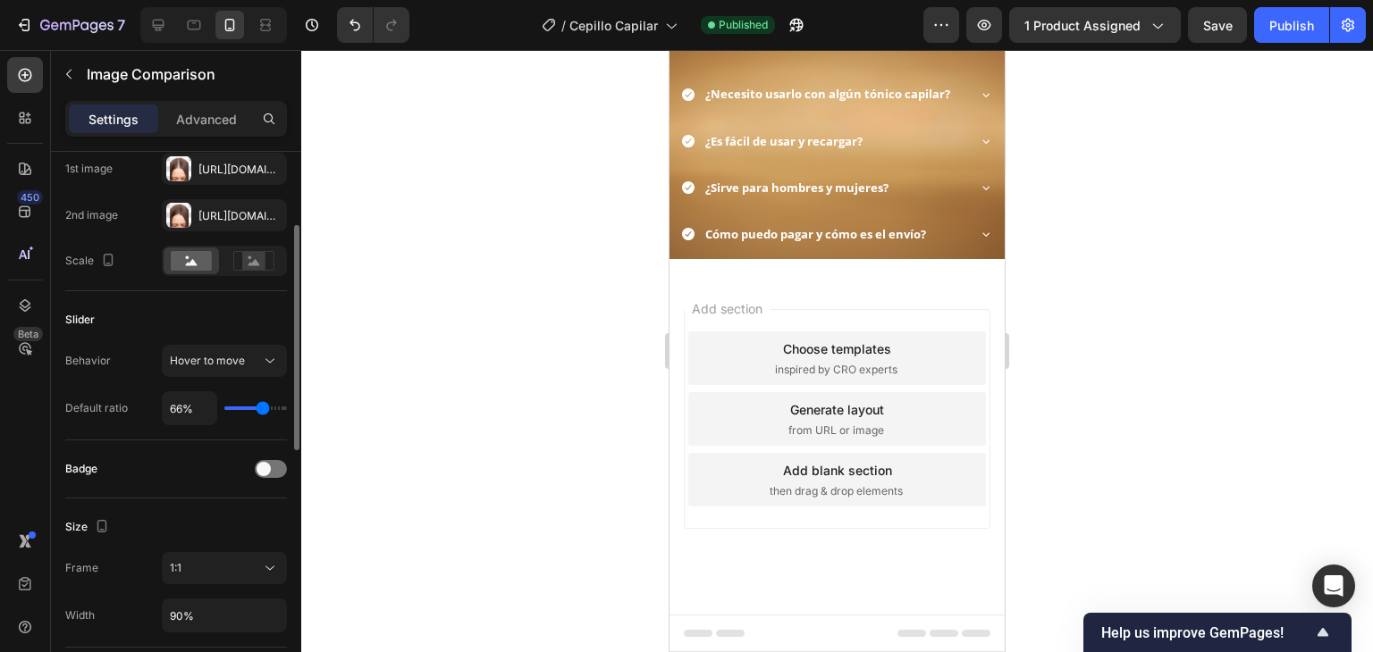
type input "64"
type input "62%"
type input "62"
type input "60%"
type input "60"
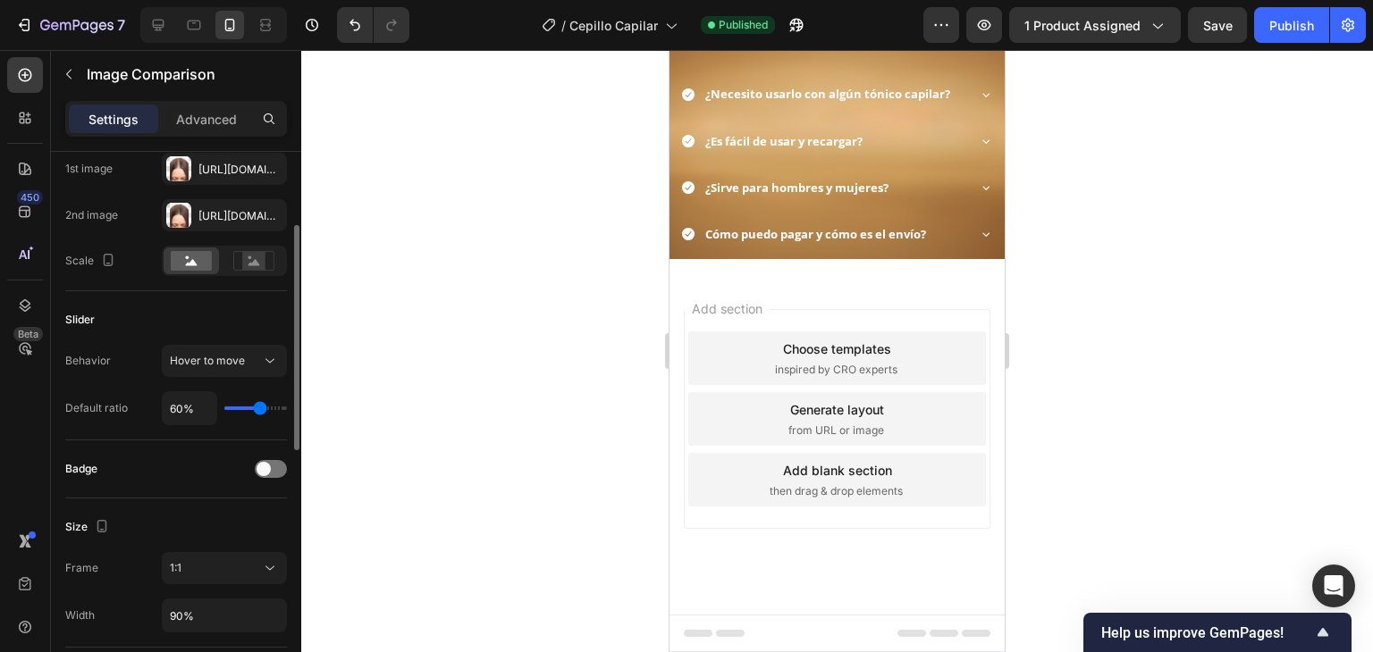
type input "57%"
type input "57"
type input "56%"
type input "56"
type input "59%"
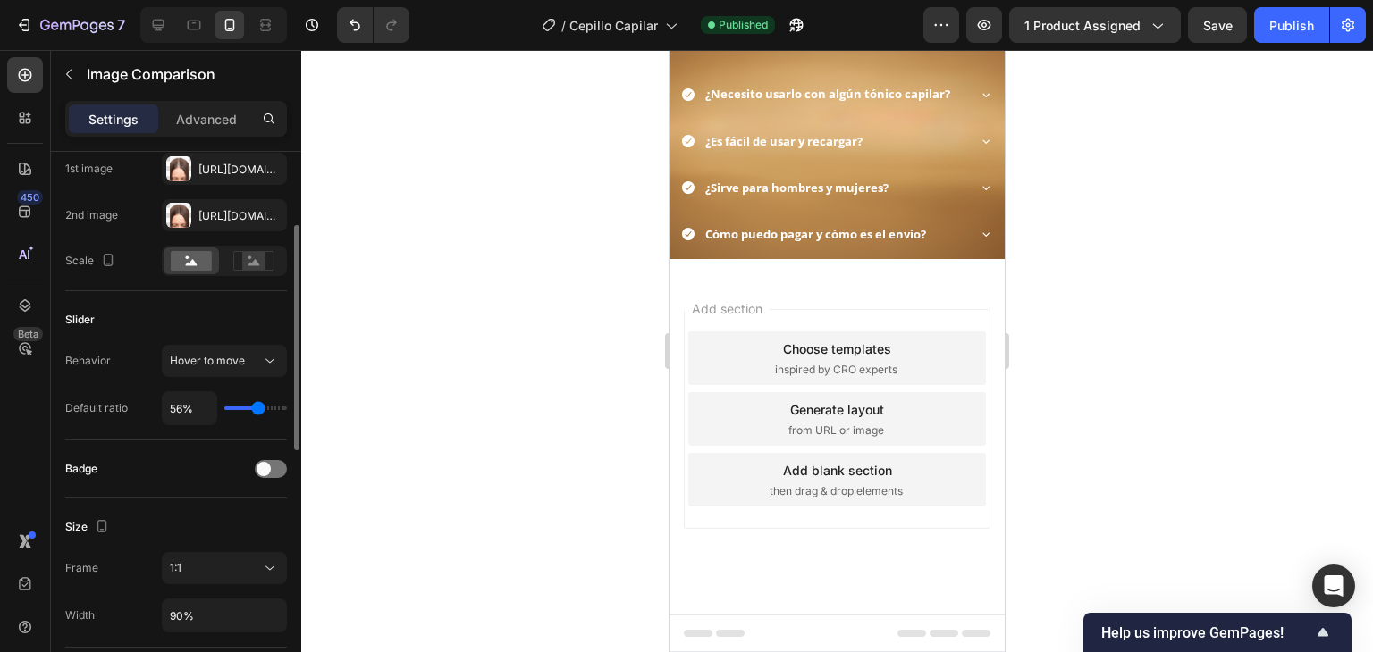
type input "59"
type input "60%"
drag, startPoint x: 279, startPoint y: 407, endPoint x: 260, endPoint y: 408, distance: 18.9
type input "60"
click at [260, 408] on input "range" at bounding box center [255, 409] width 63 height 4
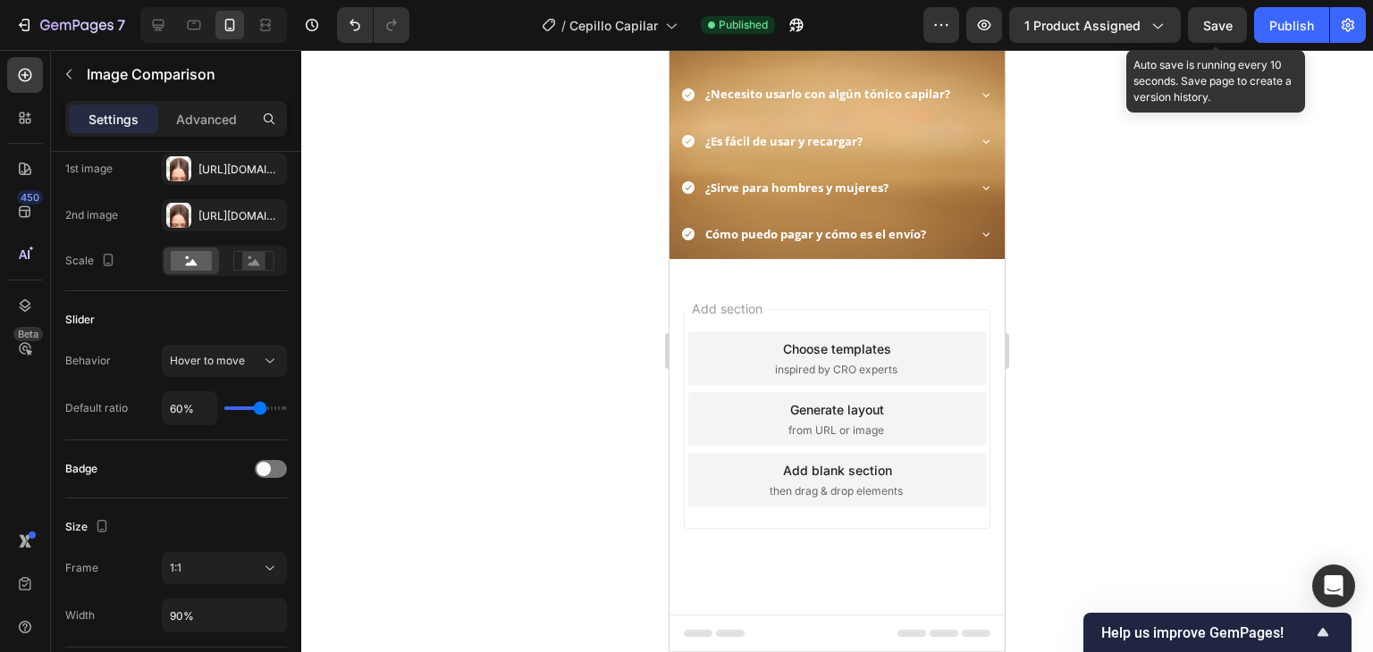
click at [1224, 24] on span "Save" at bounding box center [1217, 25] width 29 height 15
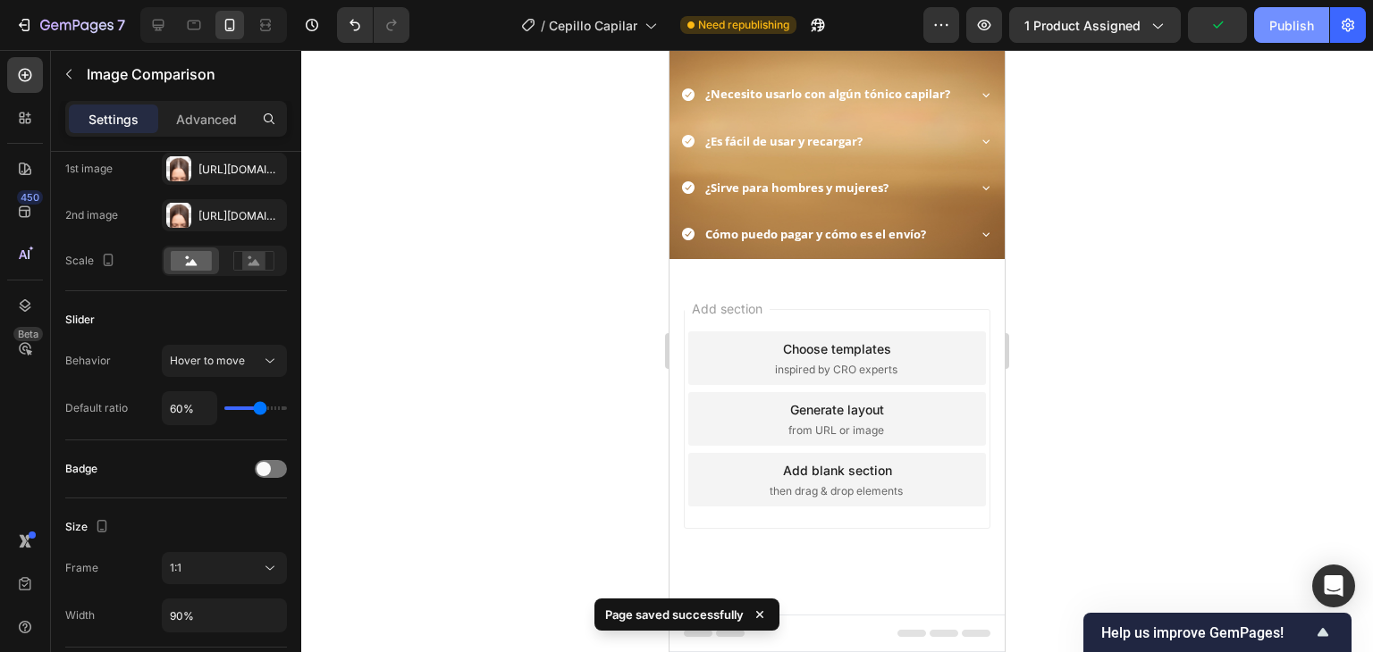
click at [1273, 26] on div "Publish" at bounding box center [1291, 25] width 45 height 19
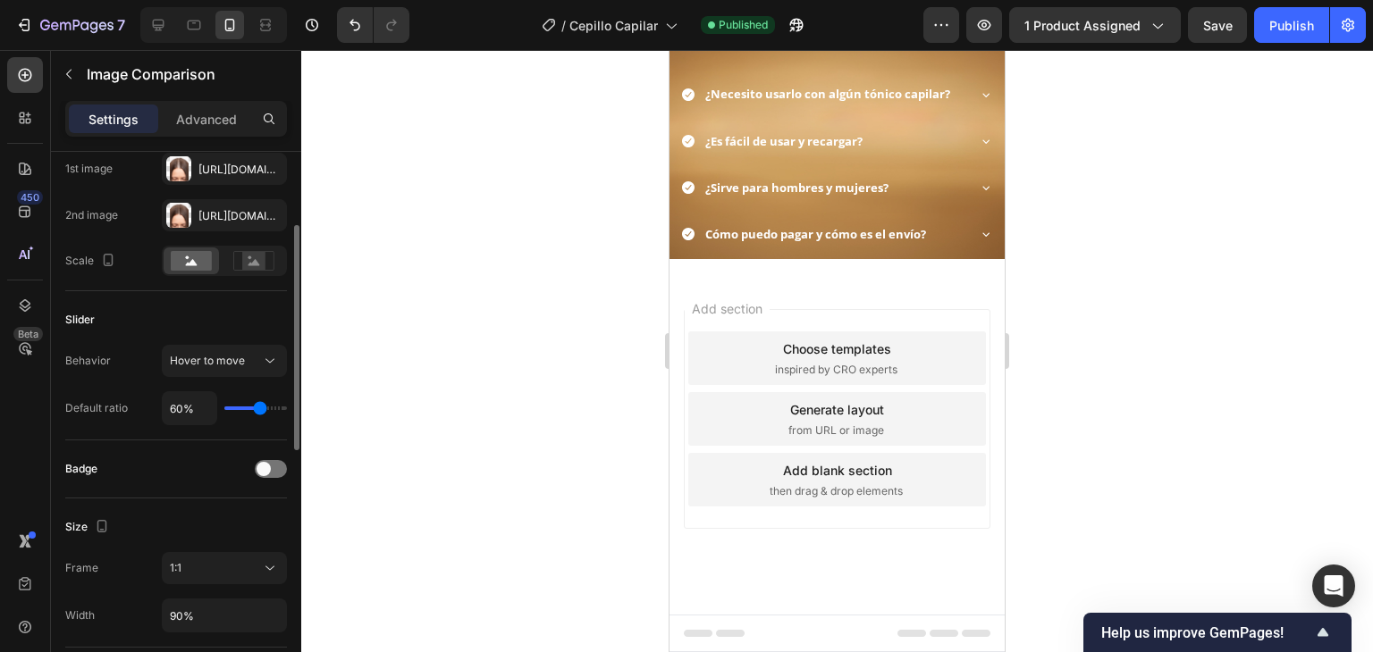
scroll to position [0, 0]
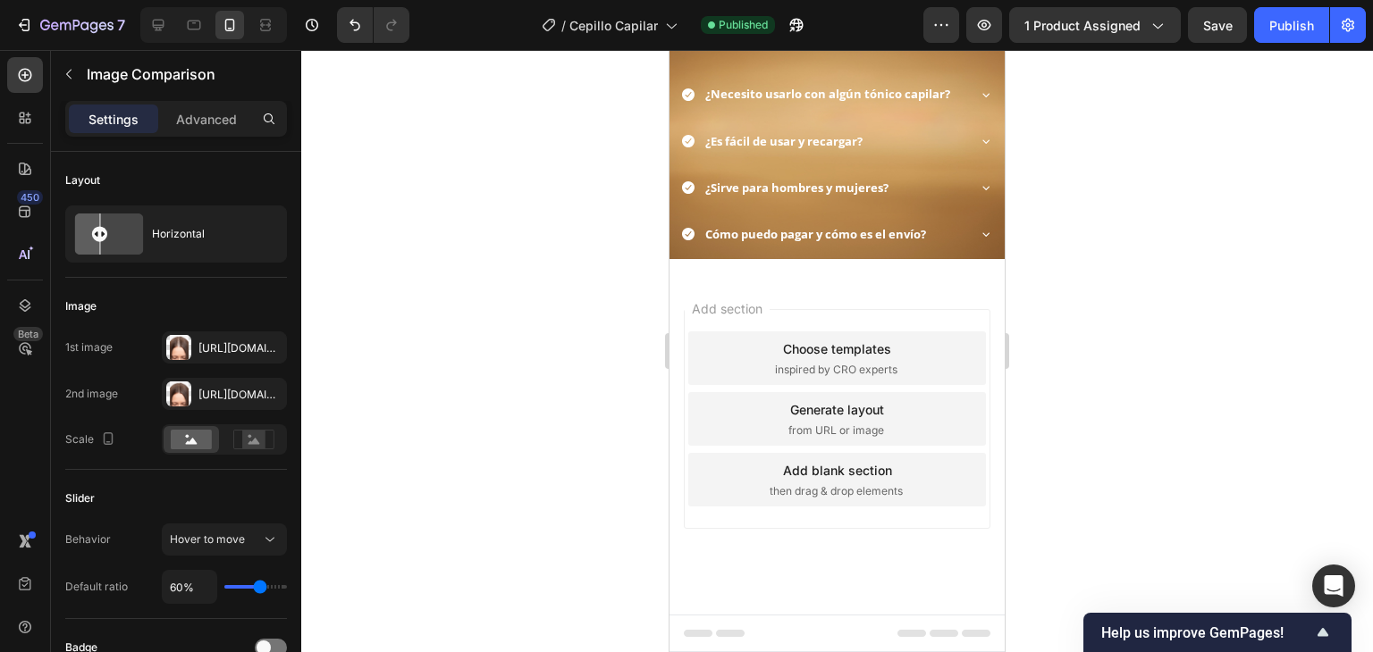
click at [1275, 491] on div at bounding box center [837, 351] width 1072 height 602
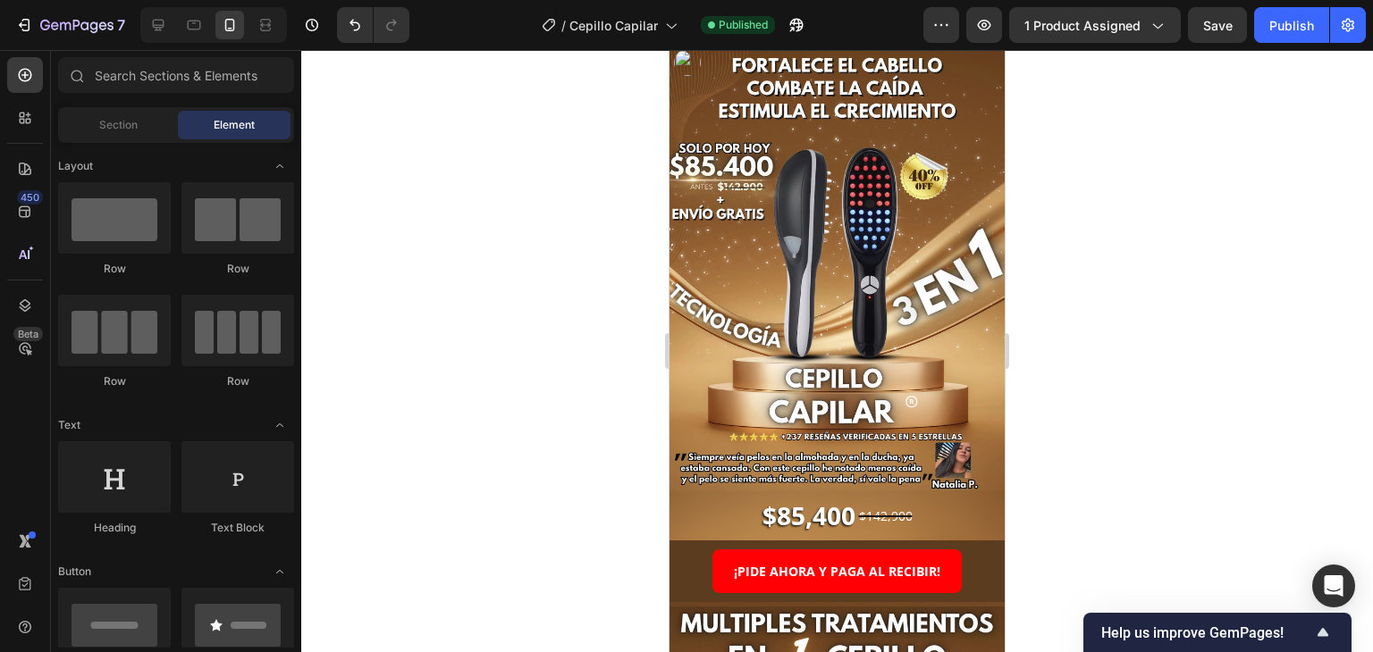
scroll to position [89, 0]
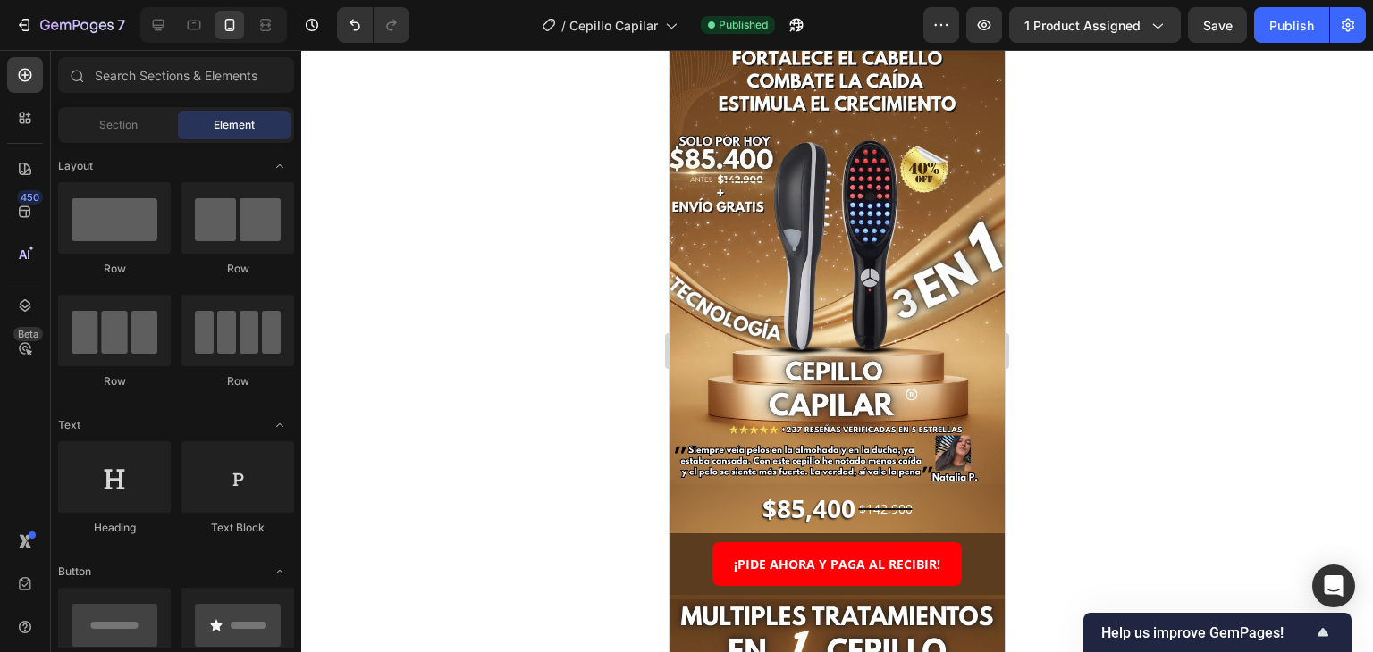
click at [1154, 452] on div at bounding box center [837, 351] width 1072 height 602
click at [1137, 483] on div at bounding box center [837, 351] width 1072 height 602
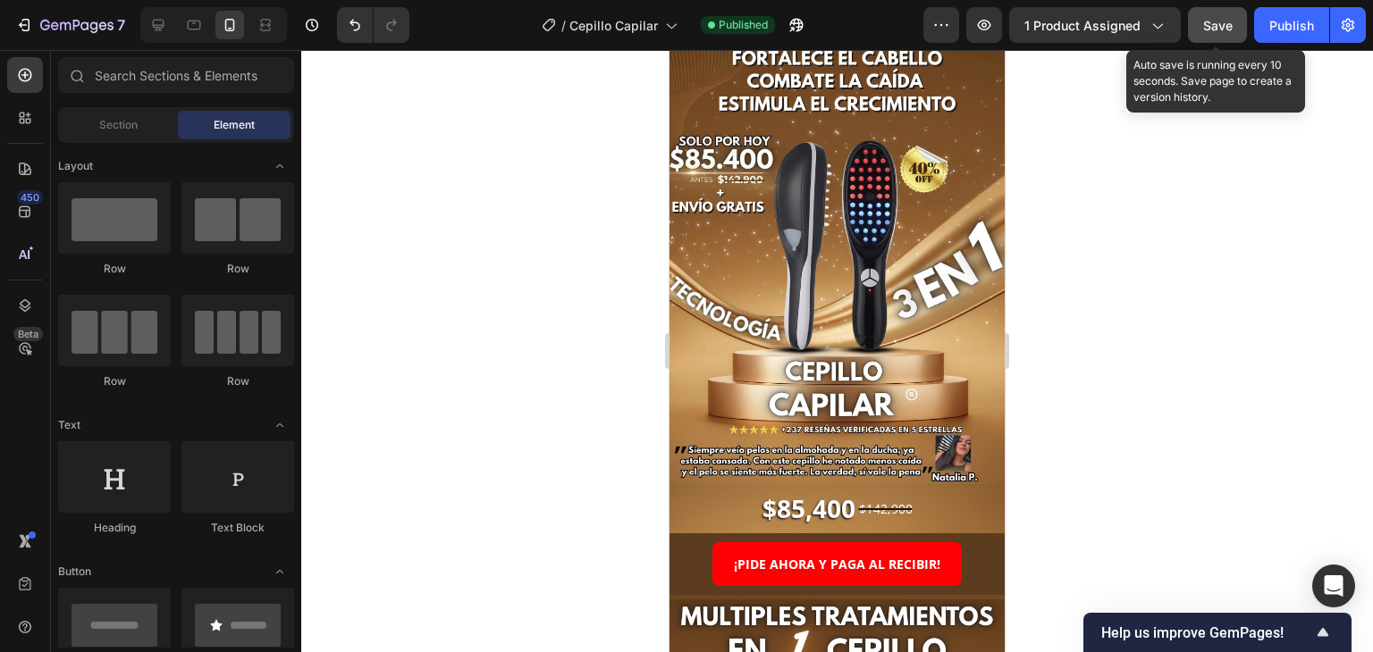
click at [1217, 13] on button "Save" at bounding box center [1217, 25] width 59 height 36
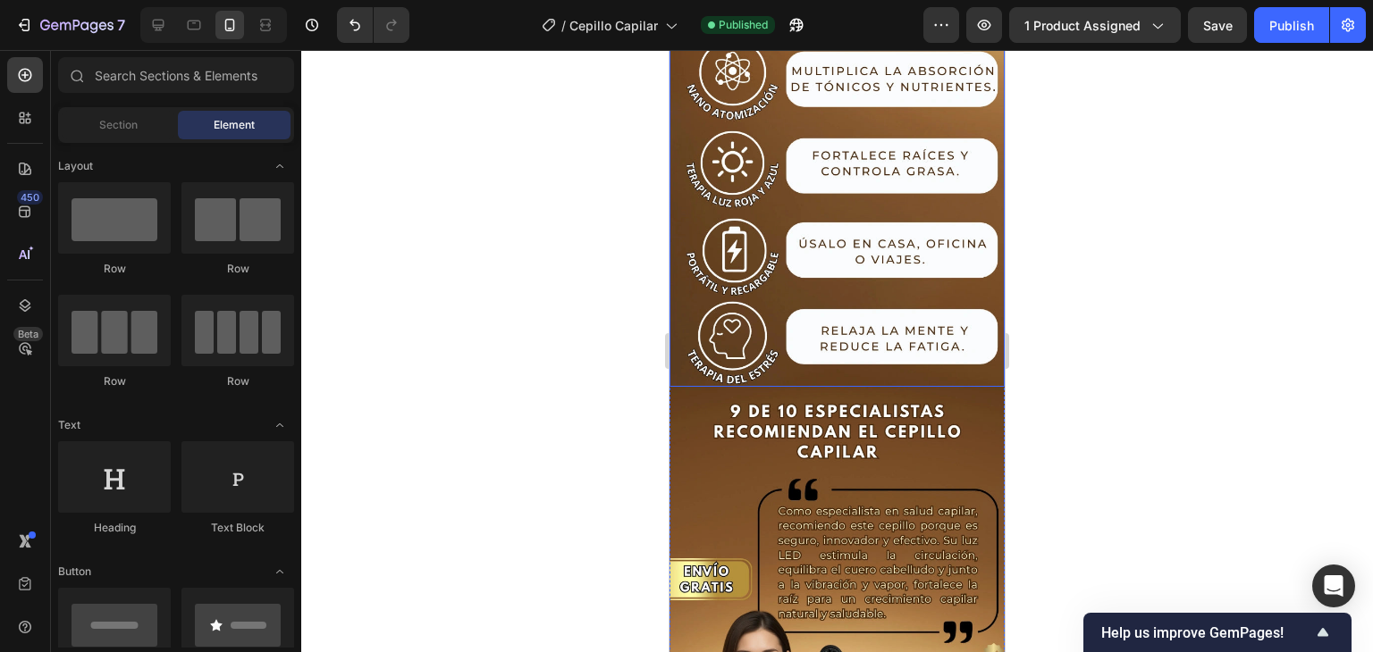
scroll to position [1698, 0]
